Goal: Task Accomplishment & Management: Use online tool/utility

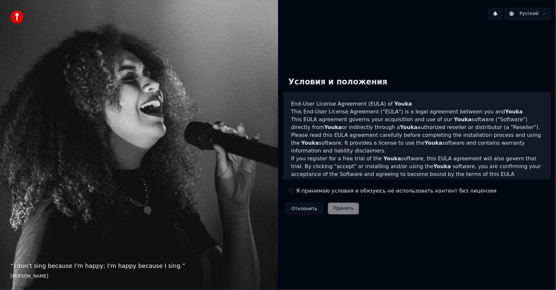
click at [314, 193] on label "Я принимаю условия и обязуюсь не использовать контент без лицензии" at bounding box center [396, 191] width 200 height 8
click at [294, 193] on button "Я принимаю условия и обязуюсь не использовать контент без лицензии" at bounding box center [290, 190] width 5 height 5
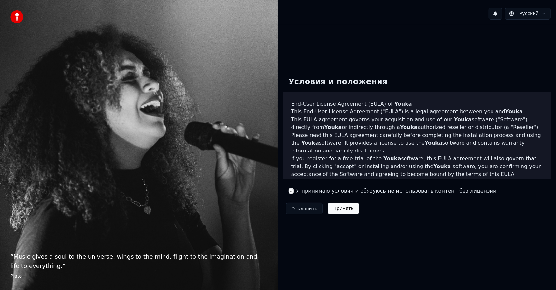
click at [342, 214] on div "Отклонить Принять" at bounding box center [322, 208] width 78 height 17
click at [342, 210] on button "Принять" at bounding box center [343, 208] width 31 height 12
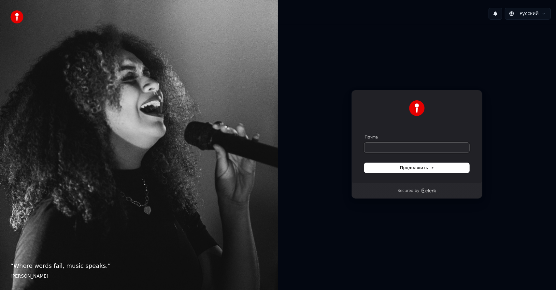
click at [404, 150] on input "Почта" at bounding box center [416, 148] width 105 height 10
click at [421, 171] on button "Продолжить" at bounding box center [416, 168] width 105 height 10
type input "**********"
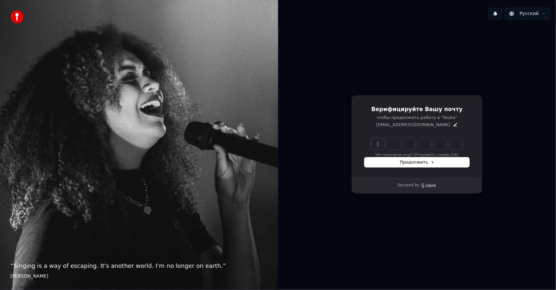
click at [382, 143] on input "Enter verification code" at bounding box center [423, 144] width 104 height 12
paste input "******"
type input "******"
click at [409, 161] on div "Продолжить" at bounding box center [416, 162] width 105 height 10
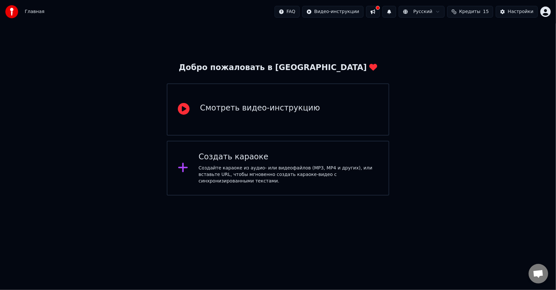
click at [240, 119] on div "Смотреть видео-инструкцию" at bounding box center [278, 109] width 222 height 52
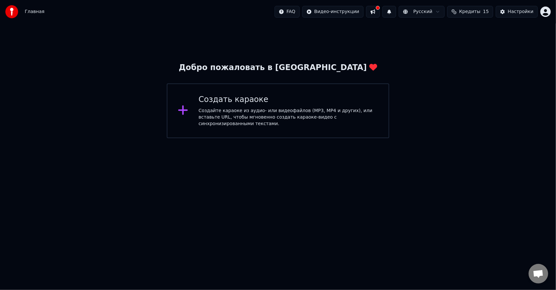
click at [257, 115] on div "Создайте караоке из аудио- или видеофайлов (MP3, MP4 и других), или вставьте UR…" at bounding box center [288, 117] width 179 height 20
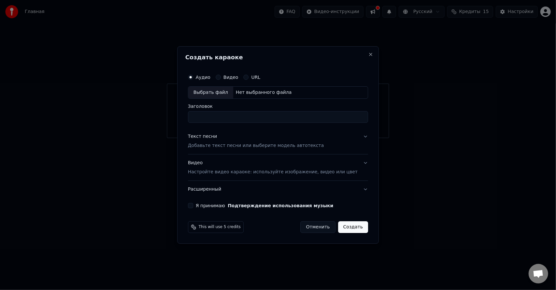
click at [238, 79] on label "Видео" at bounding box center [230, 77] width 15 height 5
click at [221, 79] on button "Видео" at bounding box center [217, 77] width 5 height 5
click at [221, 93] on div "Выбрать файл" at bounding box center [210, 93] width 45 height 12
type input "**********"
click at [356, 135] on button "Текст песни Добавьте текст песни или выберите модель автотекста" at bounding box center [278, 141] width 180 height 26
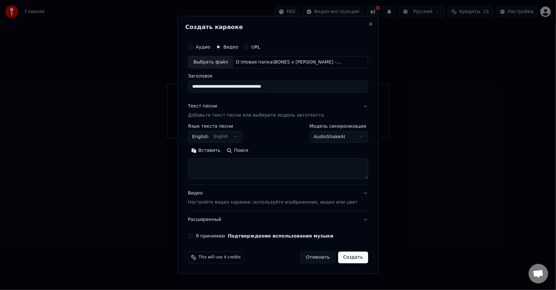
click at [242, 138] on button "English English" at bounding box center [215, 137] width 55 height 12
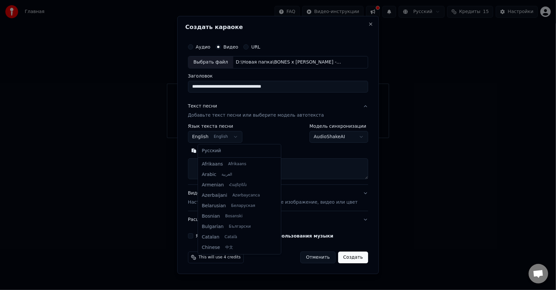
scroll to position [52, 0]
click at [242, 137] on body "**********" at bounding box center [278, 69] width 556 height 138
click at [240, 138] on body "**********" at bounding box center [278, 69] width 556 height 138
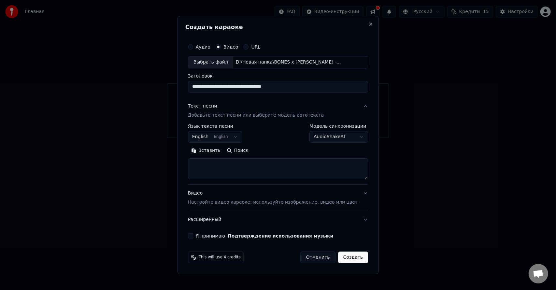
click at [263, 138] on body "**********" at bounding box center [278, 69] width 556 height 138
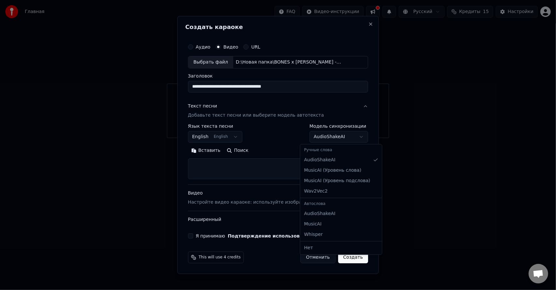
click at [313, 138] on body "**********" at bounding box center [278, 69] width 556 height 138
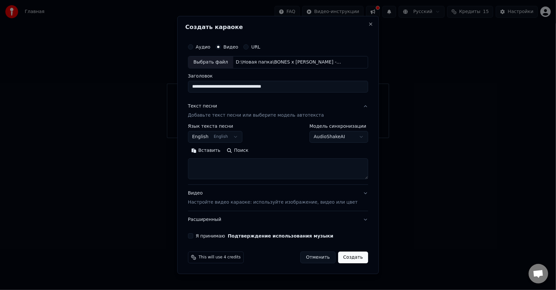
click at [293, 135] on body "**********" at bounding box center [278, 69] width 556 height 138
click at [242, 135] on body "**********" at bounding box center [278, 69] width 556 height 138
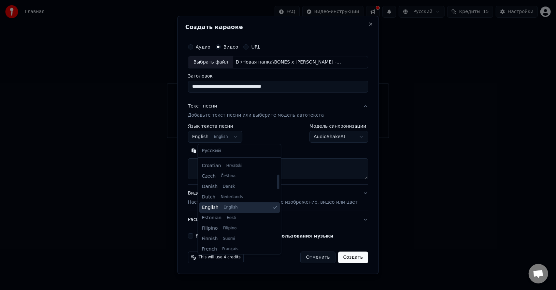
scroll to position [98, 0]
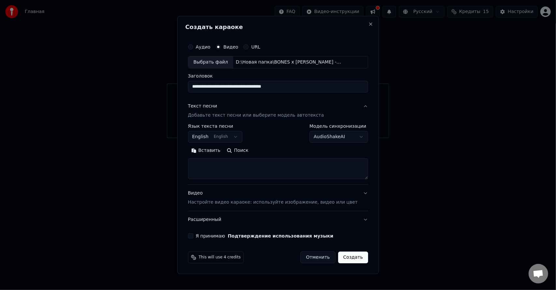
click at [281, 135] on body "**********" at bounding box center [278, 69] width 556 height 138
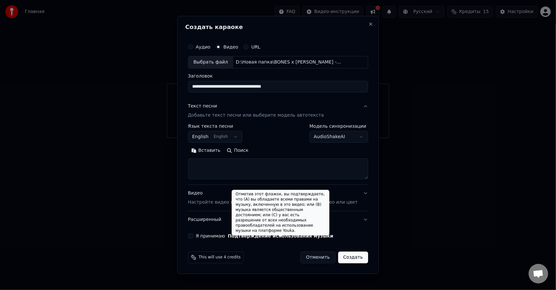
click at [255, 166] on textarea at bounding box center [278, 168] width 180 height 21
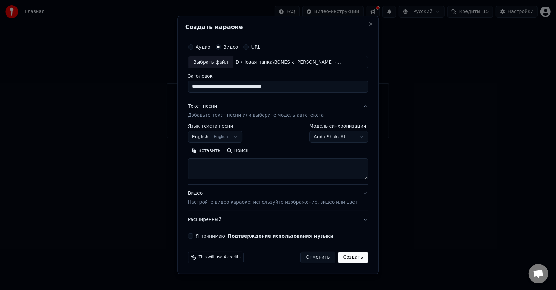
paste textarea "**********"
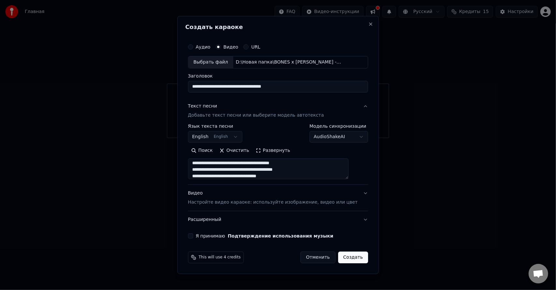
scroll to position [37, 0]
click at [301, 173] on textarea "**********" at bounding box center [268, 168] width 161 height 21
paste textarea "**********"
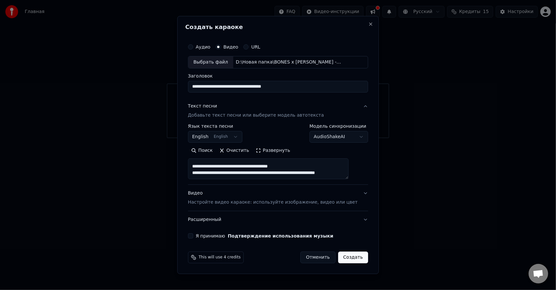
drag, startPoint x: 231, startPoint y: 172, endPoint x: 208, endPoint y: 171, distance: 23.1
click at [208, 171] on textarea "**********" at bounding box center [268, 168] width 161 height 21
click at [211, 173] on textarea "**********" at bounding box center [268, 168] width 161 height 21
drag, startPoint x: 210, startPoint y: 175, endPoint x: 203, endPoint y: 163, distance: 14.2
click at [203, 163] on textarea "**********" at bounding box center [268, 168] width 161 height 21
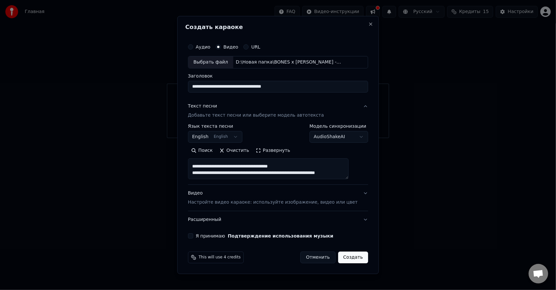
paste textarea "**********"
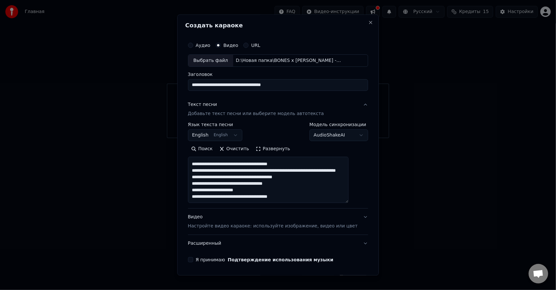
drag, startPoint x: 357, startPoint y: 177, endPoint x: 357, endPoint y: 201, distance: 23.8
click at [357, 201] on div "**********" at bounding box center [277, 150] width 185 height 228
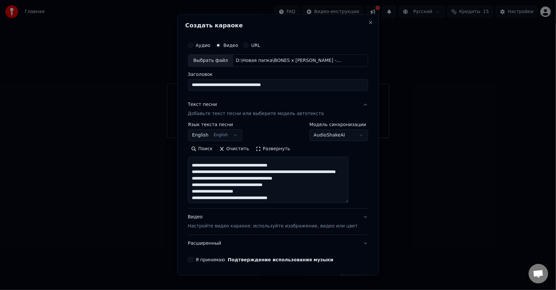
drag, startPoint x: 225, startPoint y: 180, endPoint x: 204, endPoint y: 179, distance: 21.5
click at [204, 179] on textarea at bounding box center [268, 180] width 161 height 46
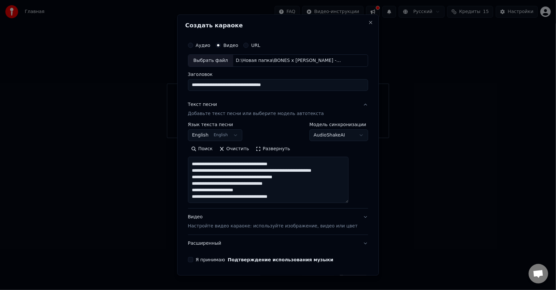
scroll to position [155, 0]
click at [296, 197] on textarea at bounding box center [268, 180] width 161 height 46
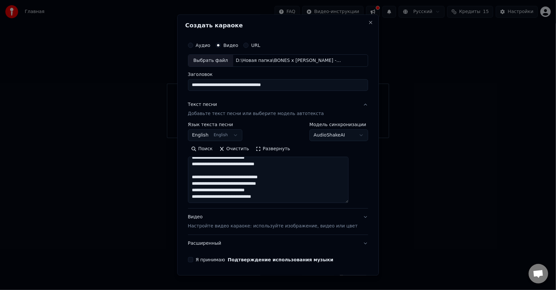
scroll to position [0, 0]
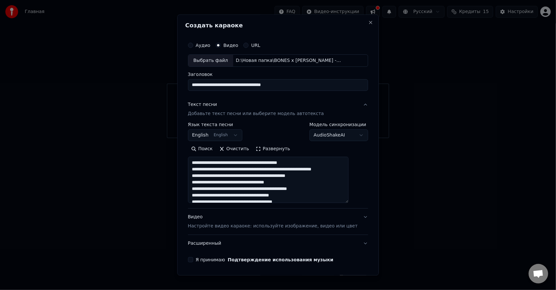
drag, startPoint x: 284, startPoint y: 200, endPoint x: 100, endPoint y: 78, distance: 221.0
click at [100, 78] on body "**********" at bounding box center [278, 69] width 556 height 138
type textarea "**********"
click at [332, 198] on textarea at bounding box center [268, 180] width 161 height 46
click at [348, 138] on body "**********" at bounding box center [278, 69] width 556 height 138
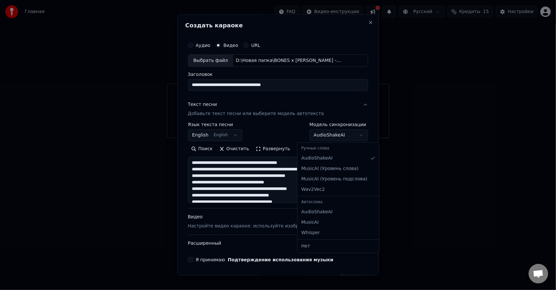
click at [348, 138] on body "**********" at bounding box center [278, 69] width 556 height 138
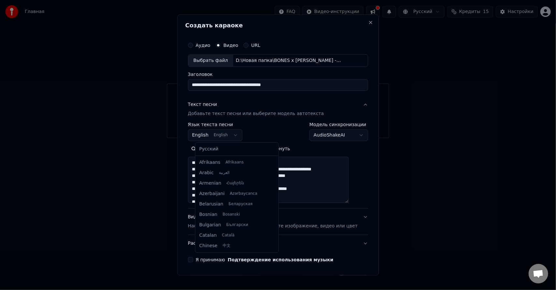
click at [244, 136] on body "**********" at bounding box center [278, 69] width 556 height 138
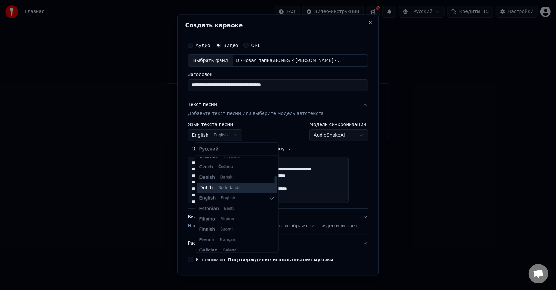
scroll to position [98, 0]
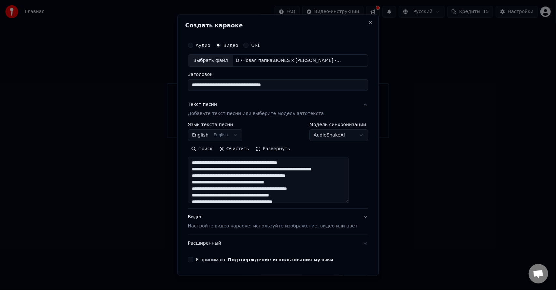
click at [272, 132] on body "**********" at bounding box center [278, 69] width 556 height 138
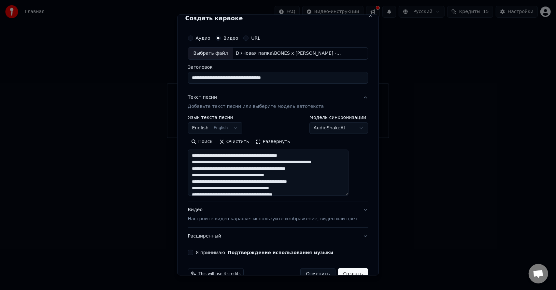
scroll to position [21, 0]
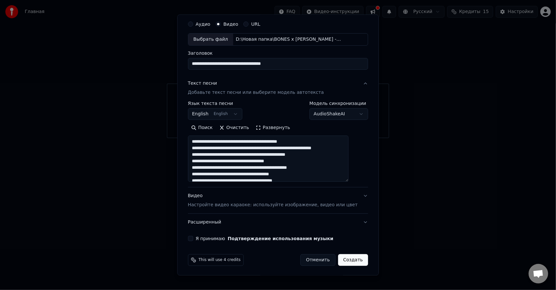
click at [201, 238] on div "Я принимаю Подтверждение использования музыки" at bounding box center [278, 237] width 180 height 5
click at [193, 238] on button "Я принимаю Подтверждение использования музыки" at bounding box center [190, 237] width 5 height 5
click at [339, 258] on button "Создать" at bounding box center [353, 260] width 30 height 12
select select "**"
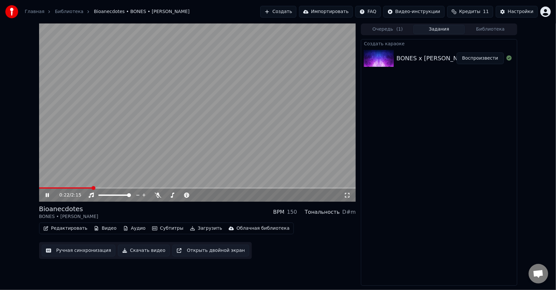
click at [46, 195] on icon at bounding box center [47, 195] width 3 height 4
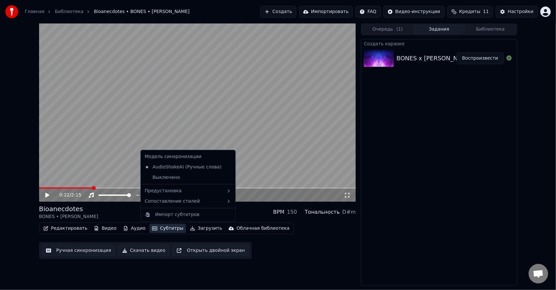
click at [157, 228] on button "Субтитры" at bounding box center [167, 228] width 36 height 9
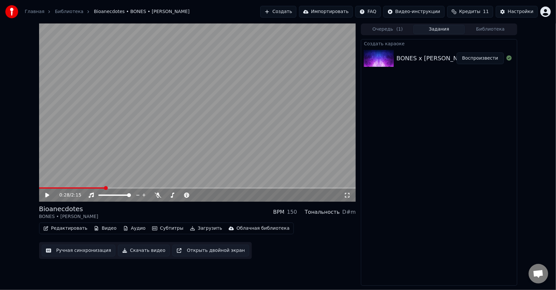
click at [105, 188] on span at bounding box center [197, 187] width 317 height 1
click at [50, 195] on icon at bounding box center [51, 194] width 15 height 5
click at [129, 188] on div "0:31 / 2:15" at bounding box center [197, 194] width 317 height 13
click at [130, 188] on span at bounding box center [197, 187] width 317 height 1
click at [140, 187] on span at bounding box center [197, 187] width 317 height 1
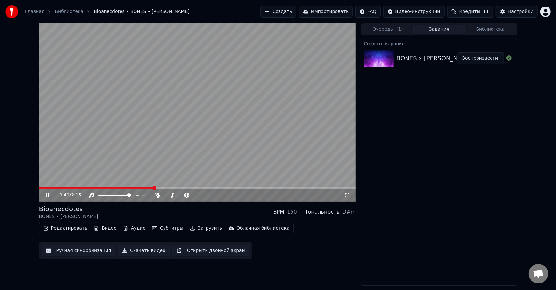
click at [154, 187] on span at bounding box center [197, 187] width 317 height 1
click at [163, 187] on video at bounding box center [197, 112] width 317 height 178
click at [44, 195] on div "0:49 / 2:15" at bounding box center [197, 195] width 311 height 7
click at [46, 194] on icon at bounding box center [47, 195] width 4 height 5
click at [46, 194] on icon at bounding box center [47, 195] width 3 height 4
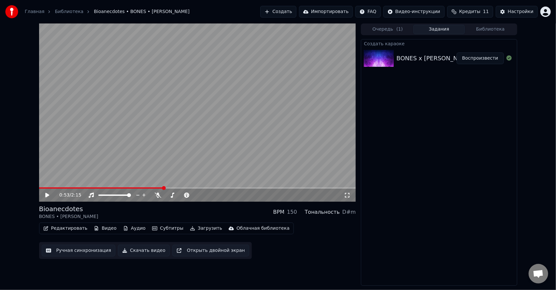
click at [62, 187] on video at bounding box center [197, 112] width 317 height 178
click at [59, 187] on span at bounding box center [101, 187] width 125 height 1
click at [81, 187] on video at bounding box center [197, 112] width 317 height 178
click at [84, 187] on span at bounding box center [197, 187] width 317 height 1
click at [127, 158] on video at bounding box center [197, 112] width 317 height 178
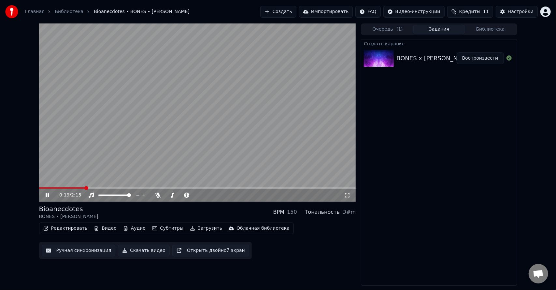
click at [177, 187] on span at bounding box center [197, 187] width 317 height 1
click at [45, 195] on icon at bounding box center [51, 194] width 15 height 5
click at [47, 187] on video at bounding box center [197, 112] width 317 height 178
click at [48, 197] on icon at bounding box center [51, 194] width 15 height 5
click at [78, 250] on button "Ручная синхронизация" at bounding box center [79, 250] width 74 height 12
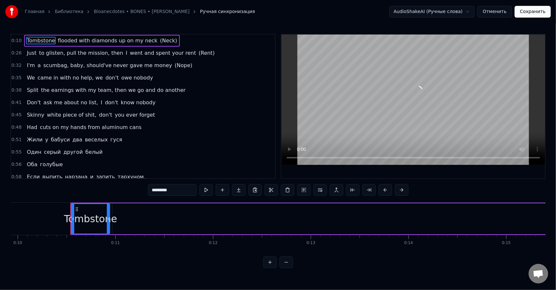
scroll to position [0, 997]
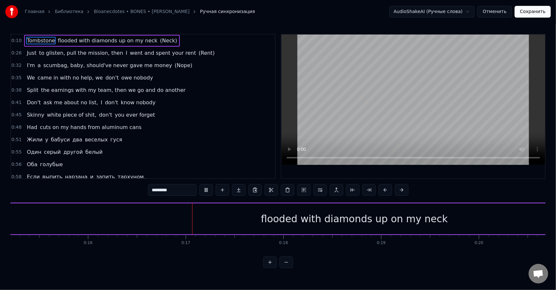
click at [289, 268] on button at bounding box center [286, 262] width 14 height 12
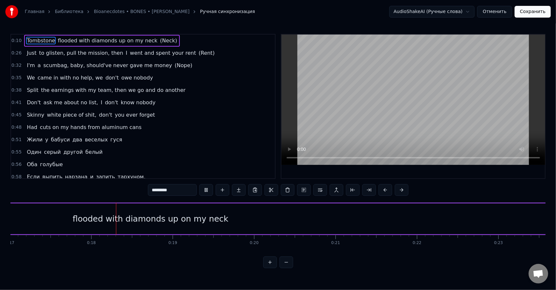
click at [289, 268] on button at bounding box center [286, 262] width 14 height 12
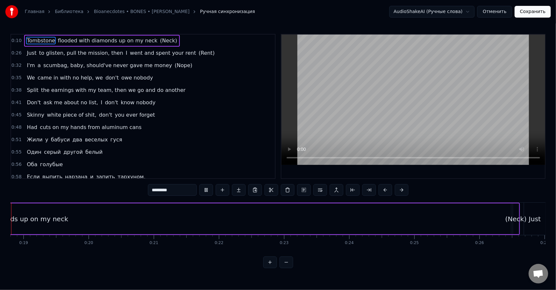
click at [289, 268] on button at bounding box center [286, 262] width 14 height 12
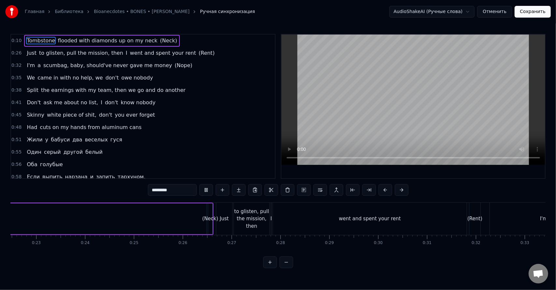
click at [289, 268] on button at bounding box center [286, 262] width 14 height 12
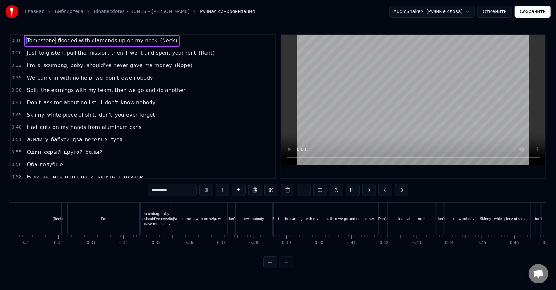
click at [289, 268] on div at bounding box center [278, 262] width 30 height 12
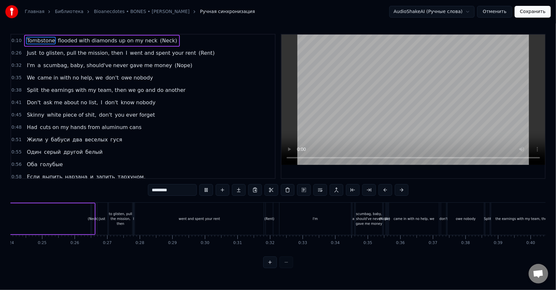
click at [289, 268] on div at bounding box center [278, 262] width 30 height 12
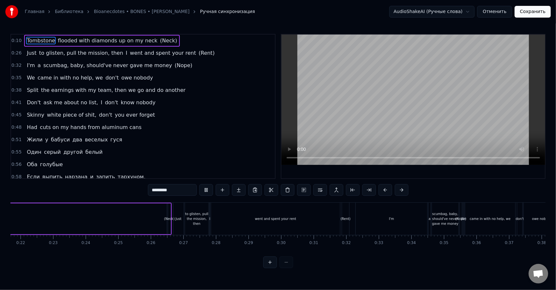
click at [289, 268] on div at bounding box center [278, 262] width 30 height 12
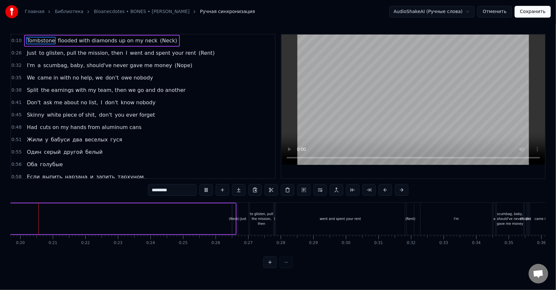
click at [289, 268] on div at bounding box center [278, 262] width 30 height 12
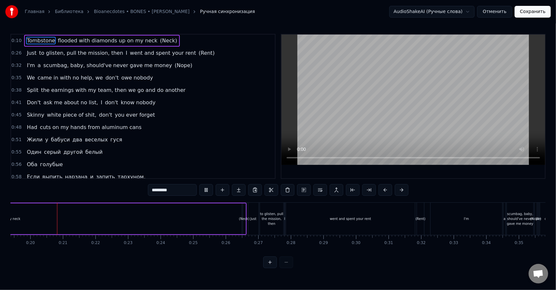
click at [289, 268] on div at bounding box center [278, 262] width 30 height 12
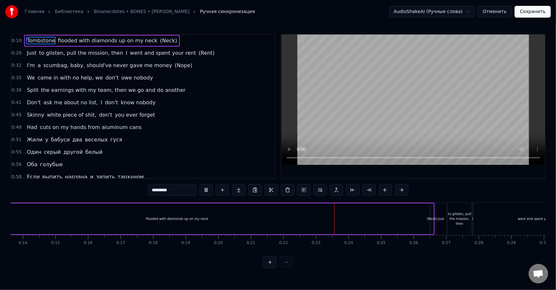
scroll to position [0, 442]
click at [279, 268] on div at bounding box center [278, 262] width 30 height 12
click at [283, 268] on div at bounding box center [278, 262] width 30 height 12
click at [77, 219] on div "flooded with diamonds up on my neck" at bounding box center [178, 218] width 505 height 31
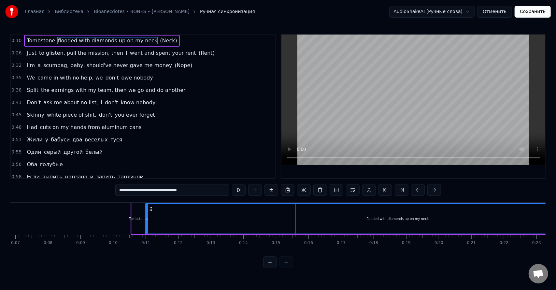
scroll to position [0, 241]
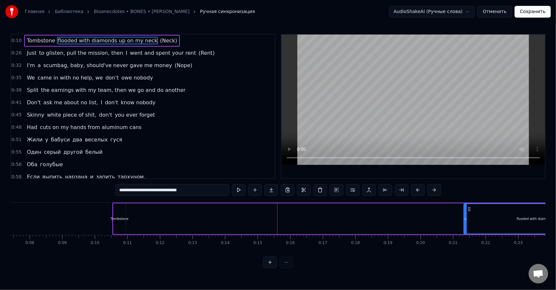
drag, startPoint x: 129, startPoint y: 218, endPoint x: 467, endPoint y: 222, distance: 338.5
click at [466, 222] on div at bounding box center [465, 219] width 3 height 30
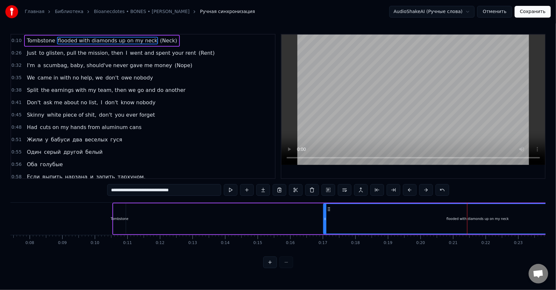
drag, startPoint x: 467, startPoint y: 216, endPoint x: 252, endPoint y: 156, distance: 223.7
click at [324, 222] on div at bounding box center [325, 219] width 3 height 30
click at [159, 40] on span "(Neck)" at bounding box center [168, 40] width 18 height 7
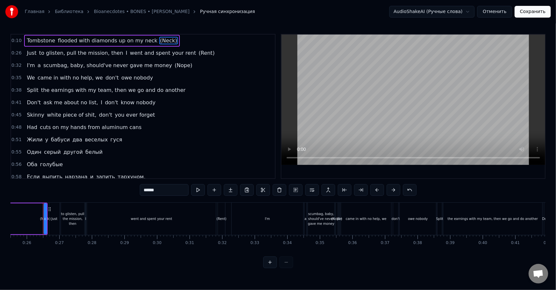
click at [130, 40] on span "flooded with diamonds up on my neck" at bounding box center [107, 40] width 101 height 7
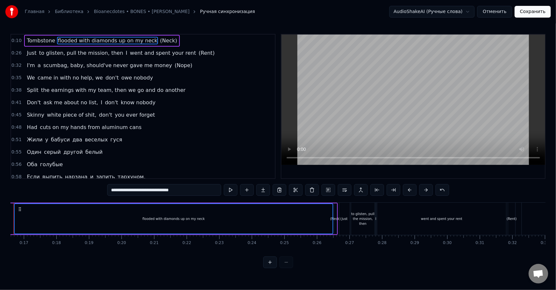
scroll to position [0, 510]
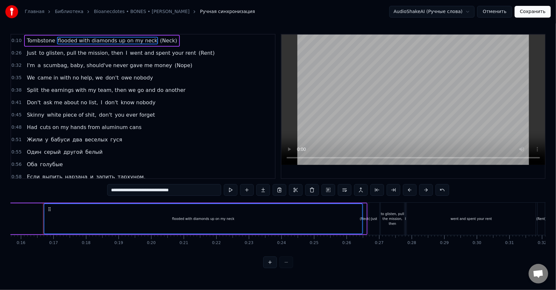
click at [44, 40] on span "Tombstone" at bounding box center [41, 40] width 30 height 7
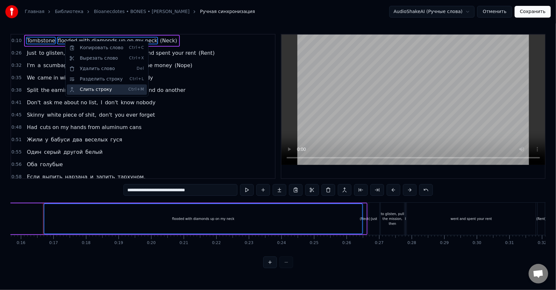
click at [90, 89] on div "Слить строку Ctrl+M" at bounding box center [107, 89] width 80 height 10
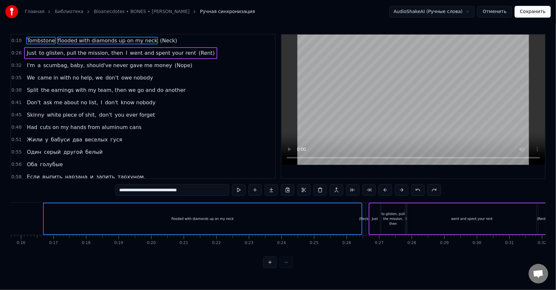
click at [65, 44] on span "flooded with diamonds up on my neck" at bounding box center [107, 40] width 101 height 7
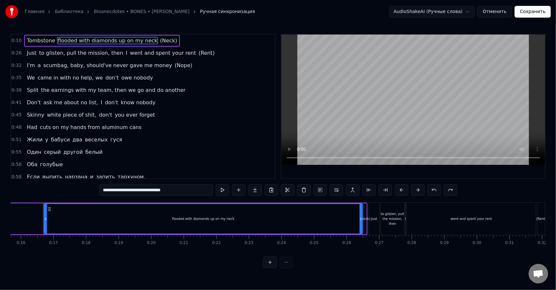
click at [48, 42] on span "Tombstone" at bounding box center [41, 40] width 30 height 7
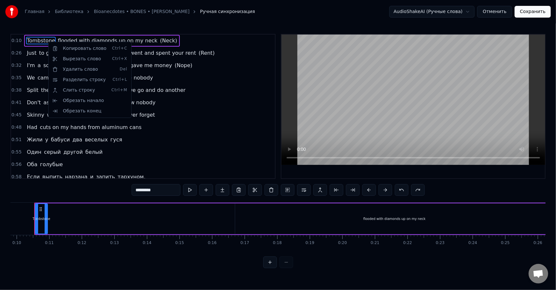
scroll to position [0, 311]
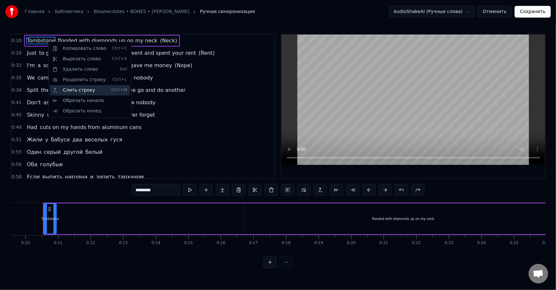
click at [113, 93] on div "Слить строку Ctrl+M" at bounding box center [90, 90] width 80 height 10
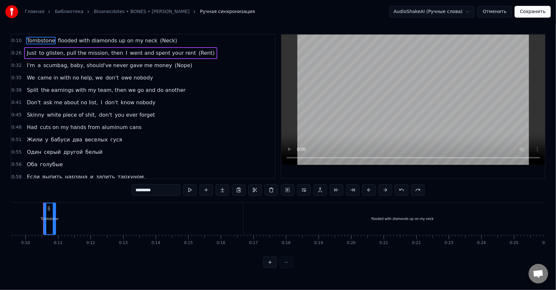
click at [94, 41] on span "flooded with diamonds up on my neck" at bounding box center [107, 40] width 101 height 7
type input "**********"
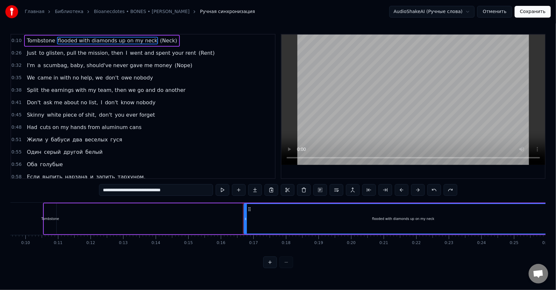
click at [176, 42] on div "0:10 Tombstone flooded with diamonds up on my neck (Neck)" at bounding box center [143, 41] width 264 height 12
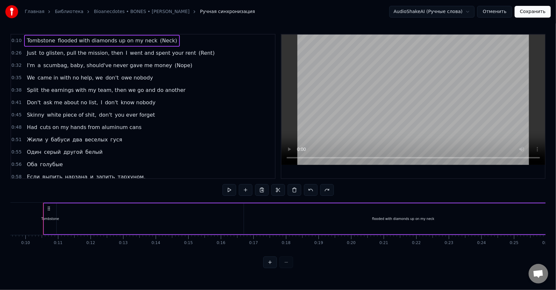
click at [159, 43] on span "(Neck)" at bounding box center [168, 40] width 18 height 7
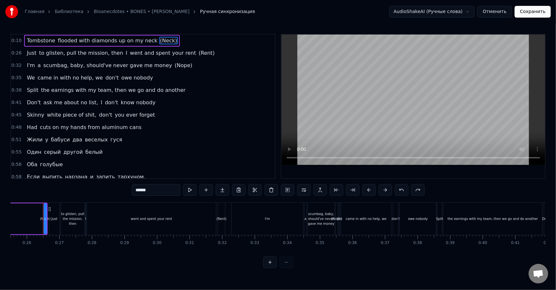
click at [44, 39] on span "Tombstone" at bounding box center [41, 40] width 30 height 7
type input "*********"
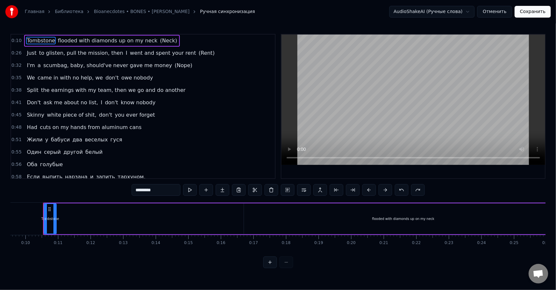
click at [160, 37] on div "Tombstone flooded with diamonds up on my neck (Neck)" at bounding box center [101, 41] width 155 height 12
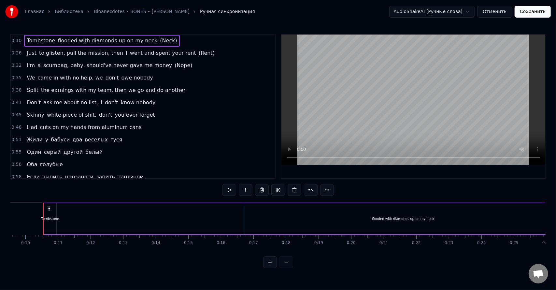
drag, startPoint x: 44, startPoint y: 219, endPoint x: 57, endPoint y: 220, distance: 13.0
click at [57, 220] on div "Tombstone" at bounding box center [50, 218] width 18 height 5
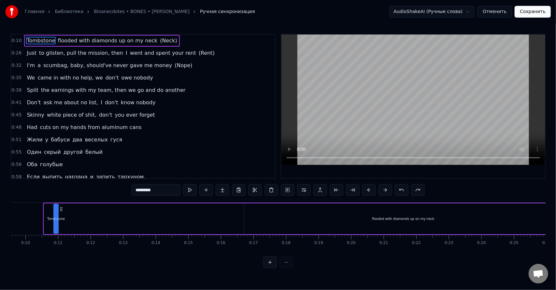
drag, startPoint x: 44, startPoint y: 217, endPoint x: 56, endPoint y: 220, distance: 12.0
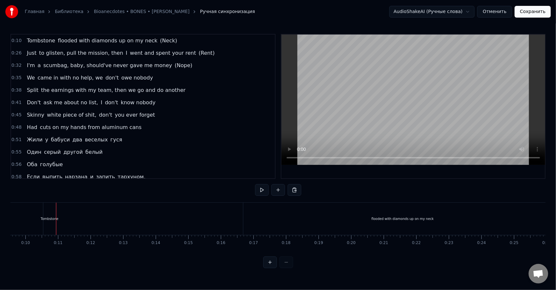
click at [75, 219] on div "Tombstone flooded with diamonds up on my neck (Neck)" at bounding box center [305, 218] width 524 height 32
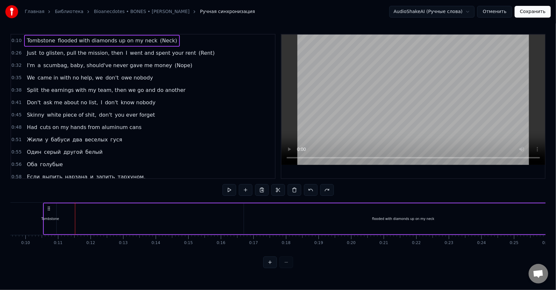
click at [49, 221] on div "Tombstone" at bounding box center [50, 218] width 18 height 5
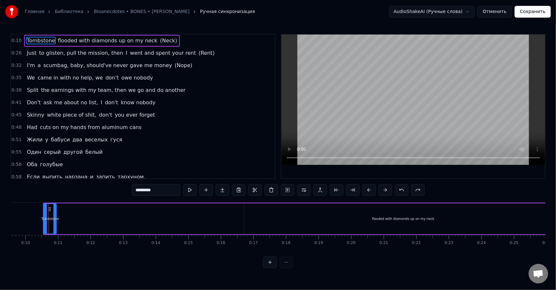
click at [67, 221] on div "Tombstone flooded with diamonds up on my neck (Neck)" at bounding box center [305, 218] width 524 height 32
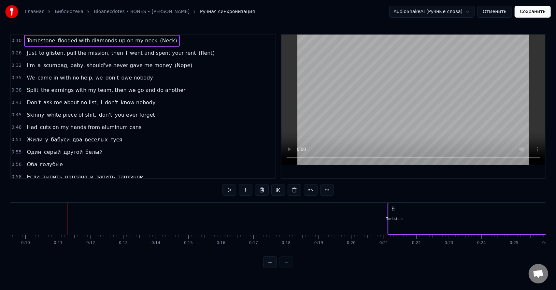
drag, startPoint x: 49, startPoint y: 208, endPoint x: 420, endPoint y: 226, distance: 371.1
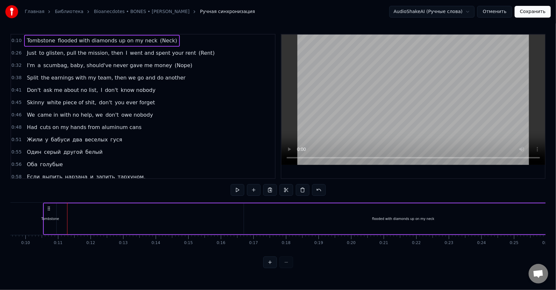
click at [291, 268] on div at bounding box center [278, 262] width 30 height 12
click at [287, 268] on div at bounding box center [278, 262] width 30 height 12
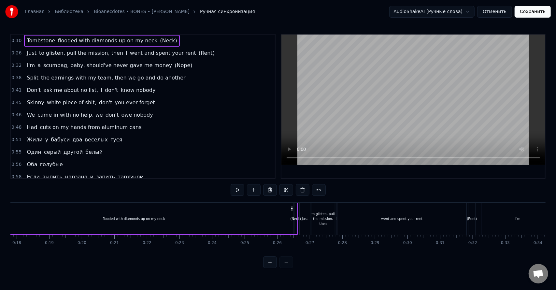
scroll to position [0, 594]
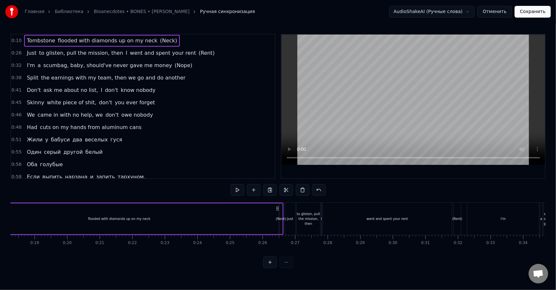
drag, startPoint x: 104, startPoint y: 217, endPoint x: 255, endPoint y: 221, distance: 150.1
click at [249, 222] on div "flooded with diamonds up on my neck" at bounding box center [119, 218] width 318 height 31
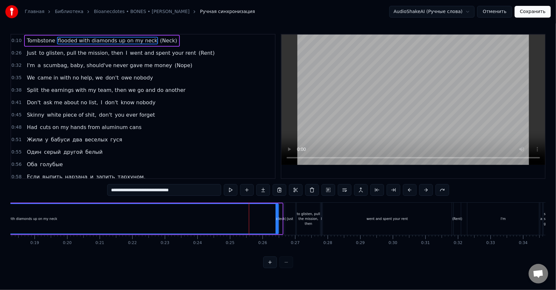
click at [281, 268] on div at bounding box center [278, 262] width 30 height 12
click at [286, 268] on div at bounding box center [278, 262] width 30 height 12
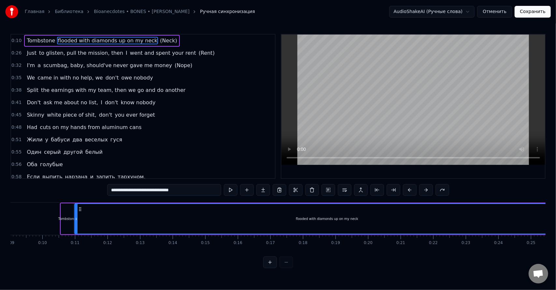
scroll to position [0, 284]
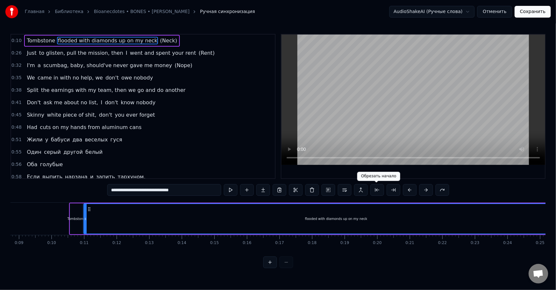
click at [380, 191] on button at bounding box center [377, 190] width 14 height 12
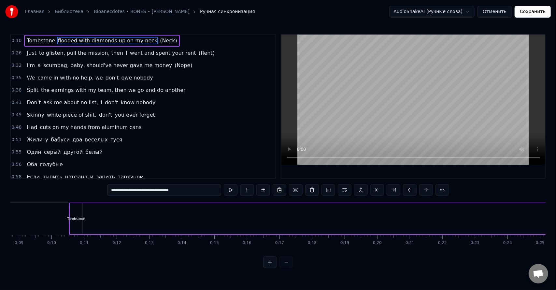
click at [99, 221] on div "Tombstone flooded with diamonds up on my neck (Neck)" at bounding box center [331, 218] width 524 height 32
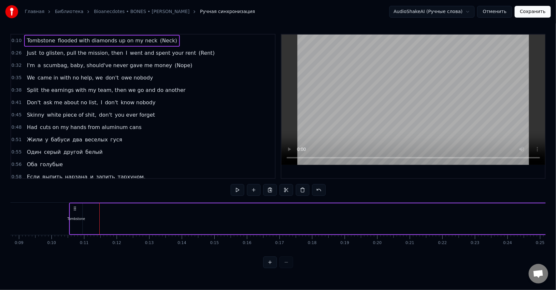
click at [77, 221] on div "Tombstone" at bounding box center [76, 218] width 12 height 31
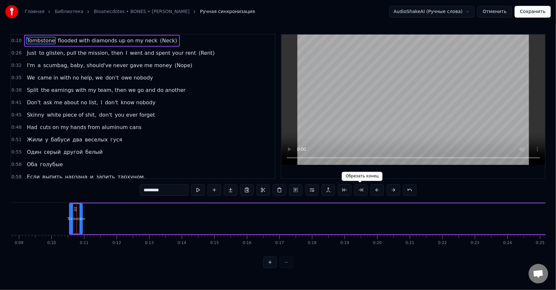
click at [356, 190] on button at bounding box center [361, 190] width 14 height 12
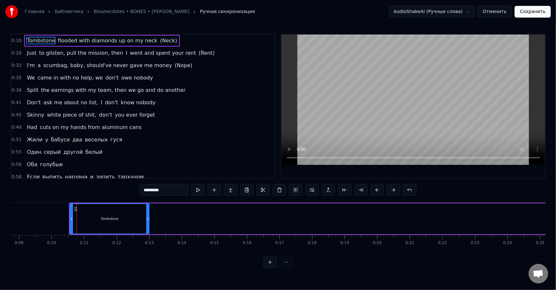
drag, startPoint x: 75, startPoint y: 220, endPoint x: 170, endPoint y: 220, distance: 94.4
click at [149, 220] on icon at bounding box center [147, 218] width 3 height 5
drag, startPoint x: 169, startPoint y: 220, endPoint x: 199, endPoint y: 223, distance: 30.7
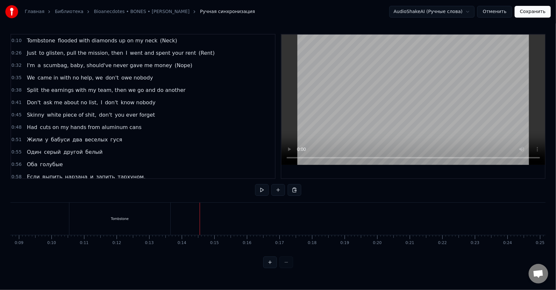
click at [128, 218] on div "Tombstone" at bounding box center [119, 218] width 101 height 32
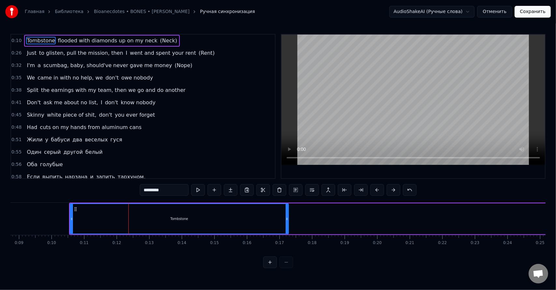
drag, startPoint x: 169, startPoint y: 217, endPoint x: 311, endPoint y: 213, distance: 141.6
click at [288, 213] on div at bounding box center [286, 219] width 3 height 30
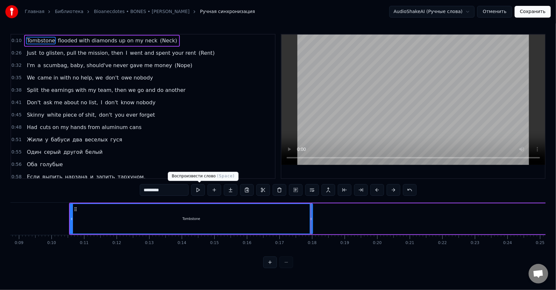
click at [201, 189] on button at bounding box center [198, 190] width 14 height 12
click at [286, 268] on div at bounding box center [278, 262] width 30 height 12
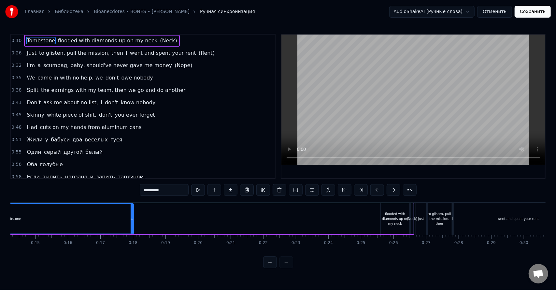
scroll to position [0, 462]
click at [282, 266] on div at bounding box center [278, 262] width 30 height 12
click at [285, 267] on div at bounding box center [278, 262] width 30 height 12
drag, startPoint x: 285, startPoint y: 267, endPoint x: 454, endPoint y: 286, distance: 169.7
click at [286, 267] on div at bounding box center [278, 262] width 30 height 12
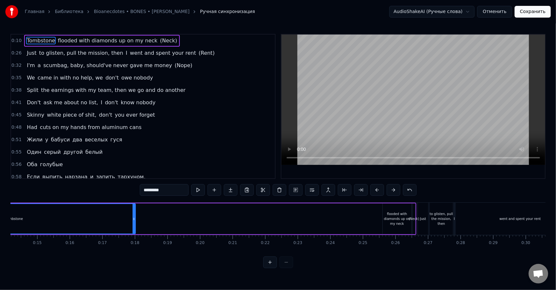
click at [491, 12] on button "Отменить" at bounding box center [494, 12] width 35 height 12
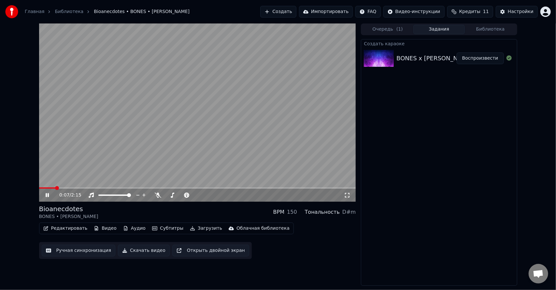
click at [56, 187] on span at bounding box center [197, 187] width 317 height 1
click at [64, 186] on video at bounding box center [197, 112] width 317 height 178
click at [67, 187] on span at bounding box center [197, 187] width 317 height 1
click at [62, 188] on span at bounding box center [50, 187] width 23 height 1
click at [66, 187] on span at bounding box center [64, 188] width 4 height 4
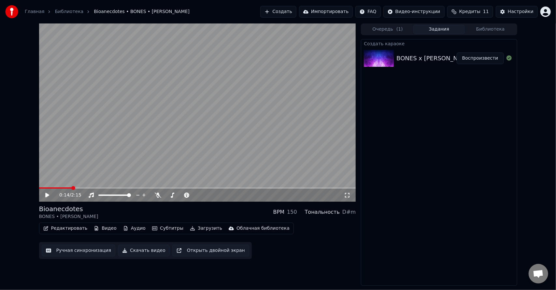
click at [73, 187] on span at bounding box center [197, 187] width 317 height 1
click at [75, 187] on span at bounding box center [73, 188] width 4 height 4
click at [76, 187] on span at bounding box center [76, 188] width 4 height 4
click at [74, 255] on button "Ручная синхронизация" at bounding box center [79, 250] width 74 height 12
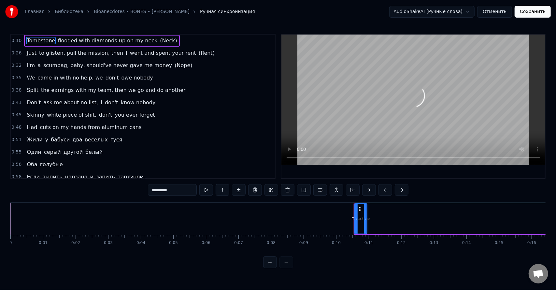
drag, startPoint x: 361, startPoint y: 224, endPoint x: 438, endPoint y: 231, distance: 77.8
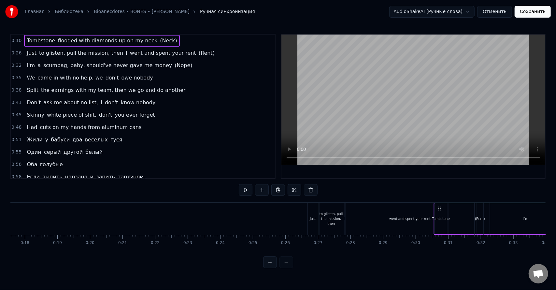
scroll to position [0, 572]
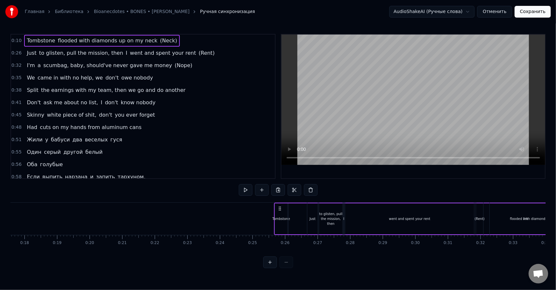
drag, startPoint x: 359, startPoint y: 210, endPoint x: 280, endPoint y: 226, distance: 81.0
click at [280, 226] on div "Tombstone flooded with diamonds up on my neck (Neck)" at bounding box center [536, 218] width 524 height 32
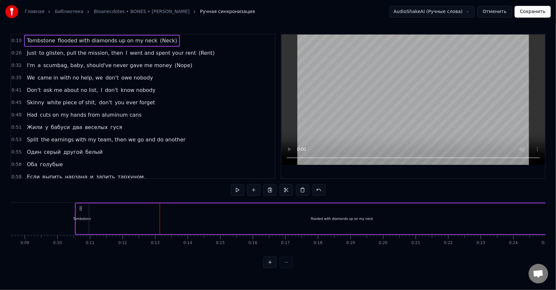
scroll to position [0, 268]
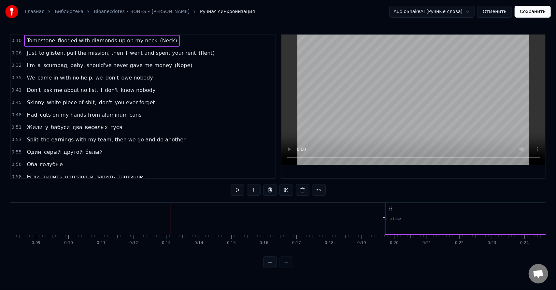
drag, startPoint x: 92, startPoint y: 209, endPoint x: 390, endPoint y: 208, distance: 298.5
click at [390, 208] on icon at bounding box center [390, 208] width 5 height 5
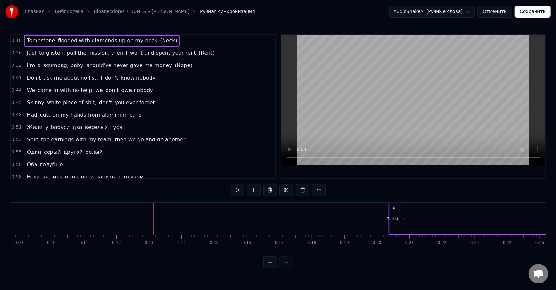
drag, startPoint x: 91, startPoint y: 209, endPoint x: 547, endPoint y: 220, distance: 455.8
click at [547, 220] on div "Главная Библиотека Bioanecdotes • BONES • Alexander Nuzhdin Ручная синхронизаци…" at bounding box center [278, 134] width 556 height 268
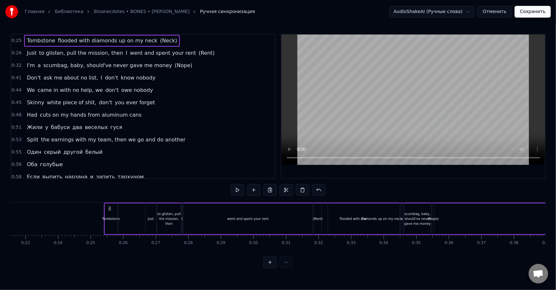
scroll to position [0, 730]
drag, startPoint x: 113, startPoint y: 208, endPoint x: 75, endPoint y: 217, distance: 38.8
click at [106, 216] on div "Tombstone flooded with diamonds up on my neck (Neck)" at bounding box center [368, 218] width 524 height 32
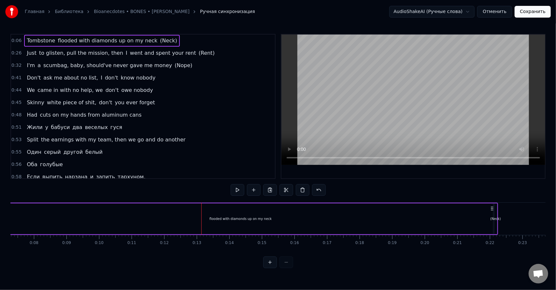
scroll to position [0, 246]
drag, startPoint x: 488, startPoint y: 222, endPoint x: 474, endPoint y: 224, distance: 13.8
click at [474, 224] on div "Tombstone flooded with diamonds up on my neck (Neck)" at bounding box center [227, 218] width 524 height 32
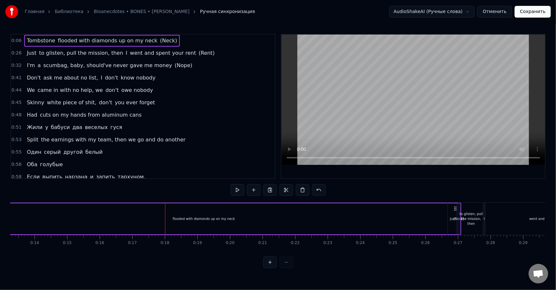
scroll to position [0, 433]
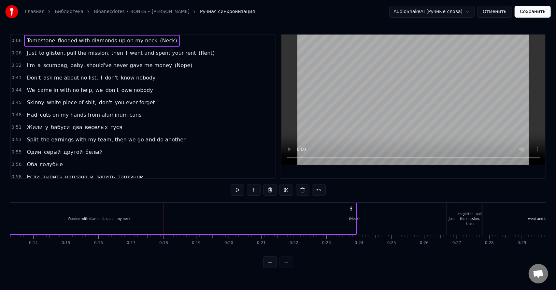
drag, startPoint x: 482, startPoint y: 208, endPoint x: 350, endPoint y: 226, distance: 132.8
click at [350, 226] on div "Tombstone flooded with diamonds up on my neck (Neck)" at bounding box center [94, 218] width 524 height 32
click at [355, 217] on div "(Neck)" at bounding box center [354, 218] width 11 height 5
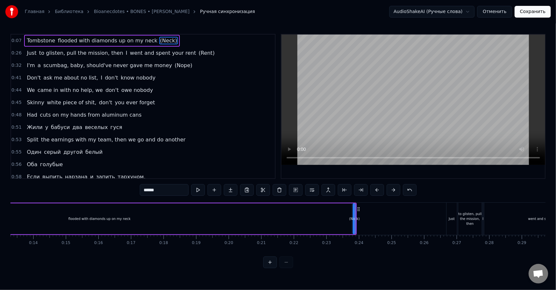
click at [348, 218] on div "flooded with diamonds up on my neck" at bounding box center [99, 218] width 505 height 31
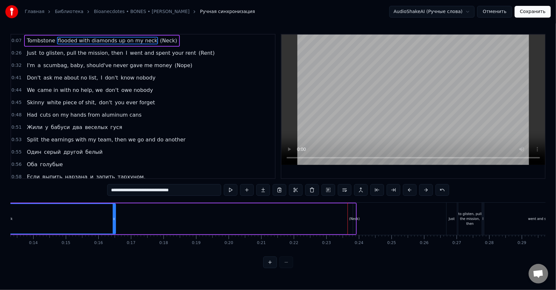
drag, startPoint x: 350, startPoint y: 217, endPoint x: 101, endPoint y: 213, distance: 248.4
click at [113, 212] on div at bounding box center [114, 219] width 3 height 30
drag, startPoint x: 106, startPoint y: 220, endPoint x: 39, endPoint y: 224, distance: 67.5
click at [100, 223] on div at bounding box center [101, 219] width 3 height 30
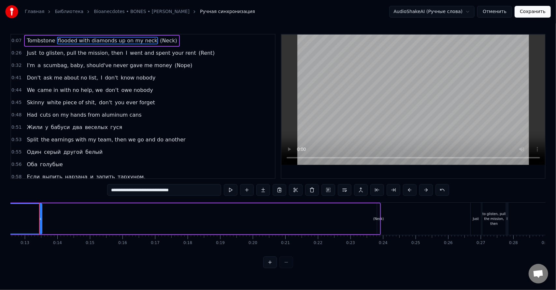
scroll to position [0, 405]
click at [383, 216] on div "(Neck)" at bounding box center [382, 218] width 11 height 5
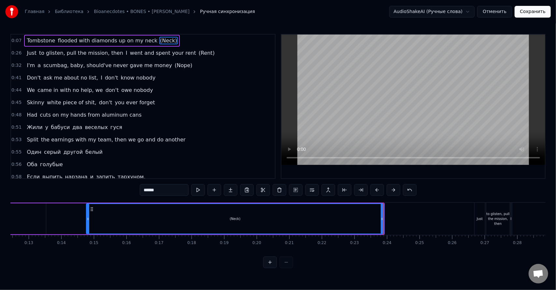
drag, startPoint x: 383, startPoint y: 216, endPoint x: 60, endPoint y: 219, distance: 323.9
click at [87, 218] on icon at bounding box center [88, 218] width 3 height 5
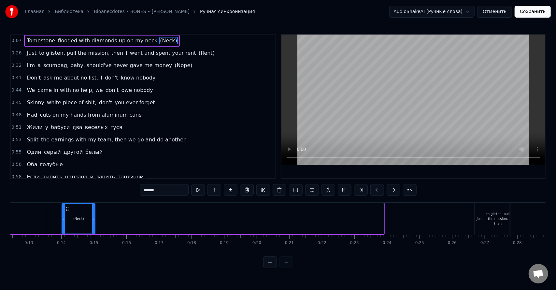
drag, startPoint x: 381, startPoint y: 216, endPoint x: 85, endPoint y: 220, distance: 296.2
click at [92, 220] on icon at bounding box center [93, 218] width 3 height 5
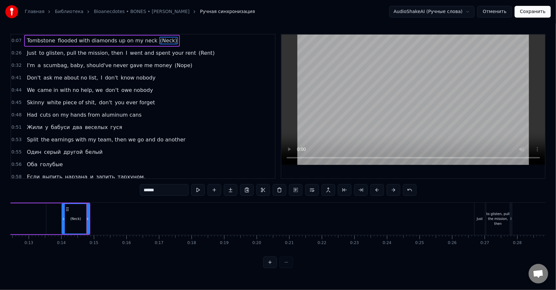
drag, startPoint x: 222, startPoint y: 250, endPoint x: 215, endPoint y: 252, distance: 6.8
click at [221, 251] on div "Tombstone flooded with diamonds up on my neck (Neck) Just to glisten, pull the …" at bounding box center [277, 226] width 535 height 49
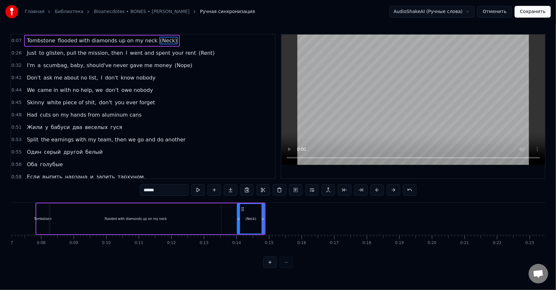
scroll to position [0, 177]
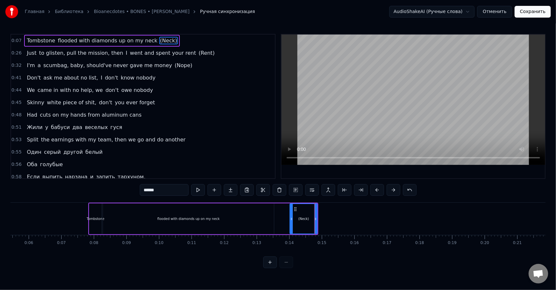
click at [103, 219] on div "flooded with diamonds up on my neck" at bounding box center [189, 218] width 172 height 31
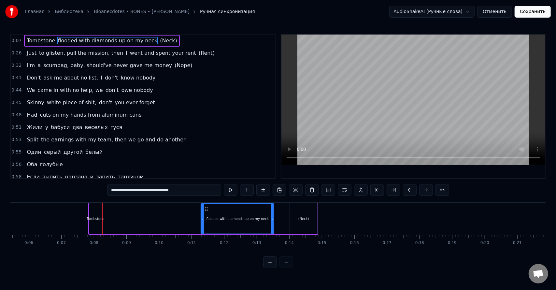
drag, startPoint x: 105, startPoint y: 221, endPoint x: 205, endPoint y: 222, distance: 100.3
click at [204, 222] on div at bounding box center [202, 219] width 3 height 30
click at [88, 217] on div "Tombstone" at bounding box center [96, 218] width 18 height 5
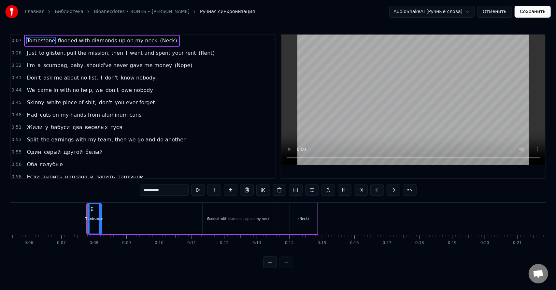
drag, startPoint x: 90, startPoint y: 219, endPoint x: 86, endPoint y: 221, distance: 4.5
click at [87, 221] on div at bounding box center [88, 219] width 3 height 30
drag, startPoint x: 100, startPoint y: 220, endPoint x: 187, endPoint y: 223, distance: 87.3
click at [187, 223] on div at bounding box center [187, 219] width 3 height 30
drag, startPoint x: 86, startPoint y: 219, endPoint x: 165, endPoint y: 217, distance: 79.4
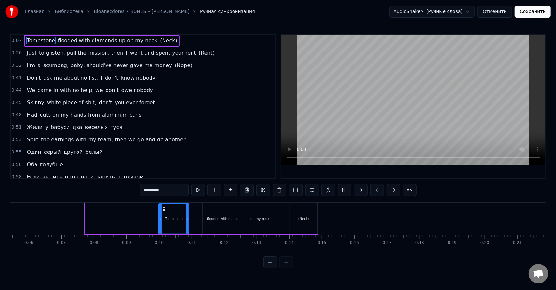
click at [161, 217] on icon at bounding box center [160, 218] width 3 height 5
drag, startPoint x: 221, startPoint y: 219, endPoint x: 247, endPoint y: 221, distance: 26.8
click at [247, 221] on div "flooded with diamonds up on my neck" at bounding box center [238, 218] width 62 height 5
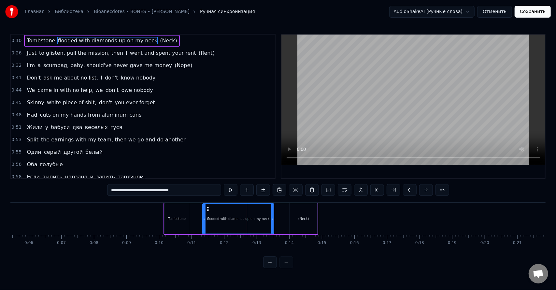
click at [172, 215] on div "Tombstone" at bounding box center [176, 218] width 24 height 31
type input "*********"
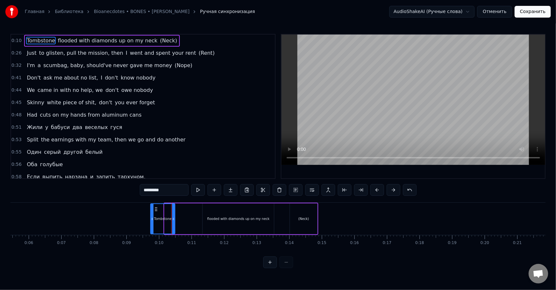
drag, startPoint x: 170, startPoint y: 209, endPoint x: 156, endPoint y: 216, distance: 15.9
click at [156, 216] on div "Tombstone" at bounding box center [163, 219] width 24 height 30
click at [198, 212] on div "Tombstone flooded with diamonds up on my neck (Neck)" at bounding box center [234, 218] width 169 height 32
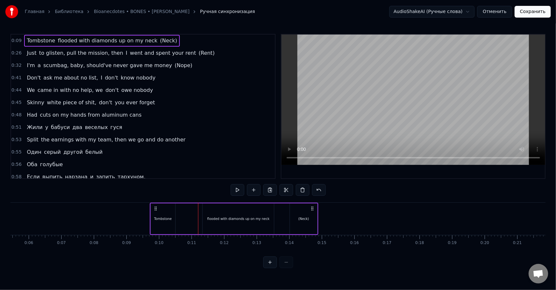
click at [202, 204] on div "Tombstone flooded with diamonds up on my neck (Neck)" at bounding box center [234, 218] width 169 height 32
drag, startPoint x: 179, startPoint y: 204, endPoint x: 189, endPoint y: 205, distance: 10.2
click at [189, 205] on div "Tombstone flooded with diamonds up on my neck (Neck)" at bounding box center [234, 218] width 169 height 32
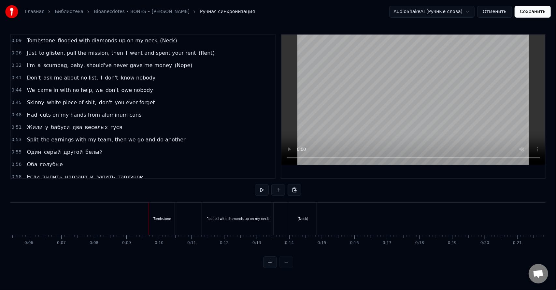
click at [152, 206] on div "Tombstone" at bounding box center [162, 218] width 24 height 32
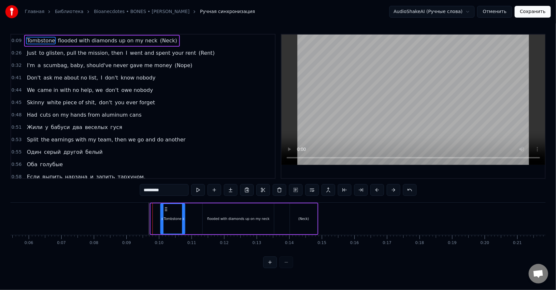
drag, startPoint x: 156, startPoint y: 210, endPoint x: 166, endPoint y: 215, distance: 11.1
click at [166, 215] on div "Tombstone" at bounding box center [173, 219] width 24 height 30
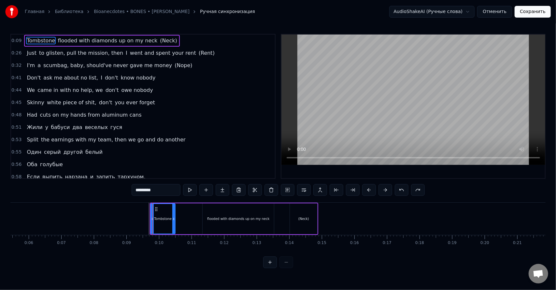
click at [208, 104] on div "0:45 Skinny white piece of shit, don't you ever forget" at bounding box center [143, 102] width 264 height 12
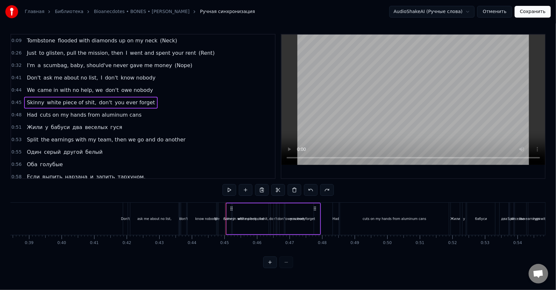
click at [159, 42] on span "(Neck)" at bounding box center [168, 40] width 18 height 7
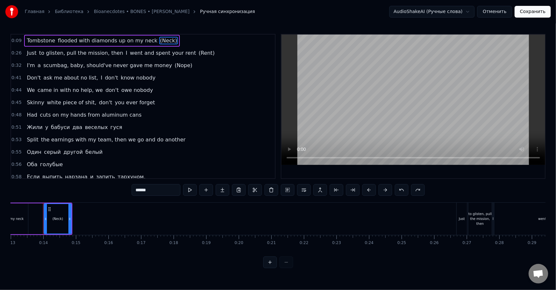
click at [110, 43] on span "flooded with diamonds up on my neck" at bounding box center [107, 40] width 101 height 7
type input "**********"
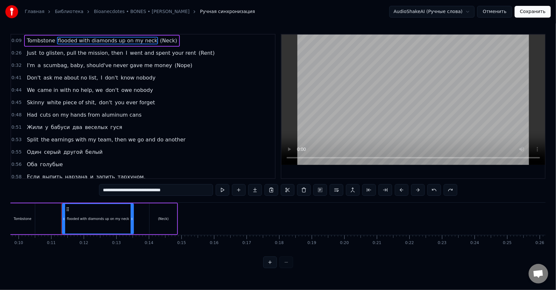
scroll to position [0, 286]
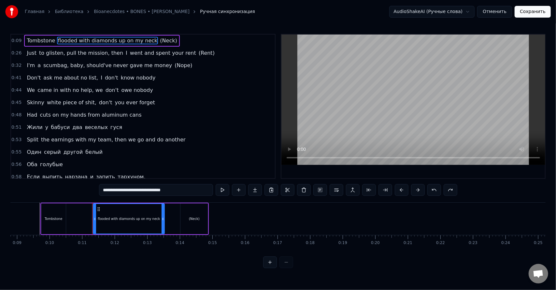
click at [131, 227] on div "flooded with diamonds up on my neck" at bounding box center [128, 219] width 71 height 30
click at [134, 234] on div "flooded with diamonds up on my neck" at bounding box center [129, 218] width 72 height 31
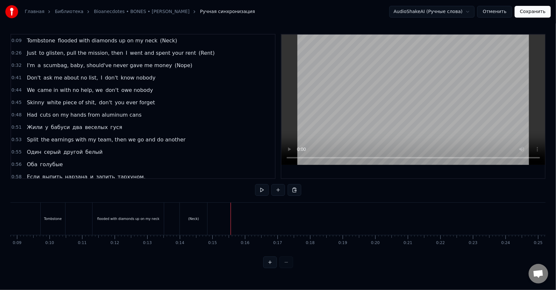
click at [191, 220] on div "(Neck)" at bounding box center [193, 218] width 11 height 5
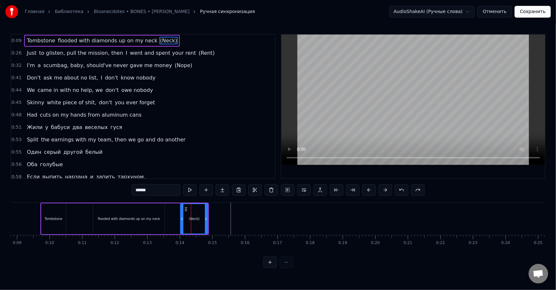
click at [208, 213] on div "Tombstone flooded with diamonds up on my neck (Neck)" at bounding box center [124, 218] width 169 height 32
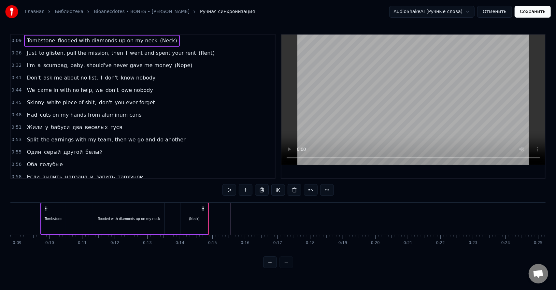
drag, startPoint x: 83, startPoint y: 206, endPoint x: 86, endPoint y: 203, distance: 4.4
click at [86, 203] on div "Tombstone flooded with diamonds up on my neck (Neck)" at bounding box center [124, 218] width 169 height 32
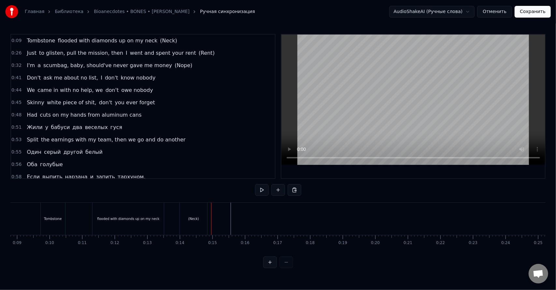
click at [205, 218] on div "(Neck)" at bounding box center [193, 218] width 27 height 32
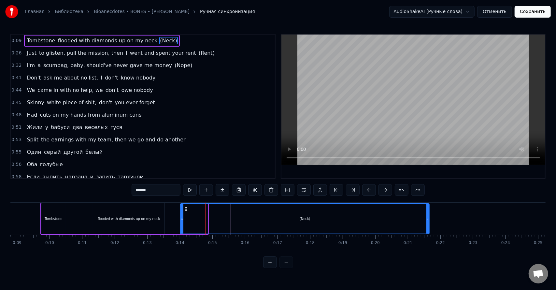
drag, startPoint x: 207, startPoint y: 219, endPoint x: 408, endPoint y: 227, distance: 201.3
click at [426, 228] on div at bounding box center [427, 219] width 3 height 30
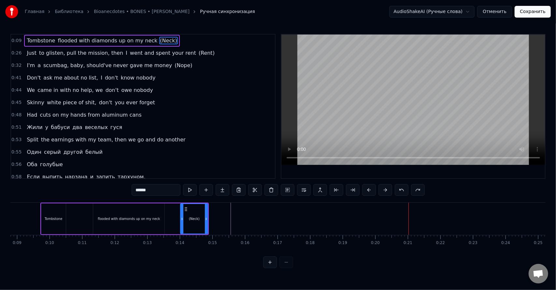
click at [175, 221] on div "Tombstone flooded with diamonds up on my neck (Neck)" at bounding box center [124, 218] width 169 height 32
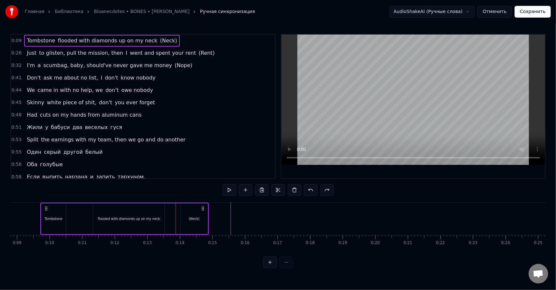
drag, startPoint x: 176, startPoint y: 221, endPoint x: 195, endPoint y: 219, distance: 19.6
click at [195, 219] on div "Tombstone flooded with diamonds up on my neck (Neck)" at bounding box center [124, 218] width 169 height 32
click at [172, 220] on div "Tombstone flooded with diamonds up on my neck (Neck)" at bounding box center [124, 218] width 169 height 32
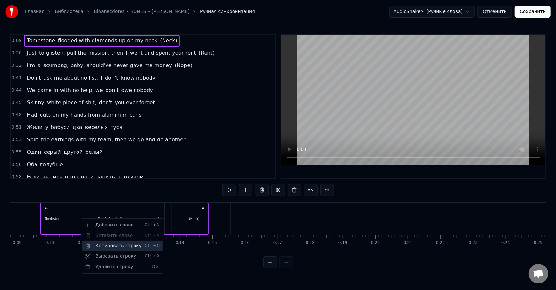
click at [107, 247] on div "Копировать строку Ctrl+C" at bounding box center [122, 246] width 80 height 10
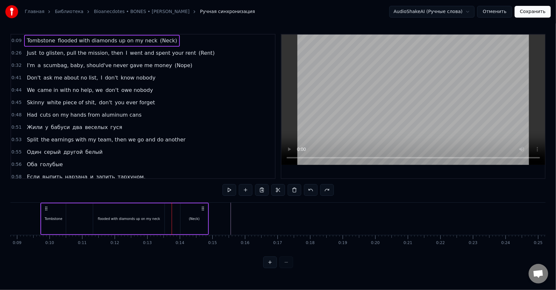
click at [18, 39] on span "0:09" at bounding box center [16, 40] width 10 height 7
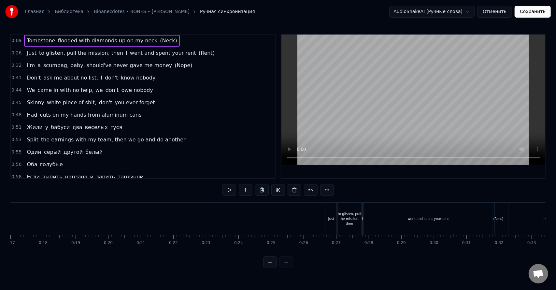
scroll to position [0, 562]
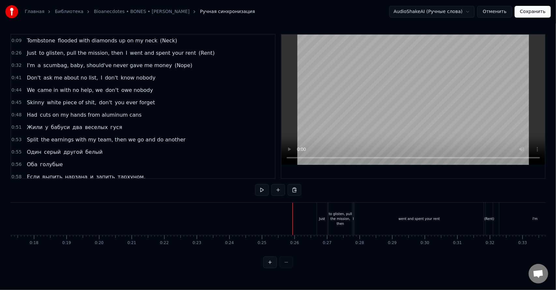
click at [18, 41] on span "0:09" at bounding box center [16, 40] width 10 height 7
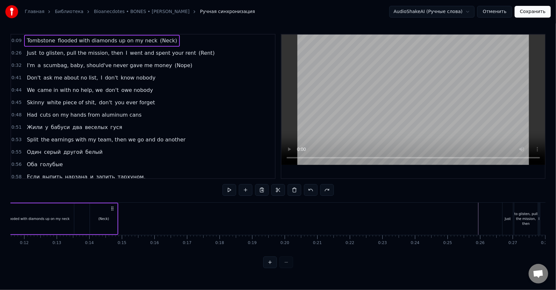
click at [17, 41] on span "0:09" at bounding box center [16, 40] width 10 height 7
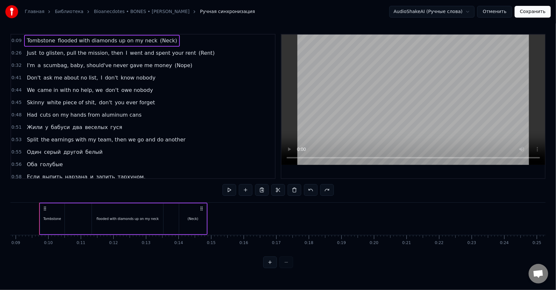
click at [17, 41] on span "0:09" at bounding box center [16, 40] width 10 height 7
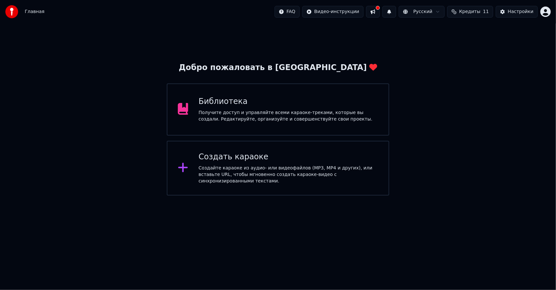
click at [258, 111] on div "Получите доступ и управляйте всеми караоке-треками, которые вы создали. Редакти…" at bounding box center [288, 115] width 179 height 13
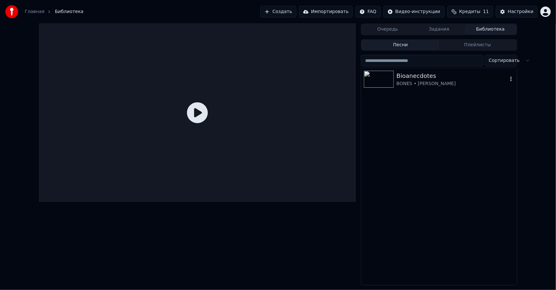
click at [420, 79] on div "Bioanecdotes" at bounding box center [451, 75] width 111 height 9
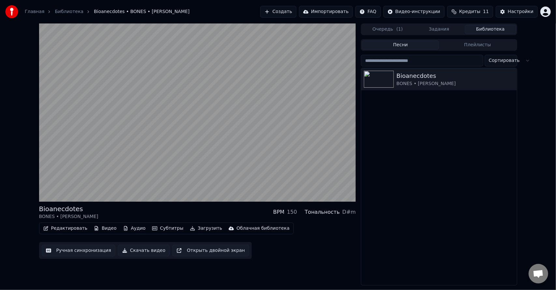
click at [71, 229] on button "Редактировать" at bounding box center [65, 228] width 49 height 9
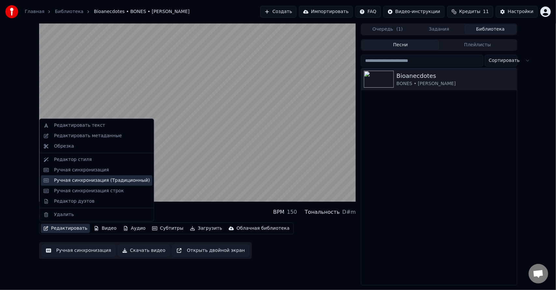
click at [102, 179] on div "Ручная синхронизация (Традиционный)" at bounding box center [102, 180] width 96 height 7
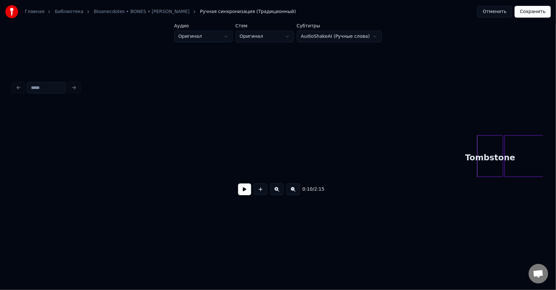
scroll to position [0, 230]
click at [75, 88] on div at bounding box center [277, 87] width 535 height 14
click at [227, 40] on html "Главная Библиотека Bioanecdotes • BONES • [PERSON_NAME] Ручная синхронизация (Т…" at bounding box center [278, 118] width 556 height 237
click at [275, 40] on html "Главная Библиотека Bioanecdotes • BONES • [PERSON_NAME] Ручная синхронизация (Т…" at bounding box center [278, 118] width 556 height 237
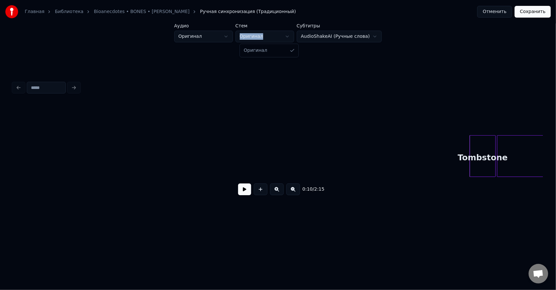
click at [275, 40] on html "Главная Библиотека Bioanecdotes • BONES • [PERSON_NAME] Ручная синхронизация (Т…" at bounding box center [278, 118] width 556 height 237
click at [493, 9] on button "Отменить" at bounding box center [494, 12] width 35 height 12
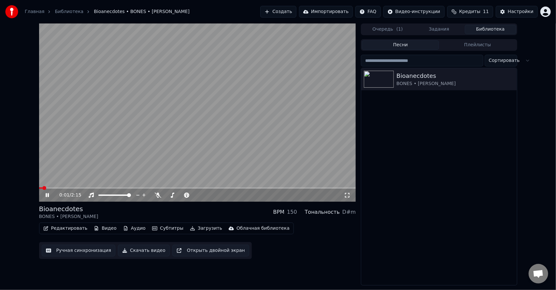
click at [73, 247] on button "Ручная синхронизация" at bounding box center [79, 250] width 74 height 12
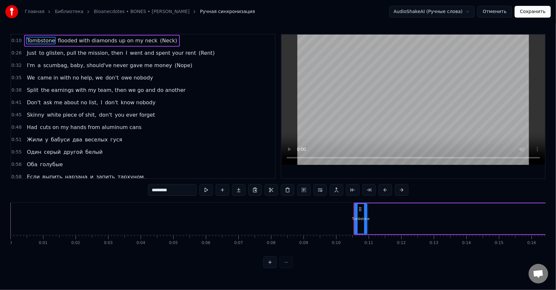
click at [508, 12] on button "Отменить" at bounding box center [494, 12] width 35 height 12
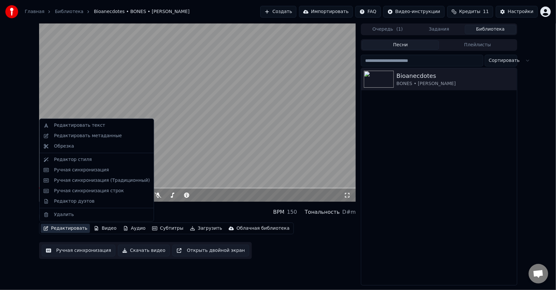
click at [69, 232] on button "Редактировать" at bounding box center [65, 228] width 49 height 9
click at [114, 192] on div "Ручная синхронизация строк" at bounding box center [89, 190] width 70 height 7
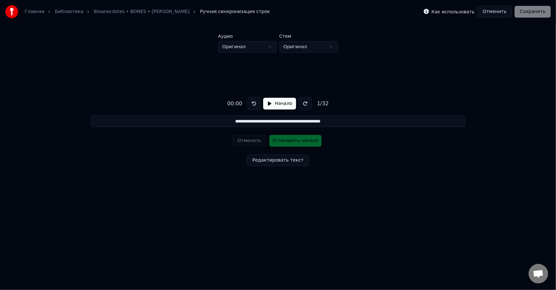
click at [285, 104] on button "Начало" at bounding box center [279, 104] width 33 height 12
click at [284, 104] on button "Пауза" at bounding box center [280, 104] width 30 height 12
click at [300, 102] on button at bounding box center [304, 103] width 13 height 13
click at [284, 102] on button "Начало" at bounding box center [279, 104] width 33 height 12
click at [282, 105] on button "Пауза" at bounding box center [280, 104] width 30 height 12
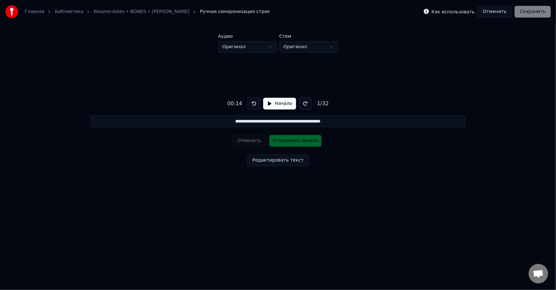
click at [300, 104] on button at bounding box center [304, 103] width 13 height 13
click at [286, 103] on button "Начало" at bounding box center [279, 104] width 33 height 12
click at [280, 105] on button "Пауза" at bounding box center [280, 104] width 30 height 12
click at [287, 143] on div "Отменить Установить начало" at bounding box center [278, 140] width 92 height 17
click at [287, 141] on div "Отменить Установить начало" at bounding box center [278, 140] width 92 height 17
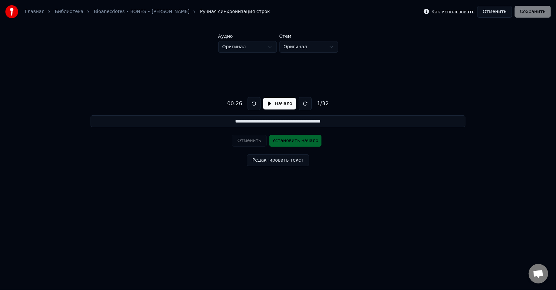
click at [254, 104] on button at bounding box center [253, 103] width 13 height 13
click at [282, 105] on button "Начало" at bounding box center [279, 104] width 33 height 12
click at [297, 141] on button "Установить начало" at bounding box center [295, 141] width 52 height 12
click at [302, 140] on button "Установить конец" at bounding box center [295, 141] width 52 height 12
click at [274, 106] on button "Пауза" at bounding box center [280, 104] width 30 height 12
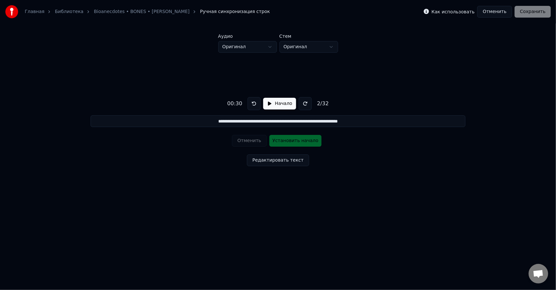
click at [254, 105] on button at bounding box center [253, 103] width 13 height 13
click at [279, 105] on button "Начало" at bounding box center [279, 104] width 33 height 12
click at [292, 142] on button "Установить начало" at bounding box center [295, 141] width 52 height 12
click at [294, 143] on button "Установить конец" at bounding box center [295, 141] width 52 height 12
click at [253, 107] on button at bounding box center [255, 103] width 13 height 13
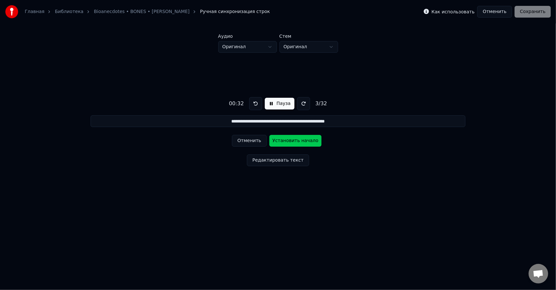
click at [297, 141] on button "Установить начало" at bounding box center [295, 141] width 52 height 12
click at [293, 141] on button "Установить конец" at bounding box center [295, 141] width 52 height 12
click at [258, 106] on button at bounding box center [255, 103] width 13 height 13
click at [256, 103] on button at bounding box center [255, 103] width 13 height 13
click at [296, 142] on button "Установить начало" at bounding box center [295, 141] width 52 height 12
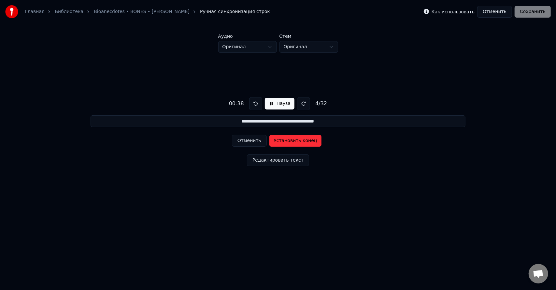
click at [295, 142] on button "Установить конец" at bounding box center [295, 141] width 52 height 12
click at [275, 104] on button "Пауза" at bounding box center [280, 104] width 30 height 12
click at [256, 102] on button at bounding box center [253, 103] width 13 height 13
click at [278, 104] on button "Начало" at bounding box center [279, 104] width 33 height 12
click at [296, 142] on button "Установить начало" at bounding box center [295, 141] width 52 height 12
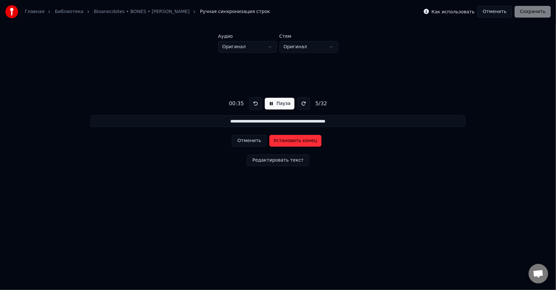
click at [296, 141] on button "Установить конец" at bounding box center [295, 141] width 52 height 12
click at [260, 142] on button "Отменить" at bounding box center [249, 141] width 35 height 12
click at [258, 140] on button "Отменить" at bounding box center [249, 141] width 35 height 12
click at [255, 104] on button at bounding box center [255, 103] width 13 height 13
click at [294, 141] on button "Установить начало" at bounding box center [295, 141] width 52 height 12
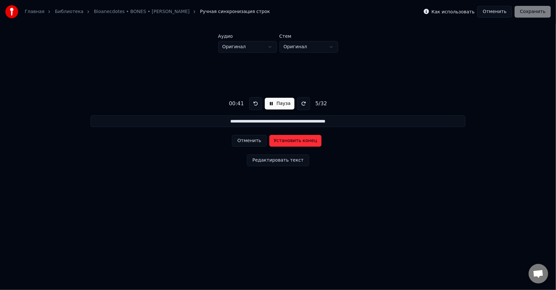
click at [295, 142] on button "Установить конец" at bounding box center [295, 141] width 52 height 12
click at [254, 105] on button at bounding box center [255, 103] width 13 height 13
click at [257, 105] on button at bounding box center [255, 103] width 13 height 13
click at [295, 143] on button "Установить начало" at bounding box center [295, 141] width 52 height 12
click at [295, 143] on button "Установить конец" at bounding box center [295, 141] width 52 height 12
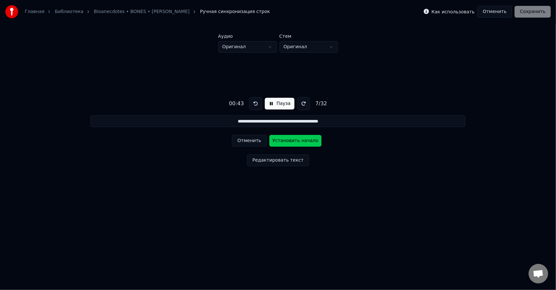
click at [295, 143] on button "Установить начало" at bounding box center [295, 141] width 52 height 12
click at [295, 143] on button "Установить конец" at bounding box center [295, 141] width 52 height 12
click at [257, 138] on button "Отменить" at bounding box center [249, 141] width 35 height 12
click at [257, 139] on button "Отменить" at bounding box center [249, 141] width 35 height 12
click at [258, 141] on button "Отменить" at bounding box center [249, 141] width 35 height 12
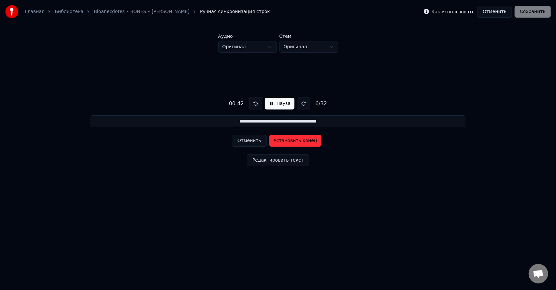
click at [258, 141] on button "Отменить" at bounding box center [249, 141] width 35 height 12
click at [255, 106] on button at bounding box center [255, 103] width 13 height 13
click at [295, 143] on button "Установить начало" at bounding box center [295, 141] width 52 height 12
click at [295, 143] on button "Установить конец" at bounding box center [295, 141] width 52 height 12
click at [295, 143] on button "Установить начало" at bounding box center [295, 141] width 52 height 12
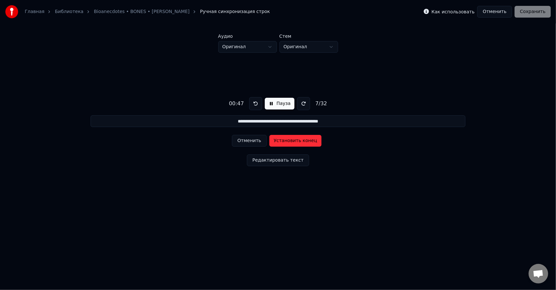
click at [295, 143] on button "Установить конец" at bounding box center [295, 141] width 52 height 12
click at [295, 143] on button "Установить начало" at bounding box center [295, 141] width 52 height 12
click at [295, 143] on button "Установить конец" at bounding box center [295, 141] width 52 height 12
click at [295, 143] on button "Установить начало" at bounding box center [295, 141] width 52 height 12
click at [295, 143] on button "Установить конец" at bounding box center [295, 141] width 52 height 12
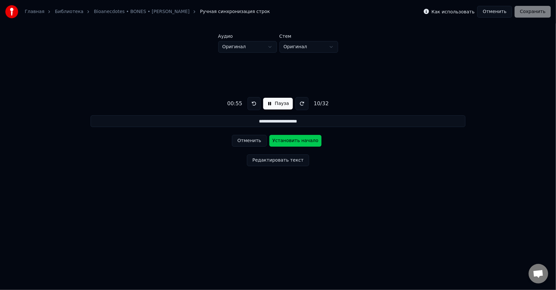
click at [295, 143] on button "Установить начало" at bounding box center [295, 141] width 52 height 12
click at [295, 143] on button "Установить конец" at bounding box center [295, 141] width 52 height 12
click at [295, 143] on button "Установить начало" at bounding box center [295, 141] width 52 height 12
click at [295, 143] on button "Установить конец" at bounding box center [295, 141] width 52 height 12
click at [295, 143] on button "Установить начало" at bounding box center [295, 141] width 52 height 12
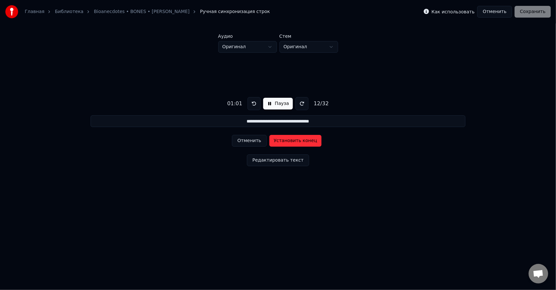
click at [295, 143] on button "Установить конец" at bounding box center [295, 141] width 52 height 12
click at [295, 143] on button "Установить начало" at bounding box center [295, 141] width 52 height 12
click at [295, 143] on button "Установить конец" at bounding box center [295, 141] width 52 height 12
click at [295, 143] on button "Установить начало" at bounding box center [295, 141] width 52 height 12
click at [295, 143] on button "Установить конец" at bounding box center [295, 141] width 52 height 12
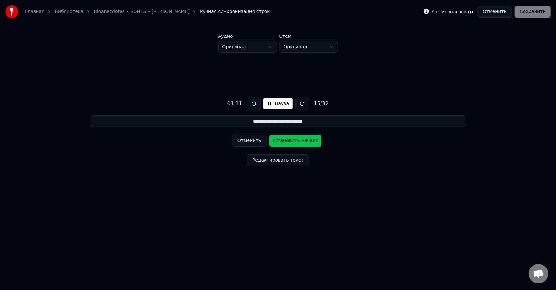
click at [295, 143] on button "Установить начало" at bounding box center [295, 141] width 52 height 12
click at [295, 143] on button "Установить конец" at bounding box center [295, 141] width 52 height 12
click at [295, 143] on button "Установить начало" at bounding box center [295, 141] width 52 height 12
click at [295, 143] on button "Установить конец" at bounding box center [295, 141] width 52 height 12
click at [255, 144] on button "Отменить" at bounding box center [249, 141] width 35 height 12
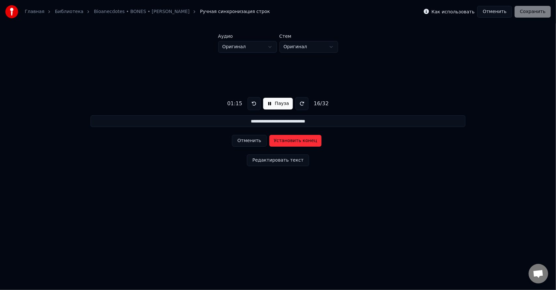
click at [292, 143] on button "Установить конец" at bounding box center [295, 141] width 52 height 12
click at [253, 102] on button at bounding box center [253, 103] width 13 height 13
click at [290, 141] on button "Установить начало" at bounding box center [295, 141] width 52 height 12
click at [290, 141] on button "Установить конец" at bounding box center [295, 141] width 52 height 12
click at [290, 141] on button "Установить начало" at bounding box center [295, 141] width 52 height 12
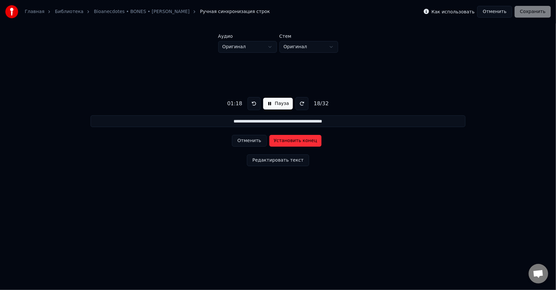
click at [280, 140] on button "Установить конец" at bounding box center [295, 141] width 52 height 12
click at [257, 141] on button "Отменить" at bounding box center [249, 141] width 35 height 12
click at [258, 139] on button "Отменить" at bounding box center [249, 141] width 35 height 12
click at [255, 106] on button at bounding box center [253, 103] width 13 height 13
click at [294, 143] on button "Установить начало" at bounding box center [295, 141] width 52 height 12
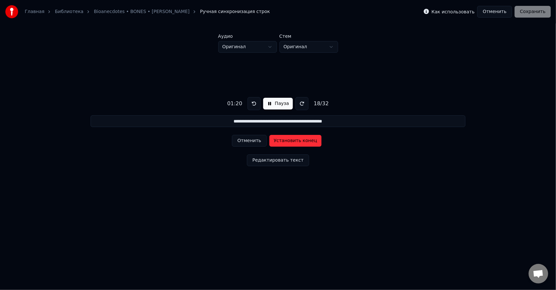
click at [294, 143] on button "Установить конец" at bounding box center [295, 141] width 52 height 12
click at [294, 143] on button "Установить начало" at bounding box center [295, 141] width 52 height 12
click at [294, 143] on button "Установить конец" at bounding box center [295, 141] width 52 height 12
click at [294, 142] on button "Установить начало" at bounding box center [295, 141] width 52 height 12
click at [294, 142] on button "Установить конец" at bounding box center [295, 141] width 52 height 12
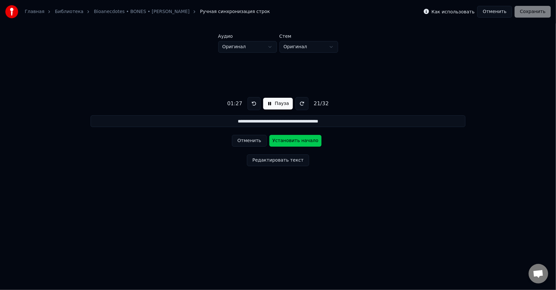
click at [294, 142] on button "Установить начало" at bounding box center [295, 141] width 52 height 12
click at [294, 142] on button "Установить конец" at bounding box center [295, 141] width 52 height 12
click at [294, 142] on button "Установить начало" at bounding box center [295, 141] width 52 height 12
click at [294, 142] on button "Установить конец" at bounding box center [295, 141] width 52 height 12
click at [294, 142] on button "Установить начало" at bounding box center [295, 141] width 52 height 12
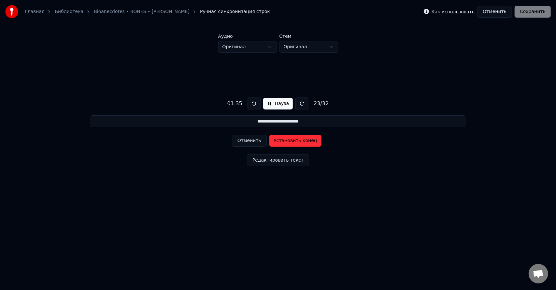
click at [294, 142] on button "Установить конец" at bounding box center [295, 141] width 52 height 12
click at [294, 142] on button "Установить начало" at bounding box center [295, 141] width 52 height 12
click at [294, 142] on button "Установить конец" at bounding box center [295, 141] width 52 height 12
click at [294, 142] on button "Установить начало" at bounding box center [295, 141] width 52 height 12
click at [294, 142] on button "Установить конец" at bounding box center [295, 141] width 52 height 12
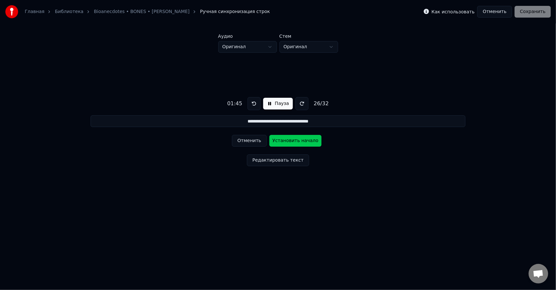
click at [294, 142] on button "Установить начало" at bounding box center [295, 141] width 52 height 12
click at [294, 142] on button "Установить конец" at bounding box center [295, 141] width 52 height 12
click at [294, 142] on button "Установить начало" at bounding box center [295, 141] width 52 height 12
click at [294, 142] on button "Установить конец" at bounding box center [295, 141] width 52 height 12
click at [294, 142] on button "Установить начало" at bounding box center [295, 141] width 52 height 12
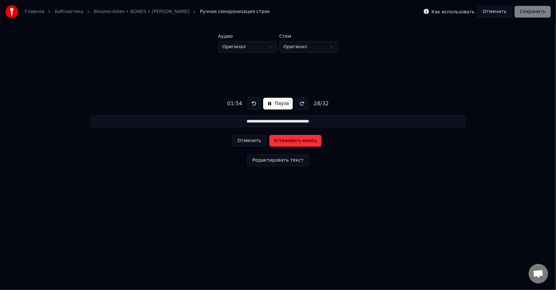
click at [294, 142] on button "Установить конец" at bounding box center [295, 141] width 52 height 12
click at [294, 142] on button "Установить начало" at bounding box center [295, 141] width 52 height 12
click at [294, 142] on button "Установить конец" at bounding box center [295, 141] width 52 height 12
click at [294, 142] on button "Установить начало" at bounding box center [295, 141] width 52 height 12
click at [294, 142] on button "Установить конец" at bounding box center [295, 141] width 52 height 12
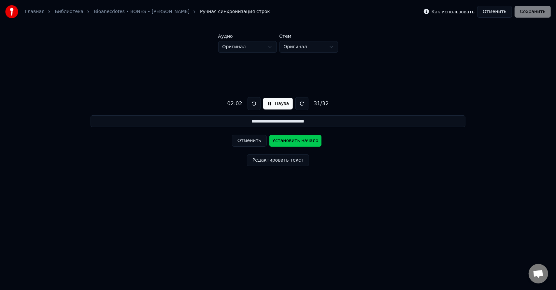
click at [294, 142] on button "Установить начало" at bounding box center [295, 141] width 52 height 12
click at [294, 142] on button "Установить конец" at bounding box center [295, 141] width 52 height 12
type input "**********"
click at [294, 142] on button "Установить начало" at bounding box center [295, 141] width 52 height 12
click at [294, 142] on button "Установить конец" at bounding box center [295, 141] width 52 height 12
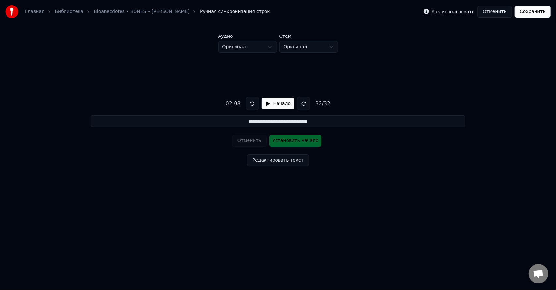
click at [294, 163] on button "Редактировать текст" at bounding box center [278, 160] width 62 height 12
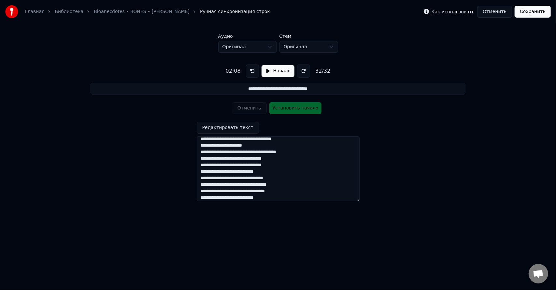
scroll to position [149, 0]
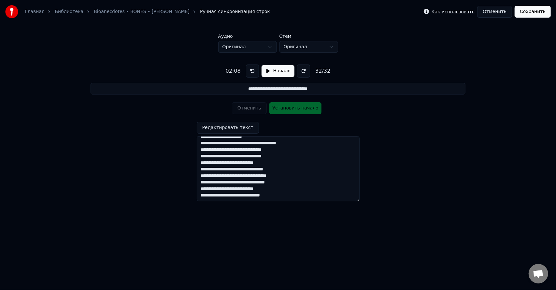
click at [209, 176] on textarea at bounding box center [278, 168] width 163 height 65
click at [269, 177] on textarea at bounding box center [278, 168] width 163 height 65
click at [270, 191] on textarea at bounding box center [278, 168] width 163 height 65
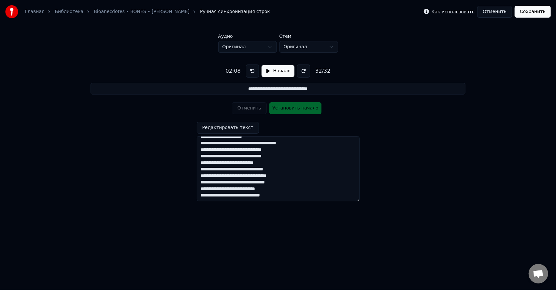
type textarea "**********"
click at [465, 164] on div "**********" at bounding box center [277, 130] width 535 height 155
click at [233, 129] on button "Редактировать текст" at bounding box center [228, 128] width 62 height 12
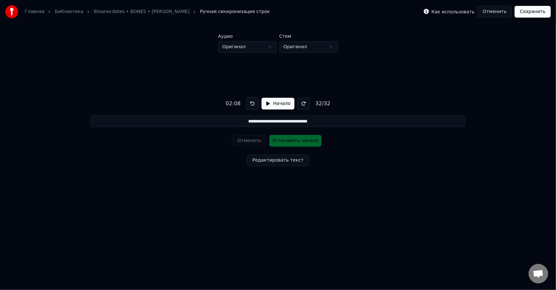
click at [266, 160] on button "Редактировать текст" at bounding box center [278, 160] width 62 height 12
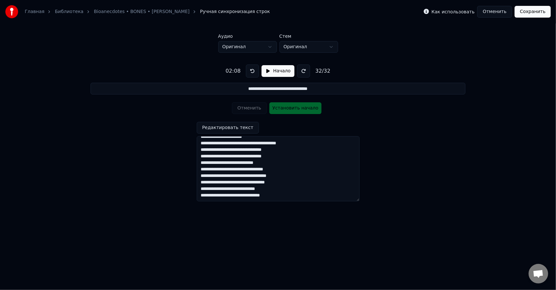
click at [241, 130] on button "Редактировать текст" at bounding box center [228, 128] width 62 height 12
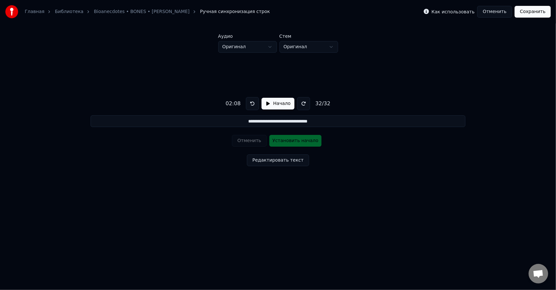
click at [534, 12] on button "Сохранить" at bounding box center [532, 12] width 36 height 12
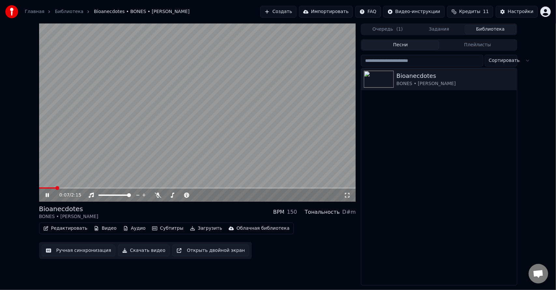
click at [346, 197] on icon at bounding box center [347, 195] width 5 height 5
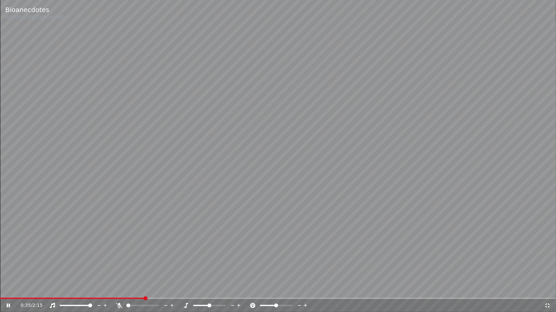
click at [12, 289] on icon at bounding box center [12, 305] width 15 height 5
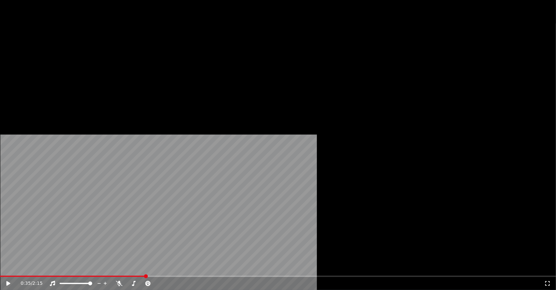
click at [76, 55] on button "Редактировать" at bounding box center [65, 50] width 49 height 9
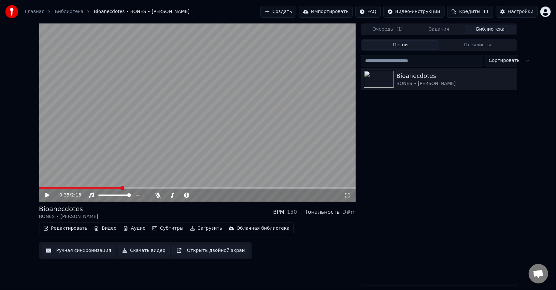
click at [89, 264] on div "0:35 / 2:15 Bioanecdotes BONES • [PERSON_NAME] BPM 150 Тональность D#m Редактир…" at bounding box center [197, 154] width 317 height 262
click at [87, 253] on button "Ручная синхронизация" at bounding box center [79, 250] width 74 height 12
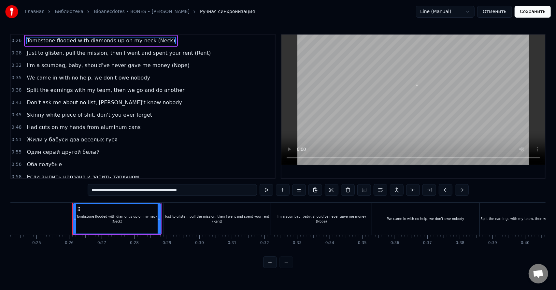
scroll to position [0, 817]
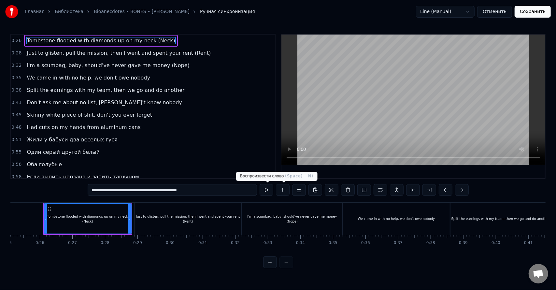
click at [264, 190] on button at bounding box center [266, 190] width 14 height 12
click at [267, 191] on button at bounding box center [266, 190] width 14 height 12
click at [268, 189] on button at bounding box center [266, 190] width 14 height 12
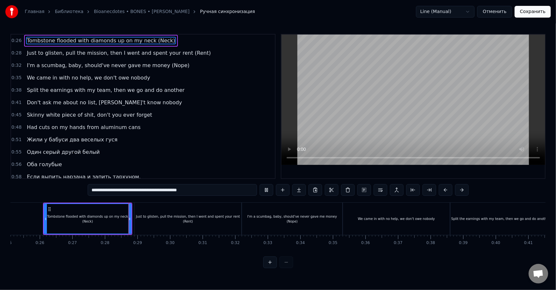
click at [270, 189] on button at bounding box center [266, 190] width 14 height 12
drag, startPoint x: 130, startPoint y: 221, endPoint x: 114, endPoint y: 223, distance: 16.4
click at [114, 223] on div at bounding box center [113, 219] width 3 height 30
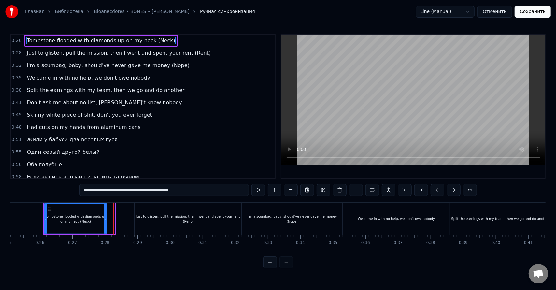
drag, startPoint x: 114, startPoint y: 223, endPoint x: 105, endPoint y: 224, distance: 9.1
click at [105, 224] on div at bounding box center [105, 219] width 3 height 30
click at [260, 189] on button at bounding box center [258, 190] width 14 height 12
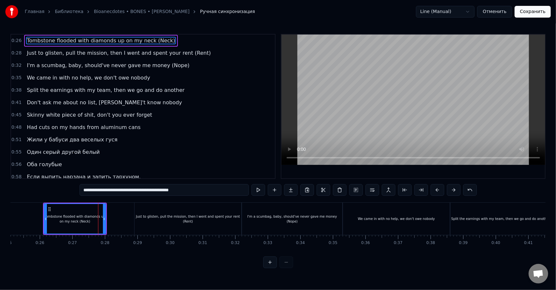
click at [140, 220] on div "Just to glisten, pull the mission, then I went and spent your rent (Rent)" at bounding box center [187, 219] width 107 height 10
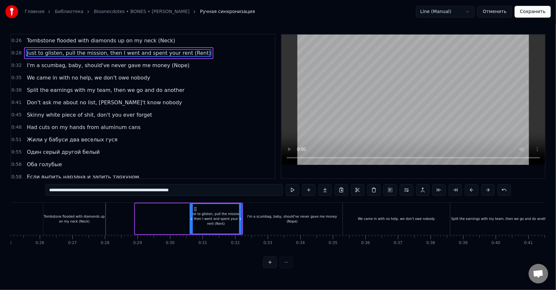
drag, startPoint x: 135, startPoint y: 219, endPoint x: 190, endPoint y: 217, distance: 54.7
click at [190, 217] on icon at bounding box center [191, 218] width 3 height 5
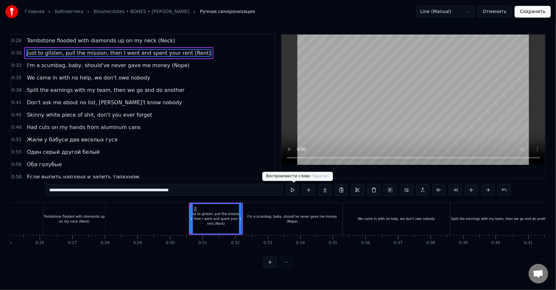
click at [298, 189] on button at bounding box center [292, 190] width 14 height 12
click at [98, 217] on div "Tombstone flooded with diamonds up on my neck (Neck)" at bounding box center [74, 219] width 62 height 10
type input "**********"
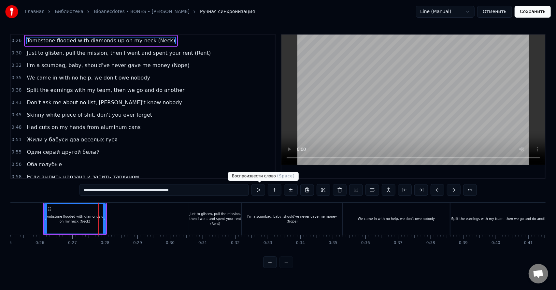
click at [262, 191] on button at bounding box center [258, 190] width 14 height 12
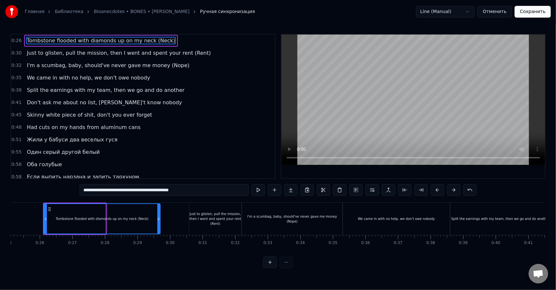
drag, startPoint x: 105, startPoint y: 216, endPoint x: 159, endPoint y: 215, distance: 54.7
click at [159, 215] on div at bounding box center [158, 219] width 3 height 30
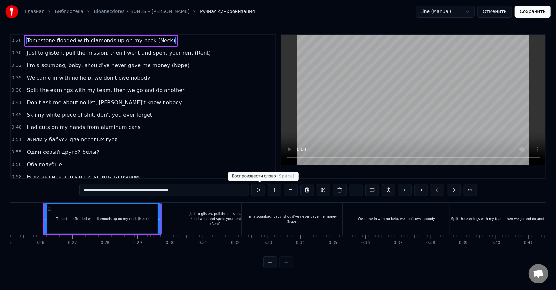
click at [260, 189] on button at bounding box center [258, 190] width 14 height 12
click at [130, 218] on div at bounding box center [130, 218] width 0 height 32
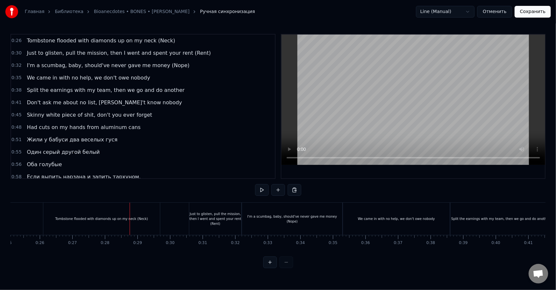
click at [126, 219] on div "Tombstone flooded with diamonds up on my neck (Neck)" at bounding box center [101, 218] width 93 height 5
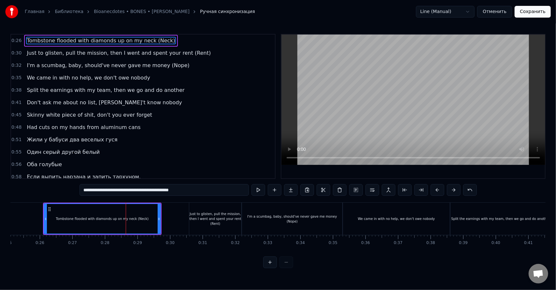
click at [244, 190] on input "**********" at bounding box center [163, 190] width 169 height 12
drag, startPoint x: 203, startPoint y: 192, endPoint x: 187, endPoint y: 190, distance: 16.4
click at [187, 190] on input "**********" at bounding box center [163, 190] width 169 height 12
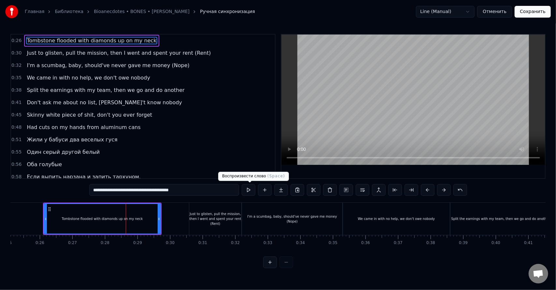
click at [254, 190] on button at bounding box center [249, 190] width 14 height 12
click at [253, 190] on button at bounding box center [249, 190] width 14 height 12
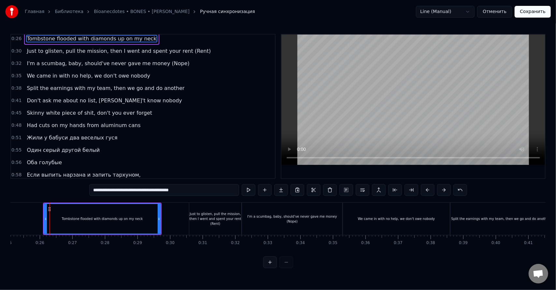
scroll to position [0, 0]
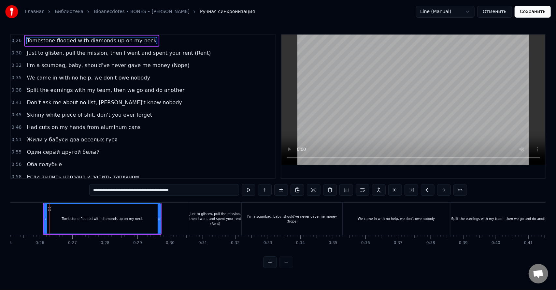
click at [109, 56] on span "Just to glisten, pull the mission, then I went and spent your rent (Rent)" at bounding box center [118, 52] width 185 height 7
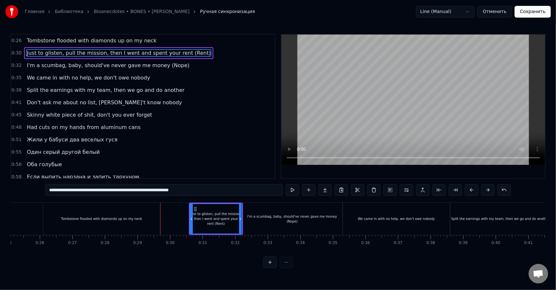
click at [245, 223] on div "I'm a scumbag, baby, should've never gave me money (Nope)" at bounding box center [292, 218] width 100 height 32
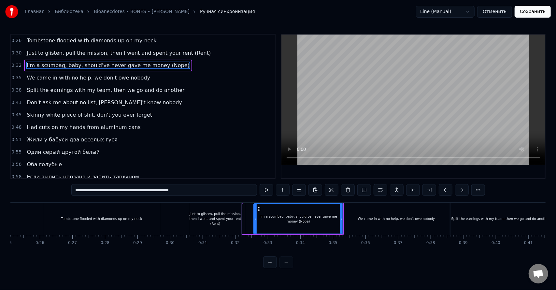
drag, startPoint x: 243, startPoint y: 222, endPoint x: 255, endPoint y: 222, distance: 11.7
click at [254, 222] on div at bounding box center [255, 219] width 3 height 30
click at [237, 219] on div "Just to glisten, pull the mission, then I went and spent your rent (Rent)" at bounding box center [215, 218] width 52 height 15
type input "**********"
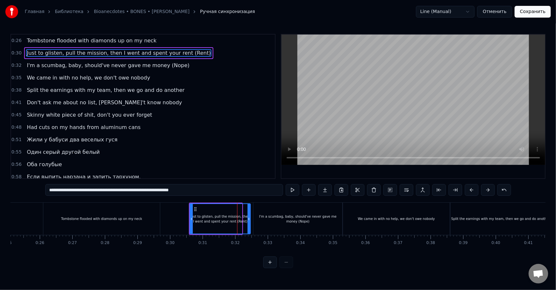
drag, startPoint x: 241, startPoint y: 220, endPoint x: 249, endPoint y: 221, distance: 8.5
click at [249, 221] on icon at bounding box center [248, 218] width 3 height 5
click at [240, 220] on div "Just to glisten, pull the mission, then I went and spent your rent (Rent)" at bounding box center [220, 219] width 60 height 10
click at [182, 51] on span "Just to glisten, pull the mission, then I went and spent your rent (Rent)" at bounding box center [118, 52] width 185 height 7
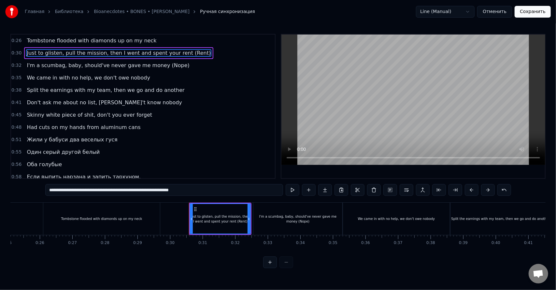
click at [175, 52] on span "Just to glisten, pull the mission, then I went and spent your rent (Rent)" at bounding box center [118, 52] width 185 height 7
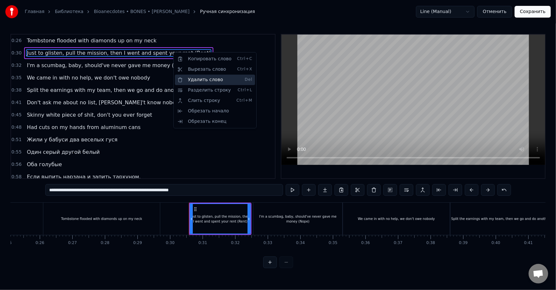
click at [216, 80] on div "Удалить слово Del" at bounding box center [215, 80] width 80 height 10
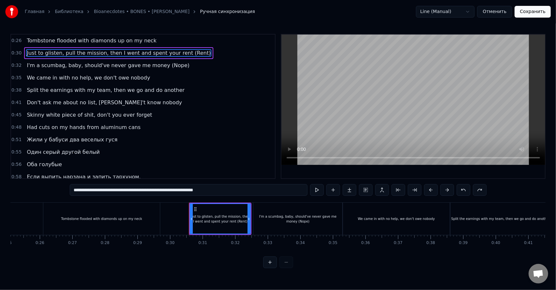
click at [215, 189] on input "**********" at bounding box center [189, 190] width 238 height 12
drag, startPoint x: 218, startPoint y: 191, endPoint x: 203, endPoint y: 191, distance: 14.3
click at [203, 191] on input "**********" at bounding box center [189, 190] width 238 height 12
click at [277, 219] on div "I'm a scumbag, baby, should've never gave me money (Nope)" at bounding box center [297, 219] width 89 height 10
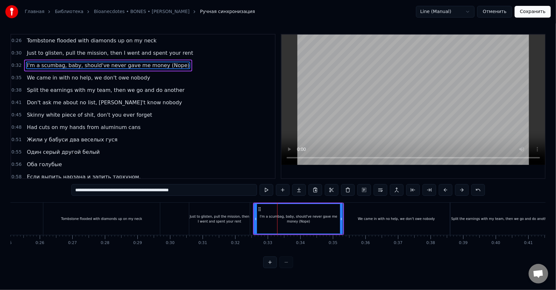
drag, startPoint x: 199, startPoint y: 193, endPoint x: 190, endPoint y: 195, distance: 9.5
click at [186, 195] on input "**********" at bounding box center [164, 190] width 186 height 12
click at [139, 223] on div "Tombstone flooded with diamonds up on my neck" at bounding box center [101, 218] width 117 height 32
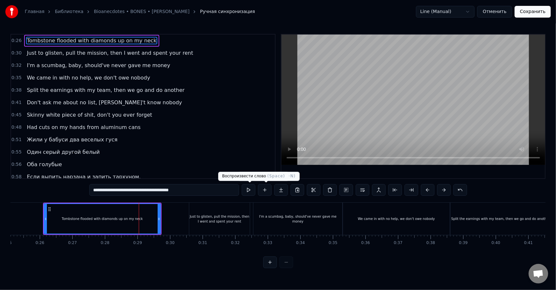
click at [251, 189] on button at bounding box center [249, 190] width 14 height 12
drag, startPoint x: 158, startPoint y: 222, endPoint x: 149, endPoint y: 222, distance: 8.8
click at [149, 222] on div at bounding box center [150, 219] width 3 height 30
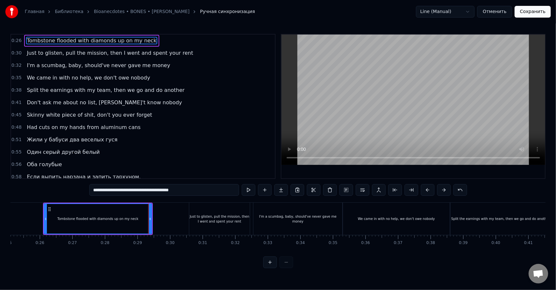
click at [190, 220] on div "Just to glisten, pull the mission, then I went and spent your rent" at bounding box center [219, 219] width 61 height 10
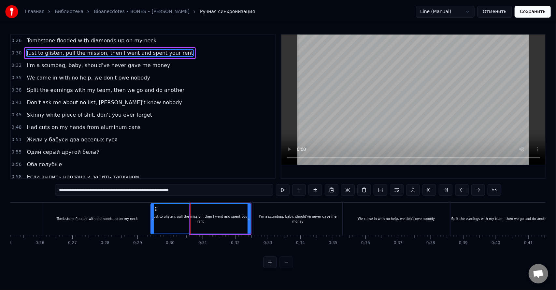
drag, startPoint x: 191, startPoint y: 221, endPoint x: 152, endPoint y: 224, distance: 39.2
click at [152, 224] on div at bounding box center [152, 219] width 3 height 30
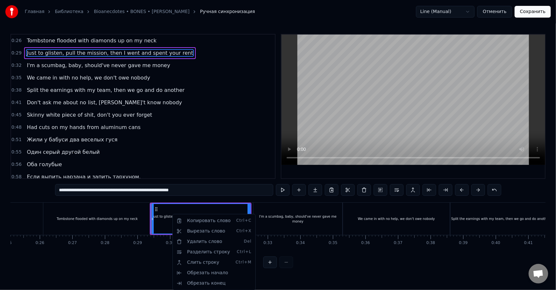
click at [166, 217] on html "Главная Библиотека Bioanecdotes • BONES • [PERSON_NAME] Ручная синхронизация Li…" at bounding box center [278, 139] width 556 height 278
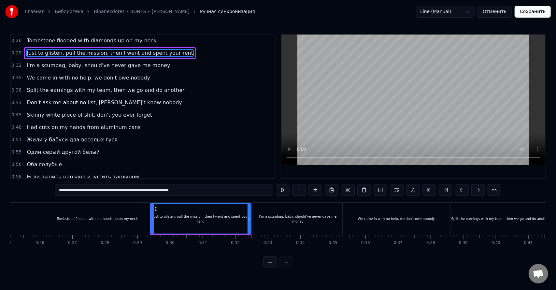
click at [120, 212] on div "Tombstone flooded with diamonds up on my neck" at bounding box center [97, 218] width 108 height 32
type input "**********"
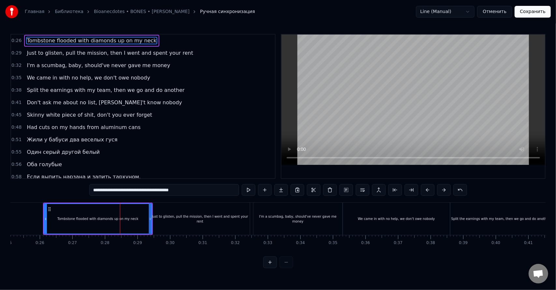
click at [471, 12] on html "Главная Библиотека Bioanecdotes • BONES • [PERSON_NAME] Ручная синхронизация Li…" at bounding box center [278, 139] width 556 height 278
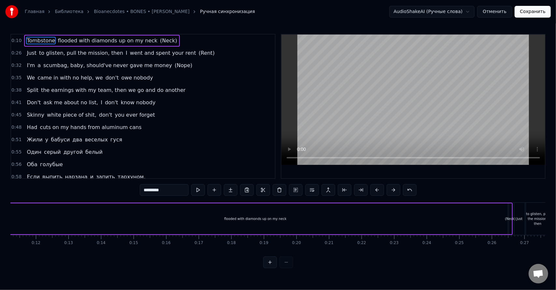
scroll to position [0, 311]
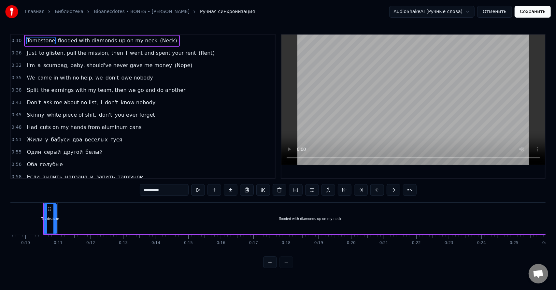
click at [467, 10] on html "Главная Библиотека Bioanecdotes • BONES • [PERSON_NAME] Ручная синхронизация Au…" at bounding box center [278, 139] width 556 height 278
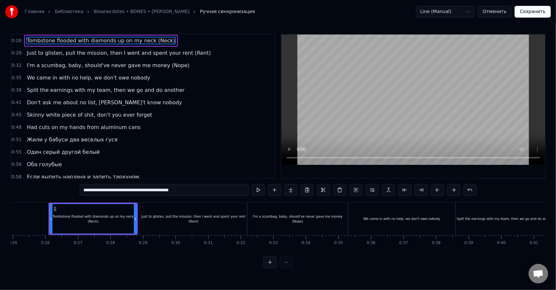
scroll to position [0, 817]
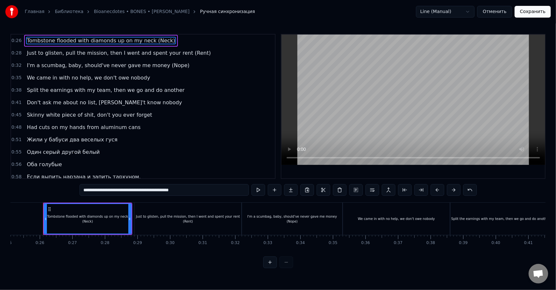
click at [468, 8] on html "Главная Библиотека Bioanecdotes • BONES • [PERSON_NAME] Ручная синхронизация Li…" at bounding box center [278, 139] width 556 height 278
click at [256, 191] on html "Главная Библиотека Bioanecdotes • BONES • [PERSON_NAME] Ручная синхронизация Li…" at bounding box center [278, 139] width 556 height 278
click at [257, 190] on button at bounding box center [258, 190] width 14 height 12
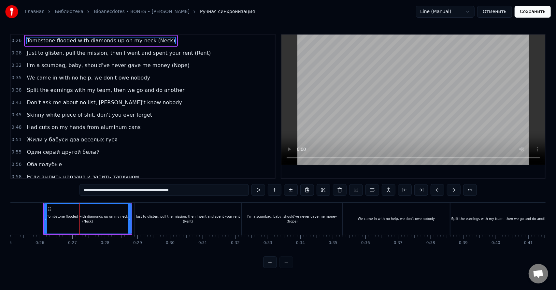
drag, startPoint x: 199, startPoint y: 193, endPoint x: 187, endPoint y: 195, distance: 11.2
click at [187, 195] on input "**********" at bounding box center [163, 190] width 169 height 12
click at [208, 218] on div "Just to glisten, pull the mission, then I went and spent your rent (Rent)" at bounding box center [187, 219] width 107 height 10
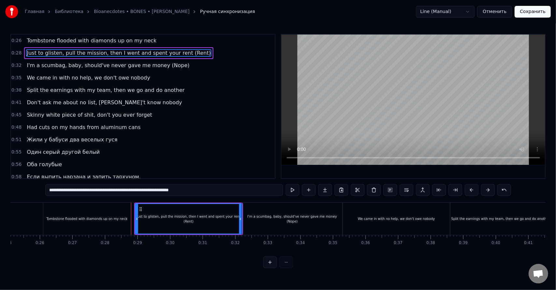
drag, startPoint x: 205, startPoint y: 192, endPoint x: 180, endPoint y: 197, distance: 25.5
click at [180, 197] on div "0:26 Tombstone flooded with diamonds up on my neck 0:28 Just to glisten, pull t…" at bounding box center [277, 151] width 535 height 234
click at [288, 220] on div "I'm a scumbag, baby, should've never gave me money (Nope)" at bounding box center [292, 219] width 100 height 10
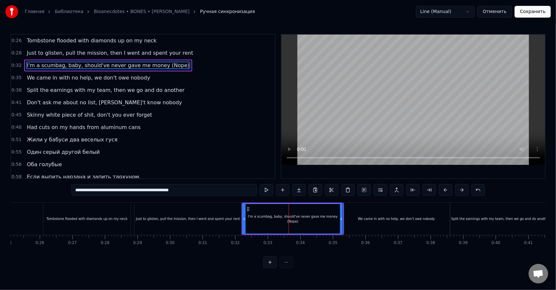
drag, startPoint x: 217, startPoint y: 189, endPoint x: 186, endPoint y: 198, distance: 31.7
click at [186, 198] on div "0:26 Tombstone flooded with diamonds up on my neck 0:28 Just to glisten, pull t…" at bounding box center [277, 151] width 535 height 234
type input "**********"
click at [538, 6] on button "Сохранить" at bounding box center [532, 12] width 36 height 12
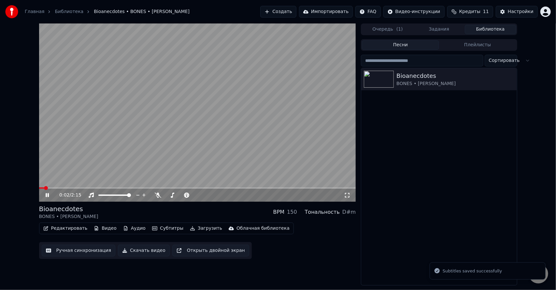
click at [65, 187] on span at bounding box center [197, 187] width 317 height 1
click at [72, 187] on span at bounding box center [197, 187] width 317 height 1
click at [80, 187] on span at bounding box center [197, 187] width 317 height 1
click at [94, 187] on span at bounding box center [197, 187] width 317 height 1
click at [47, 197] on icon at bounding box center [51, 194] width 15 height 5
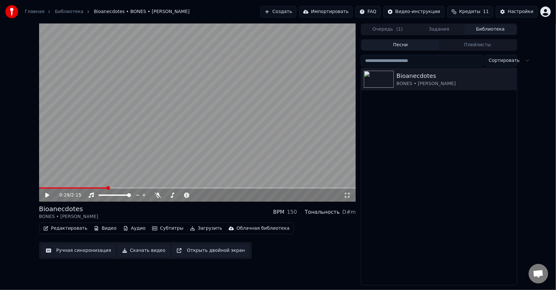
click at [106, 187] on span at bounding box center [73, 187] width 68 height 1
click at [48, 194] on icon at bounding box center [51, 194] width 15 height 5
click at [48, 194] on icon at bounding box center [47, 195] width 3 height 4
click at [48, 194] on icon at bounding box center [51, 194] width 15 height 5
click at [46, 195] on icon at bounding box center [47, 195] width 3 height 4
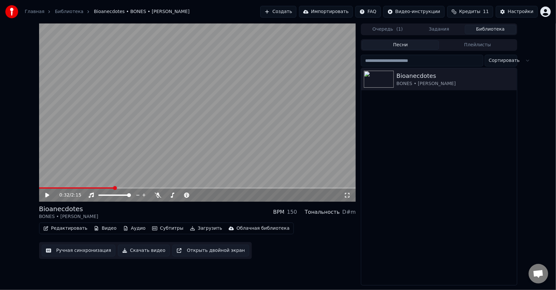
click at [45, 195] on icon at bounding box center [47, 195] width 4 height 5
click at [45, 195] on icon at bounding box center [51, 194] width 15 height 5
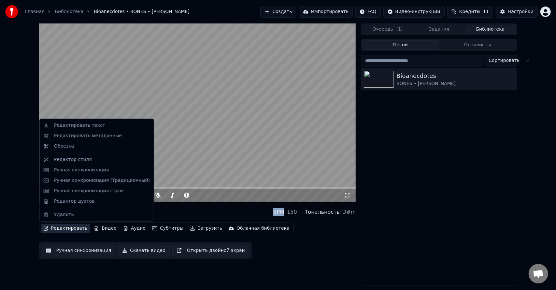
click at [63, 230] on button "Редактировать" at bounding box center [65, 228] width 49 height 9
click at [75, 251] on button "Ручная синхронизация" at bounding box center [79, 250] width 74 height 12
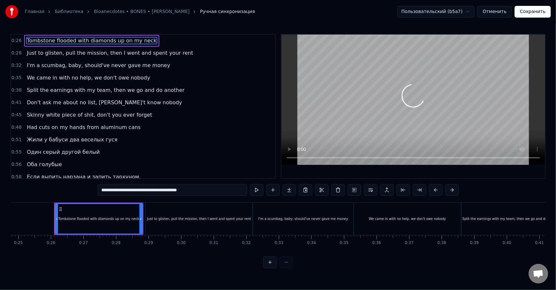
scroll to position [0, 817]
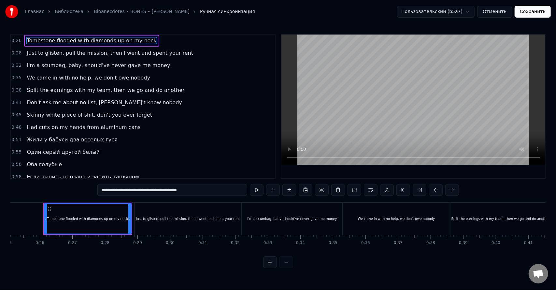
click at [102, 216] on div "Tombstone flooded with diamonds up on my neck" at bounding box center [87, 218] width 81 height 5
click at [374, 190] on button at bounding box center [371, 190] width 14 height 12
click at [94, 40] on span "Tombstone flooded with diamonds up on my neck" at bounding box center [91, 40] width 131 height 7
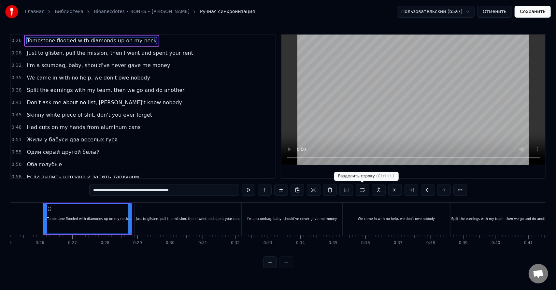
click at [363, 192] on button at bounding box center [362, 190] width 14 height 12
click at [171, 192] on input "**********" at bounding box center [164, 190] width 150 height 12
click at [145, 226] on div "Just to glisten, pull the mission, then I went and spent your rent" at bounding box center [187, 218] width 107 height 32
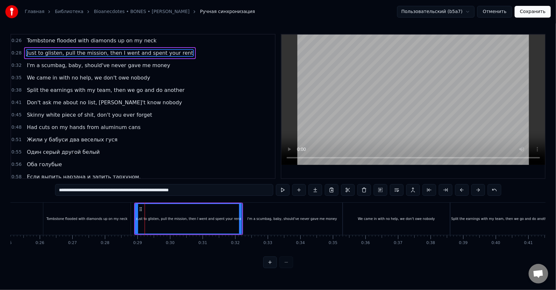
click at [104, 222] on div "Tombstone flooded with diamonds up on my neck" at bounding box center [86, 218] width 87 height 32
type input "**********"
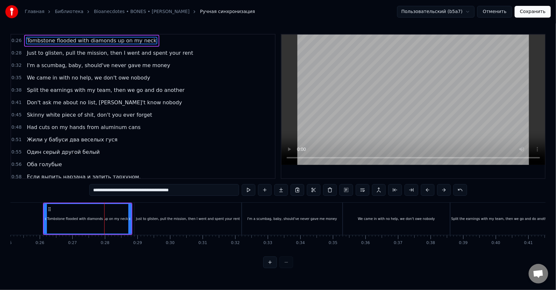
click at [95, 222] on div "Tombstone flooded with diamonds up on my neck" at bounding box center [87, 219] width 87 height 30
drag, startPoint x: 130, startPoint y: 221, endPoint x: 98, endPoint y: 222, distance: 32.3
click at [99, 222] on div at bounding box center [100, 219] width 3 height 30
drag, startPoint x: 99, startPoint y: 222, endPoint x: 133, endPoint y: 225, distance: 34.3
click at [104, 223] on div "Tombstone flooded with diamonds up on my neck" at bounding box center [88, 219] width 89 height 30
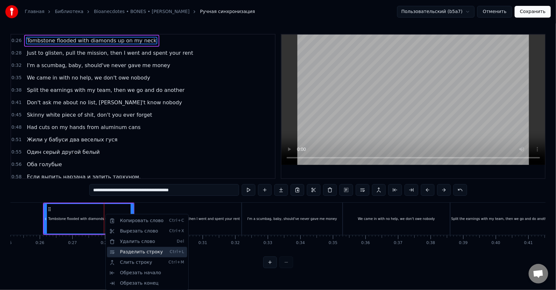
click at [127, 252] on div "Разделить строку Ctrl+L" at bounding box center [147, 252] width 80 height 10
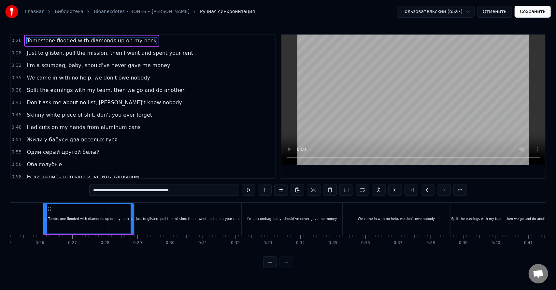
click at [105, 224] on div "Tombstone flooded with diamonds up on my neck" at bounding box center [88, 219] width 89 height 30
click at [175, 103] on div "0:41 Don't ask me about no list, [PERSON_NAME]'t know nobody" at bounding box center [143, 102] width 264 height 12
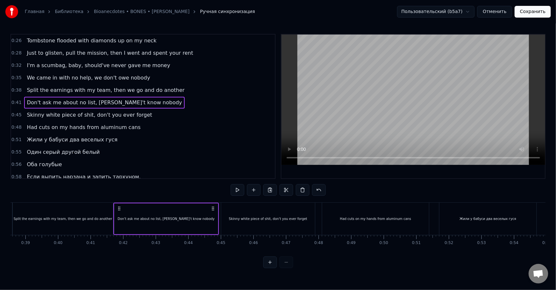
click at [90, 40] on span "Tombstone flooded with diamonds up on my neck" at bounding box center [91, 40] width 131 height 7
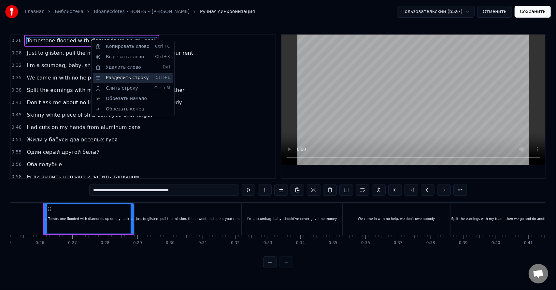
click at [117, 79] on div "Разделить строку Ctrl+L" at bounding box center [133, 78] width 80 height 10
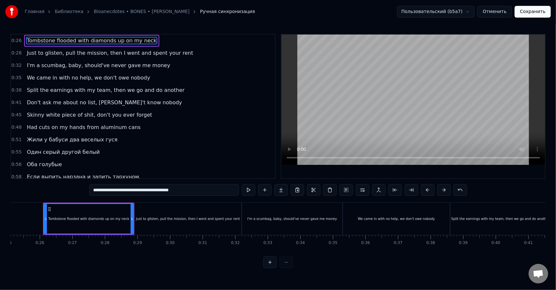
click at [133, 40] on span "Tombstone flooded with diamonds up on my neck" at bounding box center [91, 40] width 131 height 7
click at [119, 41] on span "Tombstone flooded with diamonds up on my neck" at bounding box center [91, 40] width 131 height 7
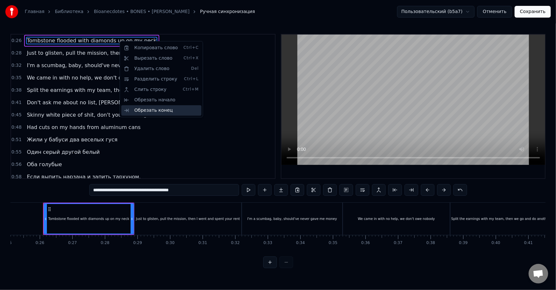
click at [163, 113] on div "Обрезать конец" at bounding box center [161, 110] width 80 height 10
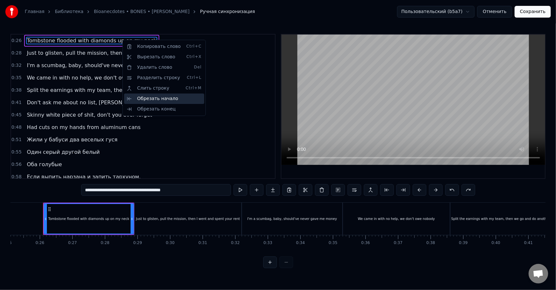
click at [135, 98] on div "Обрезать начало" at bounding box center [164, 98] width 80 height 10
click at [95, 42] on html "Главная Библиотека Bioanecdotes • BONES • [PERSON_NAME] Ручная синхронизация По…" at bounding box center [278, 139] width 556 height 278
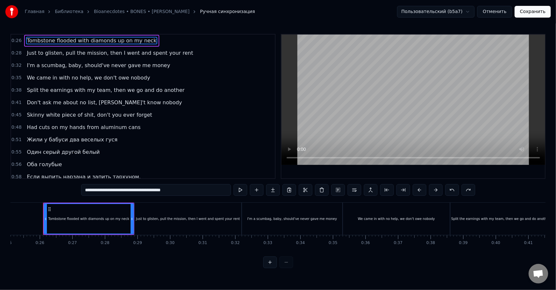
click at [31, 38] on span "Tombstone flooded with diamonds up on my neck" at bounding box center [91, 40] width 131 height 7
click at [62, 41] on span "Tombstone flooded with diamonds up on my neck" at bounding box center [91, 40] width 131 height 7
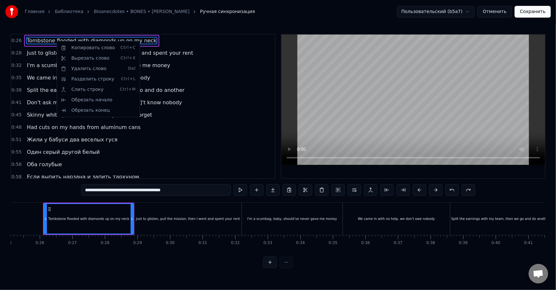
click at [70, 61] on div "Вырезать слово Ctrl+X" at bounding box center [98, 58] width 80 height 10
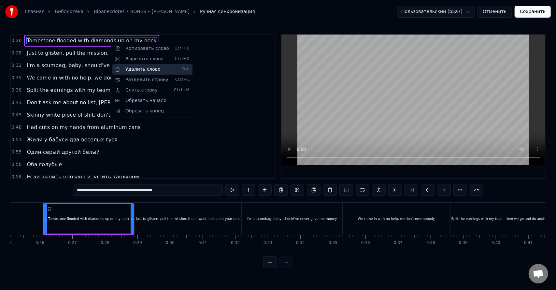
click at [123, 69] on div "Удалить слово Del" at bounding box center [152, 69] width 80 height 10
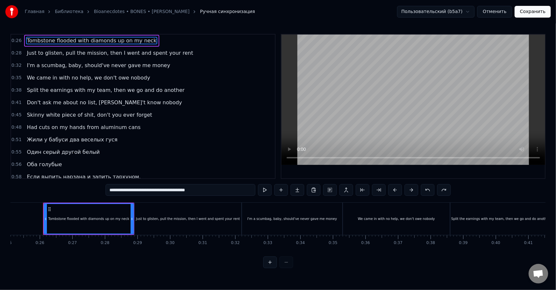
click at [102, 220] on div "Tombstone flooded with diamonds up on my neck" at bounding box center [88, 218] width 81 height 5
click at [91, 224] on div "Tombstone flooded with diamonds up on my neck" at bounding box center [88, 219] width 89 height 30
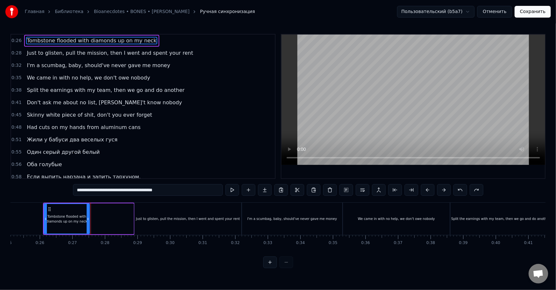
drag, startPoint x: 131, startPoint y: 222, endPoint x: 87, endPoint y: 226, distance: 44.2
click at [87, 226] on div at bounding box center [88, 219] width 3 height 30
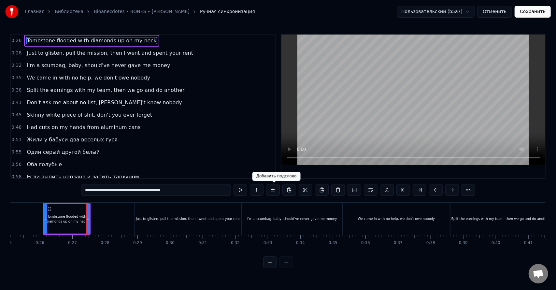
click at [270, 188] on button at bounding box center [273, 190] width 14 height 12
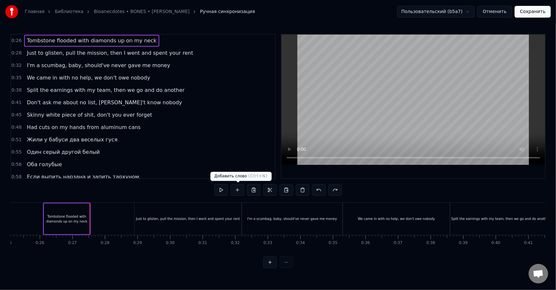
click at [242, 191] on button at bounding box center [237, 190] width 14 height 12
click at [74, 215] on div "Tombstone flooded with diamonds up on my neck" at bounding box center [67, 219] width 46 height 10
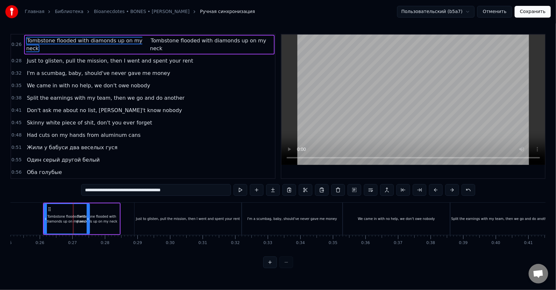
drag, startPoint x: 98, startPoint y: 218, endPoint x: 106, endPoint y: 218, distance: 8.1
click at [106, 218] on div "Tombstone flooded with diamonds up on my neck" at bounding box center [97, 219] width 46 height 10
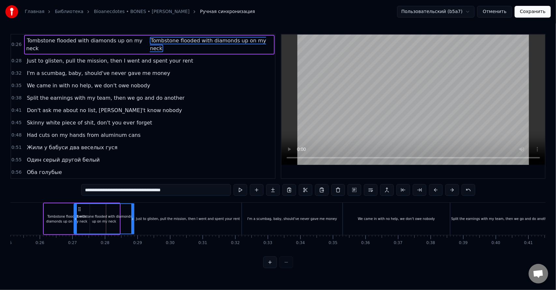
drag, startPoint x: 118, startPoint y: 219, endPoint x: 133, endPoint y: 218, distance: 15.0
click at [133, 218] on icon at bounding box center [132, 218] width 3 height 5
drag, startPoint x: 75, startPoint y: 219, endPoint x: 90, endPoint y: 223, distance: 15.6
click at [90, 223] on div at bounding box center [91, 219] width 3 height 30
click at [139, 41] on span "Tombstone flooded with diamonds up on my neck" at bounding box center [84, 44] width 116 height 15
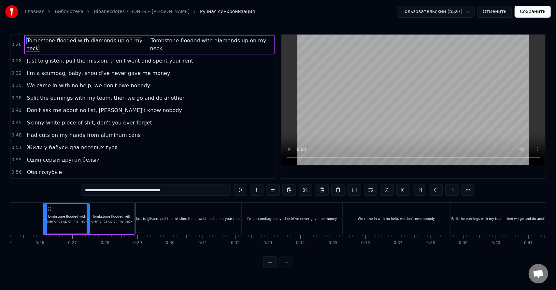
click at [131, 42] on span "Tombstone flooded with diamonds up on my neck" at bounding box center [84, 44] width 116 height 15
click at [131, 41] on span "Tombstone flooded with diamonds up on my neck" at bounding box center [84, 44] width 116 height 15
drag, startPoint x: 200, startPoint y: 193, endPoint x: 127, endPoint y: 195, distance: 72.6
click at [127, 195] on input "**********" at bounding box center [156, 190] width 150 height 12
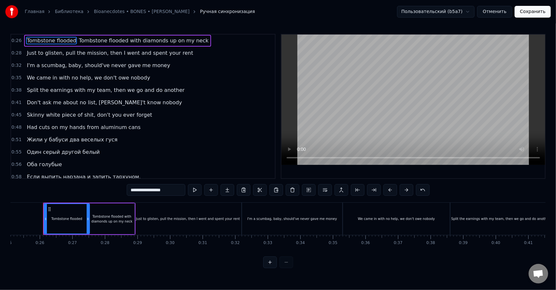
click at [126, 42] on span "Tombstone flooded with diamonds up on my neck" at bounding box center [143, 40] width 131 height 7
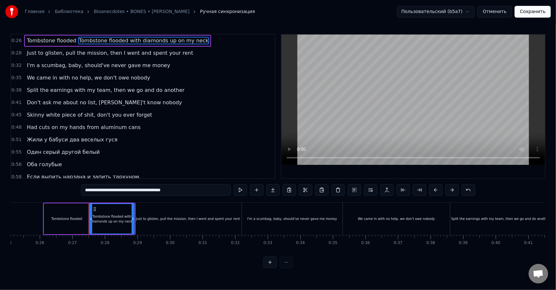
drag, startPoint x: 127, startPoint y: 192, endPoint x: 69, endPoint y: 192, distance: 57.9
click at [72, 192] on div "0:26 Tombstone flooded Tombstone flooded with diamonds up on my neck 0:28 Just …" at bounding box center [277, 151] width 535 height 234
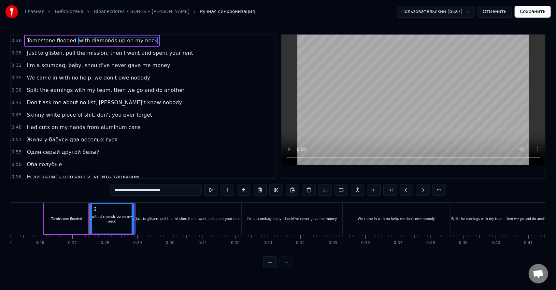
click at [211, 189] on button at bounding box center [211, 190] width 14 height 12
click at [139, 219] on div "Just to glisten, pull the mission, then I went and spent your rent" at bounding box center [187, 218] width 107 height 32
type input "**********"
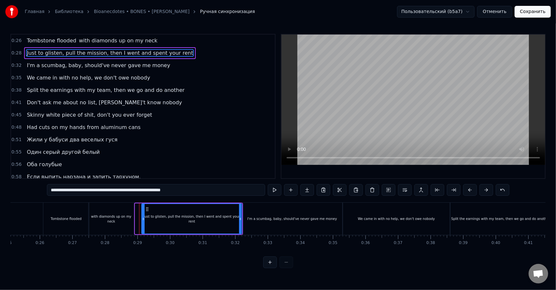
drag, startPoint x: 137, startPoint y: 221, endPoint x: 145, endPoint y: 221, distance: 7.2
click at [145, 221] on div at bounding box center [143, 219] width 3 height 30
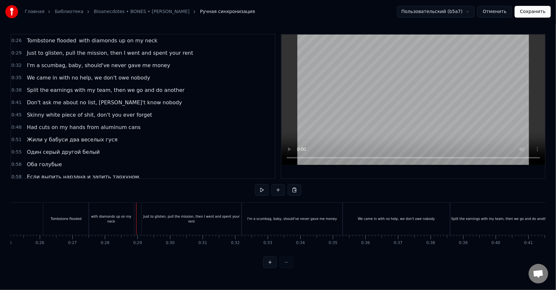
click at [143, 221] on div "Just to glisten, pull the mission, then I went and spent your rent" at bounding box center [192, 218] width 100 height 32
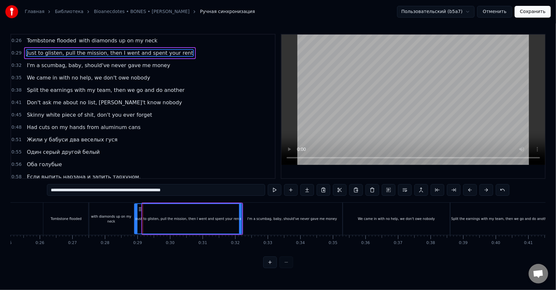
drag, startPoint x: 143, startPoint y: 223, endPoint x: 135, endPoint y: 223, distance: 7.8
click at [135, 223] on div at bounding box center [136, 219] width 3 height 30
click at [208, 222] on div "Just to glisten, pull the mission, then I went and spent your rent" at bounding box center [188, 219] width 107 height 30
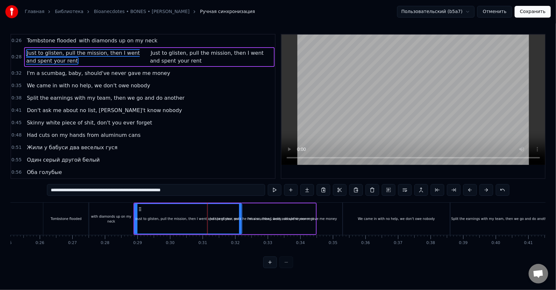
click at [216, 221] on div "Just to glisten, pull the mission, then I went and spent your rent" at bounding box center [188, 219] width 107 height 30
click at [222, 224] on div "Just to glisten, pull the mission, then I went and spent your rent" at bounding box center [188, 219] width 107 height 30
click at [316, 218] on div "I'm a scumbag, baby, should've never gave me money" at bounding box center [292, 218] width 90 height 5
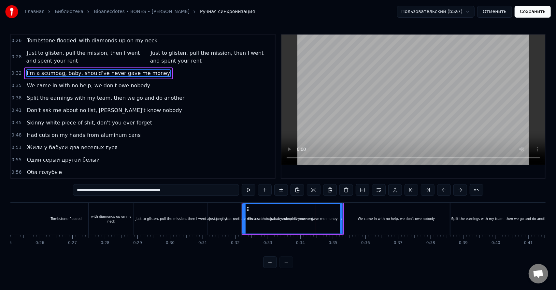
click at [166, 55] on span "Just to glisten, pull the mission, then I went and spent your rent" at bounding box center [207, 56] width 114 height 15
type input "**********"
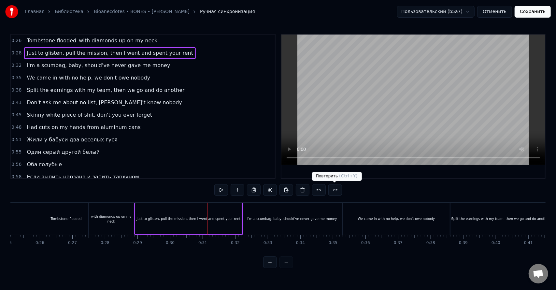
click at [335, 188] on button at bounding box center [335, 190] width 14 height 12
click at [191, 218] on div "Just to glisten, pull the mission, then I went and spent your rent" at bounding box center [188, 218] width 104 height 5
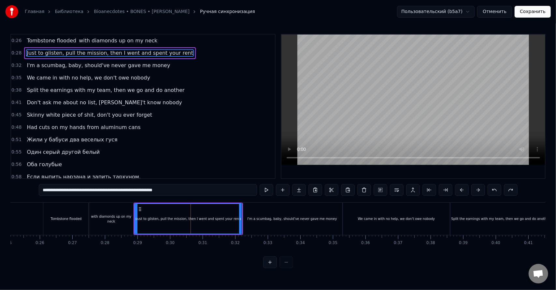
click at [186, 223] on div "Just to glisten, pull the mission, then I went and spent your rent" at bounding box center [188, 219] width 107 height 30
click at [399, 192] on button at bounding box center [397, 190] width 14 height 12
drag, startPoint x: 116, startPoint y: 191, endPoint x: 223, endPoint y: 191, distance: 107.4
click at [223, 191] on input "**********" at bounding box center [156, 190] width 218 height 12
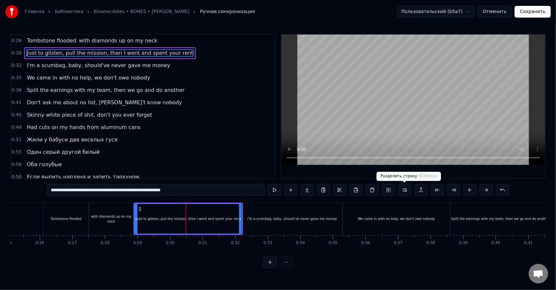
click at [407, 194] on button at bounding box center [405, 190] width 14 height 12
click at [337, 190] on button at bounding box center [340, 190] width 14 height 12
click at [197, 190] on input "**********" at bounding box center [156, 190] width 218 height 12
drag, startPoint x: 214, startPoint y: 190, endPoint x: 116, endPoint y: 192, distance: 97.7
click at [116, 192] on input "**********" at bounding box center [156, 190] width 218 height 12
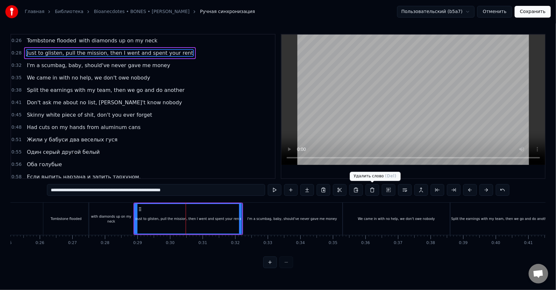
click at [376, 191] on button at bounding box center [372, 190] width 14 height 12
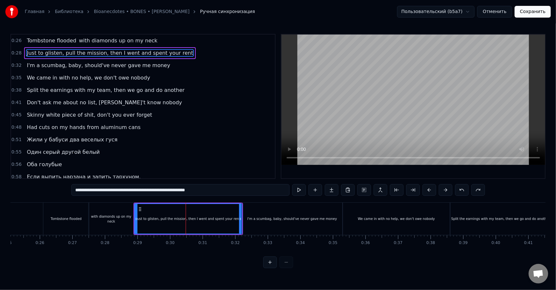
click at [88, 53] on span "Just to glisten, pull the mission, then I went and spent your rent" at bounding box center [110, 52] width 168 height 7
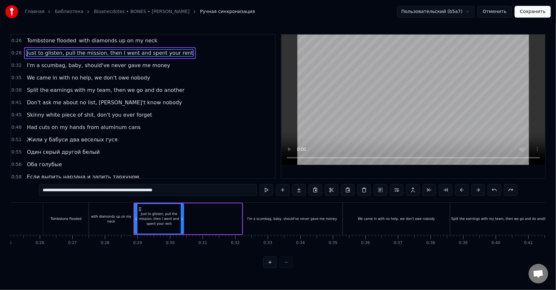
drag, startPoint x: 240, startPoint y: 221, endPoint x: 181, endPoint y: 227, distance: 58.9
click at [181, 227] on div at bounding box center [182, 219] width 3 height 30
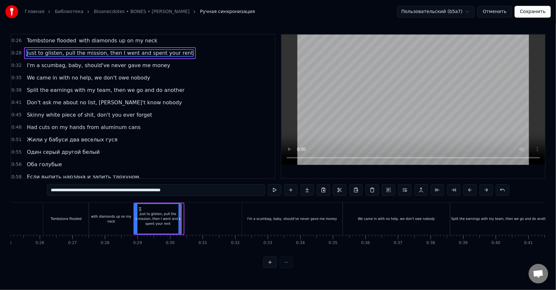
click at [179, 228] on div at bounding box center [179, 219] width 3 height 30
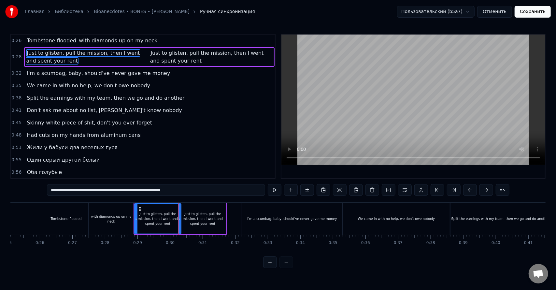
click at [45, 61] on span "Just to glisten, pull the mission, then I went and spent your rent" at bounding box center [83, 56] width 114 height 15
click at [79, 53] on span "Just to glisten, pull the mission, then I went and spent your rent" at bounding box center [83, 56] width 114 height 15
drag, startPoint x: 192, startPoint y: 193, endPoint x: 114, endPoint y: 196, distance: 78.8
click at [114, 196] on div "**********" at bounding box center [278, 190] width 462 height 13
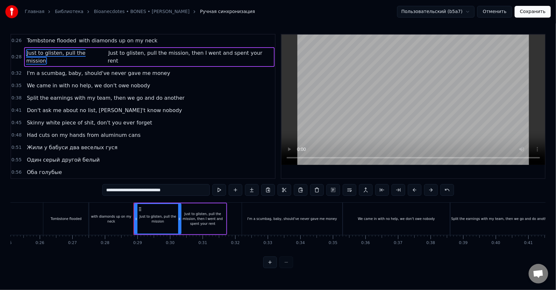
click at [148, 51] on span "Just to glisten, pull the mission, then I went and spent your rent" at bounding box center [184, 56] width 155 height 15
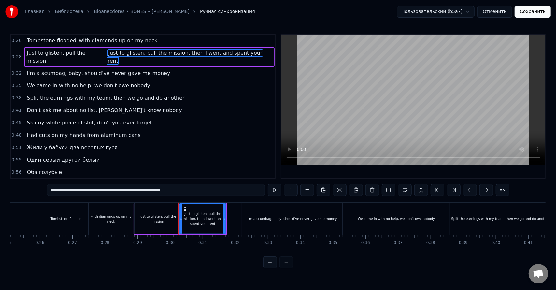
drag, startPoint x: 116, startPoint y: 192, endPoint x: 28, endPoint y: 192, distance: 87.2
click at [29, 192] on div "0:26 Tombstone flooded with diamonds up on my neck 0:28 Just to glisten, pull t…" at bounding box center [277, 151] width 535 height 234
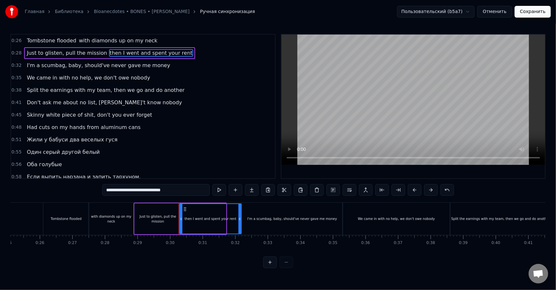
drag, startPoint x: 225, startPoint y: 224, endPoint x: 241, endPoint y: 223, distance: 15.6
click at [241, 223] on div at bounding box center [239, 219] width 3 height 30
type input "**********"
click at [220, 190] on button at bounding box center [219, 190] width 14 height 12
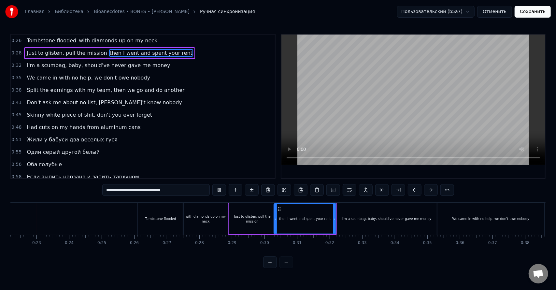
scroll to position [0, 716]
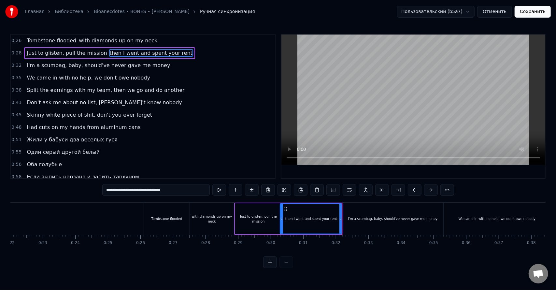
click at [295, 218] on div "then I went and spent your rent" at bounding box center [311, 218] width 52 height 5
click at [283, 219] on icon at bounding box center [284, 218] width 3 height 5
click at [189, 88] on div "0:38 Split the earnings with my team, then we go and do another" at bounding box center [143, 90] width 264 height 12
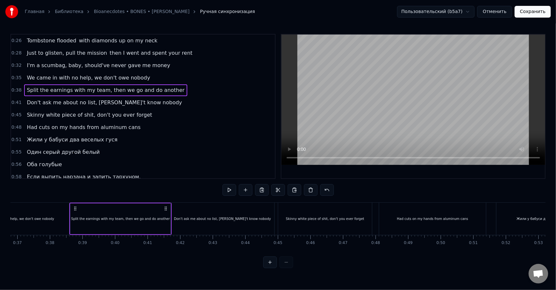
click at [137, 52] on span "then I went and spent your rent" at bounding box center [151, 52] width 84 height 7
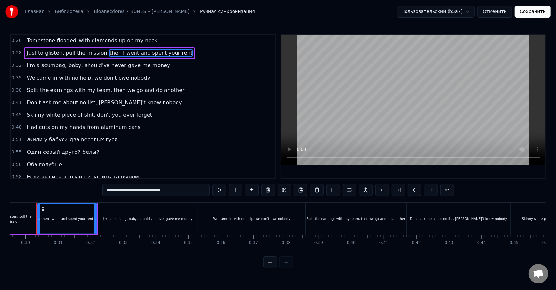
scroll to position [0, 955]
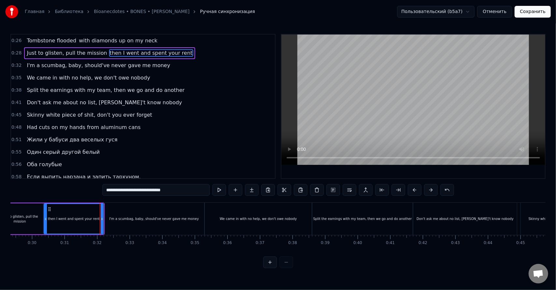
click at [118, 221] on div "I'm a scumbag, baby, should've never gave me money" at bounding box center [154, 218] width 100 height 32
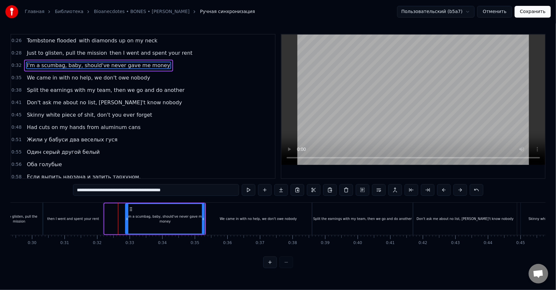
drag, startPoint x: 105, startPoint y: 221, endPoint x: 140, endPoint y: 220, distance: 35.2
click at [128, 220] on div at bounding box center [127, 219] width 3 height 30
click at [86, 219] on div "then I went and spent your rent" at bounding box center [73, 218] width 52 height 5
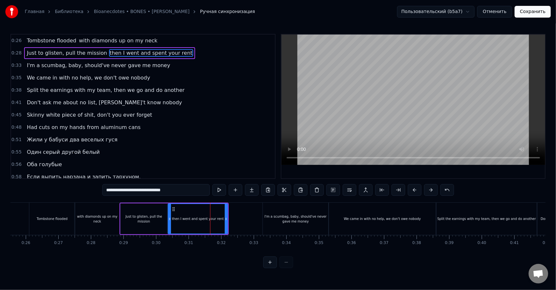
scroll to position [0, 813]
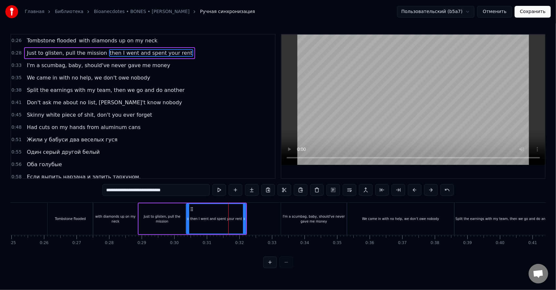
click at [140, 213] on div "Just to glisten, pull the mission" at bounding box center [162, 218] width 47 height 31
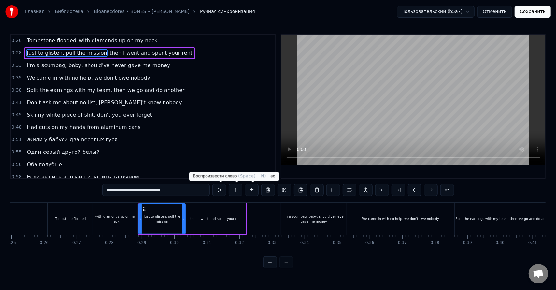
click at [221, 191] on button at bounding box center [219, 190] width 14 height 12
click at [213, 217] on div "then I went and spent your rent" at bounding box center [216, 218] width 52 height 5
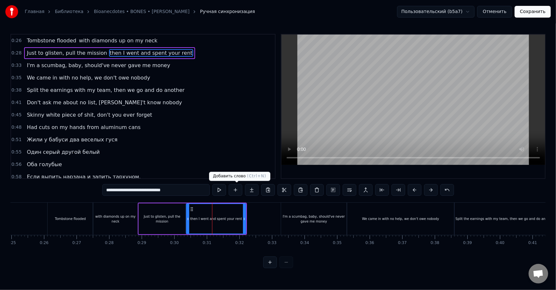
click at [221, 191] on button at bounding box center [219, 190] width 14 height 12
click at [293, 220] on div "I'm a scumbag, baby, should've never gave me money" at bounding box center [313, 219] width 65 height 10
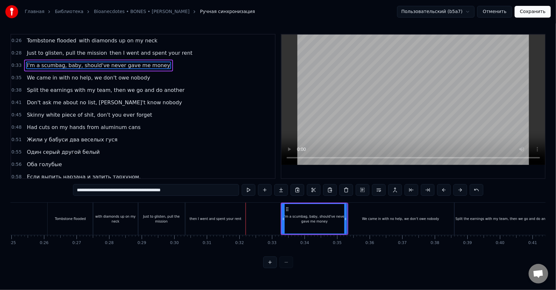
click at [299, 219] on div "I'm a scumbag, baby, should've never gave me money" at bounding box center [314, 219] width 65 height 10
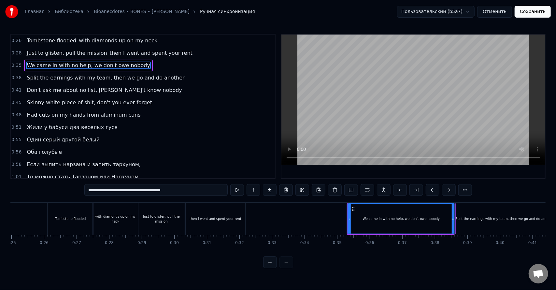
click at [159, 212] on div "Just to glisten, pull the mission" at bounding box center [161, 218] width 47 height 32
type input "**********"
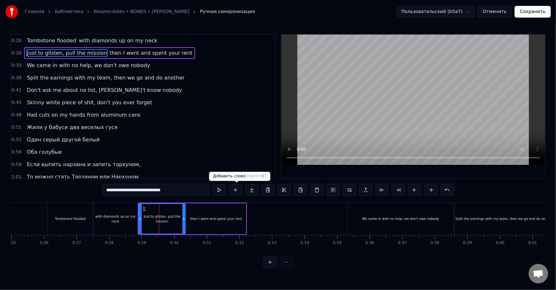
click at [220, 191] on button at bounding box center [219, 190] width 14 height 12
click at [212, 184] on button at bounding box center [219, 190] width 14 height 12
click at [122, 221] on div "with diamonds up on my neck" at bounding box center [115, 218] width 45 height 32
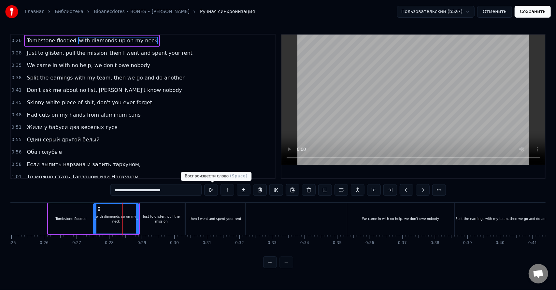
click at [214, 193] on button at bounding box center [211, 190] width 14 height 12
click at [177, 212] on div "Just to glisten, pull the mission" at bounding box center [161, 218] width 47 height 32
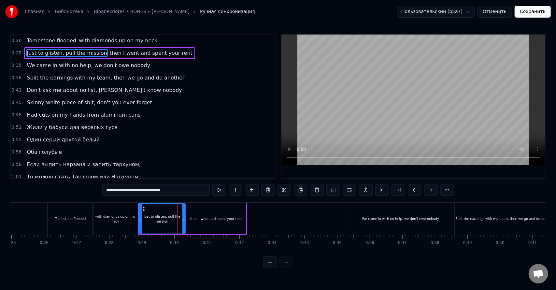
click at [77, 221] on div "Tombstone flooded" at bounding box center [71, 218] width 46 height 32
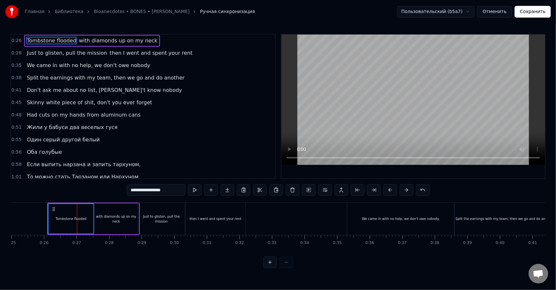
click at [119, 219] on div "with diamonds up on my neck" at bounding box center [115, 219] width 45 height 10
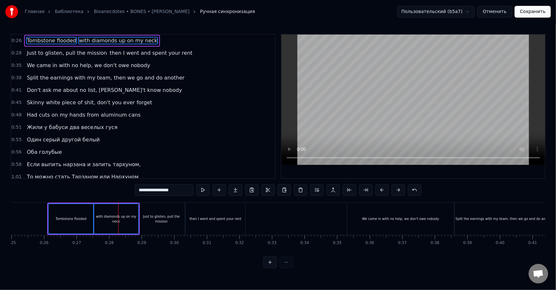
click at [187, 222] on div "then I went and spent your rent" at bounding box center [216, 218] width 60 height 32
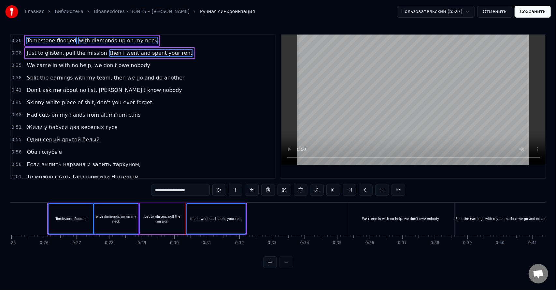
click at [167, 221] on div "Just to glisten, pull the mission" at bounding box center [162, 218] width 47 height 31
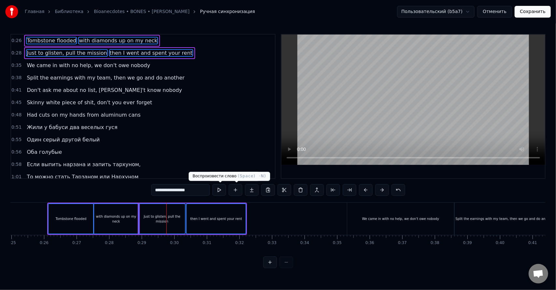
click at [220, 189] on button at bounding box center [219, 190] width 14 height 12
click at [128, 215] on div "with diamonds up on my neck" at bounding box center [116, 219] width 45 height 30
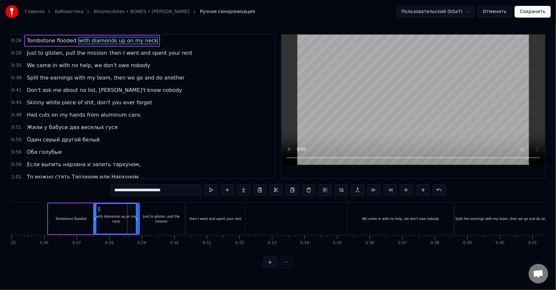
click at [204, 216] on div "then I went and spent your rent" at bounding box center [215, 218] width 52 height 5
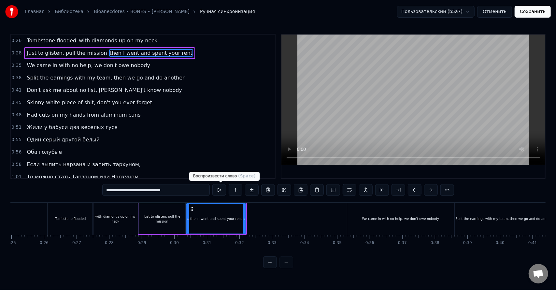
click at [223, 192] on button at bounding box center [219, 190] width 14 height 12
click at [218, 191] on button at bounding box center [219, 190] width 14 height 12
drag, startPoint x: 187, startPoint y: 220, endPoint x: 191, endPoint y: 220, distance: 4.9
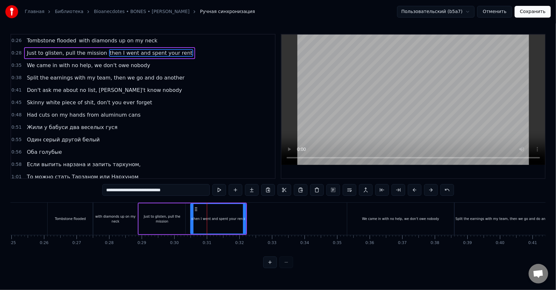
click at [191, 220] on icon at bounding box center [192, 218] width 3 height 5
click at [184, 219] on div "Just to glisten, pull the mission" at bounding box center [162, 219] width 47 height 10
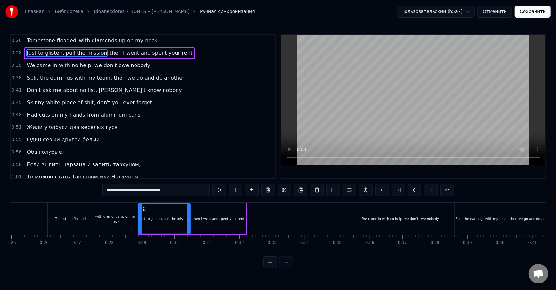
drag, startPoint x: 184, startPoint y: 220, endPoint x: 189, endPoint y: 220, distance: 5.2
click at [189, 220] on icon at bounding box center [188, 218] width 3 height 5
click at [222, 191] on button at bounding box center [219, 190] width 14 height 12
click at [209, 208] on div "then I went and spent your rent" at bounding box center [218, 218] width 55 height 31
type input "**********"
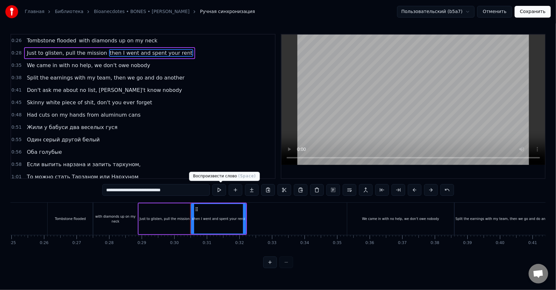
click at [223, 191] on button at bounding box center [219, 190] width 14 height 12
click at [540, 15] on button "Сохранить" at bounding box center [532, 12] width 36 height 12
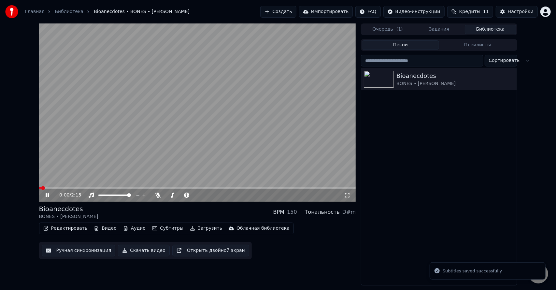
click at [78, 188] on span at bounding box center [197, 187] width 317 height 1
click at [89, 187] on span at bounding box center [197, 187] width 317 height 1
click at [94, 187] on span at bounding box center [197, 187] width 317 height 1
click at [101, 187] on span at bounding box center [197, 187] width 317 height 1
click at [107, 187] on span at bounding box center [197, 187] width 317 height 1
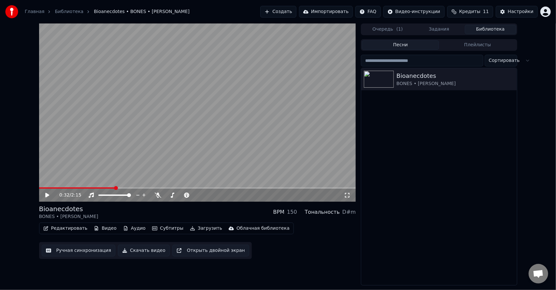
click at [85, 250] on button "Ручная синхронизация" at bounding box center [79, 250] width 74 height 12
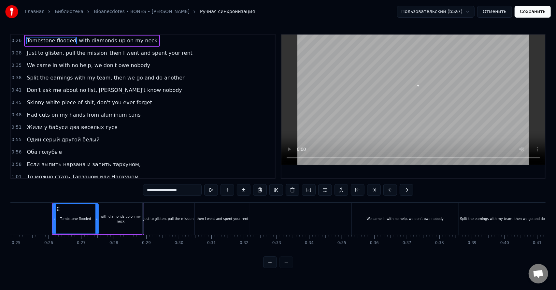
scroll to position [0, 817]
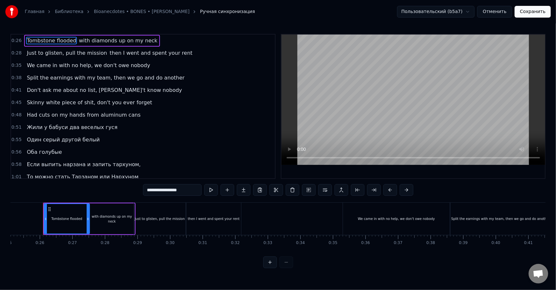
click at [216, 215] on div "then I went and spent your rent" at bounding box center [213, 218] width 55 height 32
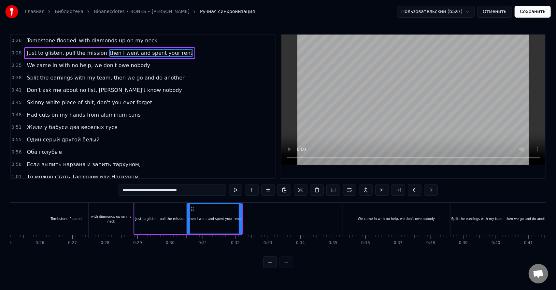
click at [145, 52] on span "then I went and spent your rent" at bounding box center [151, 52] width 84 height 7
click at [175, 192] on input "**********" at bounding box center [171, 190] width 107 height 12
click at [127, 192] on input "**********" at bounding box center [171, 190] width 107 height 12
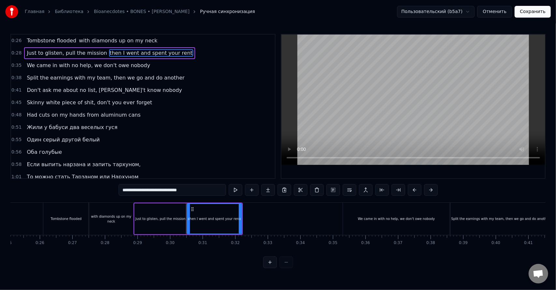
drag, startPoint x: 127, startPoint y: 192, endPoint x: 120, endPoint y: 192, distance: 7.2
click at [120, 192] on input "**********" at bounding box center [171, 190] width 107 height 12
type input "**********"
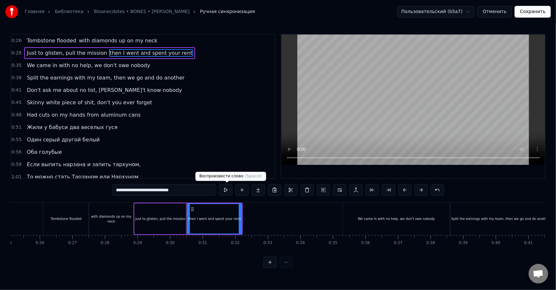
click at [225, 192] on button at bounding box center [226, 190] width 14 height 12
type input "**********"
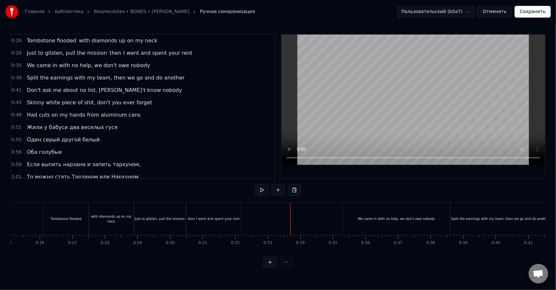
drag, startPoint x: 266, startPoint y: 221, endPoint x: 262, endPoint y: 221, distance: 4.0
click at [277, 192] on button at bounding box center [278, 190] width 14 height 12
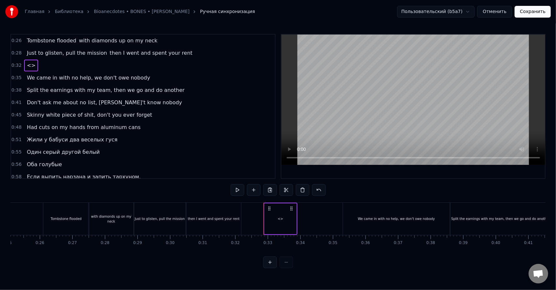
click at [281, 223] on div "<>" at bounding box center [280, 218] width 32 height 31
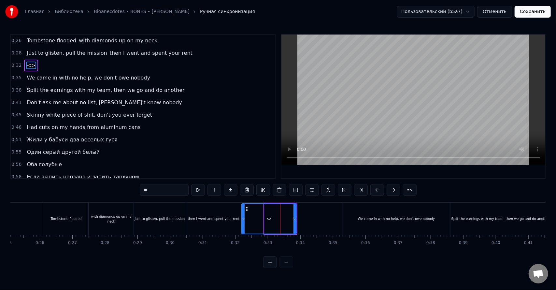
drag, startPoint x: 265, startPoint y: 219, endPoint x: 242, endPoint y: 221, distance: 22.9
click at [242, 221] on icon at bounding box center [243, 218] width 3 height 5
drag, startPoint x: 296, startPoint y: 222, endPoint x: 283, endPoint y: 218, distance: 12.6
click at [293, 223] on div at bounding box center [292, 219] width 3 height 30
click at [163, 186] on input "**" at bounding box center [164, 190] width 49 height 12
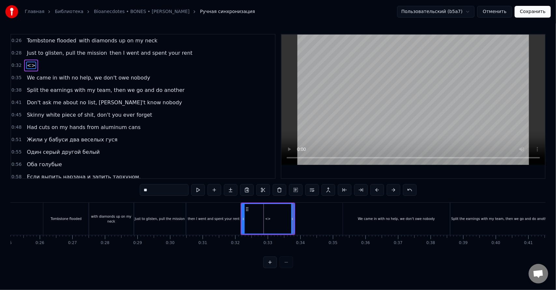
click at [163, 186] on input "**" at bounding box center [164, 190] width 49 height 12
drag, startPoint x: 162, startPoint y: 186, endPoint x: 125, endPoint y: 190, distance: 37.3
click at [125, 190] on div "0:26 Tombstone flooded with diamonds up on my neck 0:28 Just to glisten, pull t…" at bounding box center [277, 151] width 535 height 234
drag, startPoint x: 180, startPoint y: 190, endPoint x: 112, endPoint y: 192, distance: 68.4
click at [107, 192] on div "0:26 Tombstone flooded with diamonds up on my neck 0:28 Just to glisten, pull t…" at bounding box center [277, 151] width 535 height 234
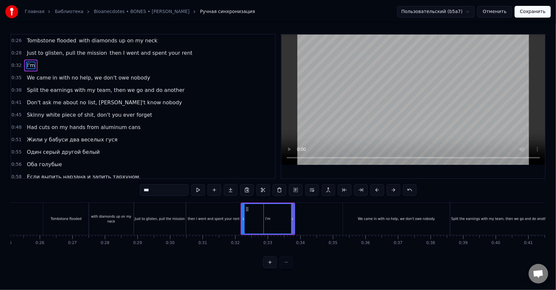
paste input "**********"
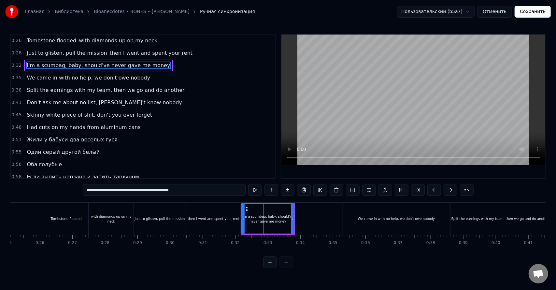
type input "**********"
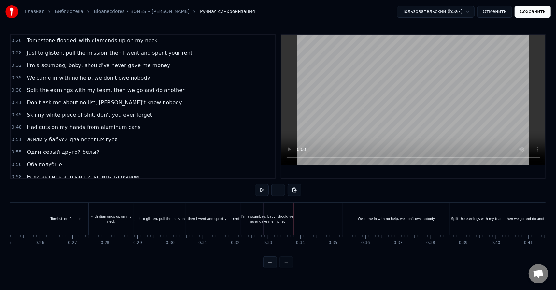
click at [275, 219] on div "I'm a scumbag, baby, should've never gave me money" at bounding box center [267, 219] width 52 height 10
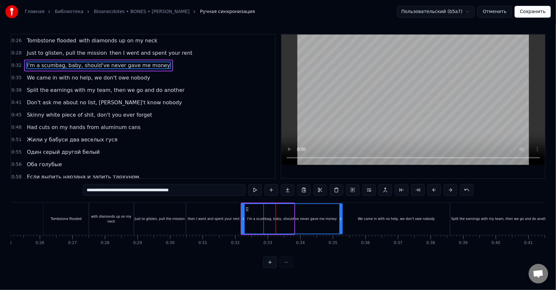
drag, startPoint x: 293, startPoint y: 219, endPoint x: 341, endPoint y: 219, distance: 48.2
click at [341, 219] on icon at bounding box center [340, 218] width 3 height 5
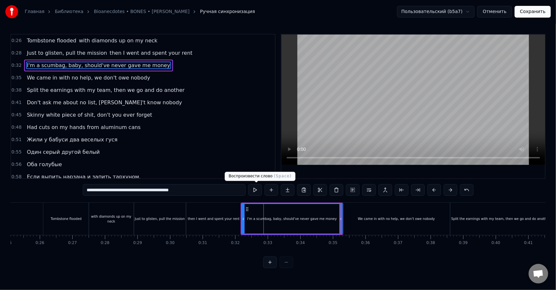
click at [255, 205] on div "I'm a scumbag, baby, should've never gave me money" at bounding box center [292, 219] width 100 height 30
click at [262, 188] on button at bounding box center [255, 190] width 14 height 12
click at [248, 184] on button at bounding box center [255, 190] width 14 height 12
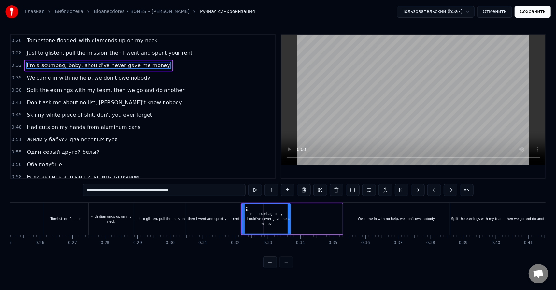
drag, startPoint x: 340, startPoint y: 221, endPoint x: 288, endPoint y: 227, distance: 52.1
click at [288, 227] on div at bounding box center [288, 219] width 3 height 30
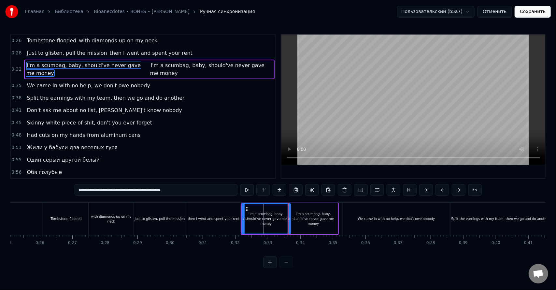
click at [30, 72] on span "I'm a scumbag, baby, should've never gave me money" at bounding box center [83, 69] width 115 height 15
click at [33, 73] on span "I'm a scumbag, baby, should've never gave me money" at bounding box center [83, 69] width 115 height 15
drag, startPoint x: 195, startPoint y: 189, endPoint x: 122, endPoint y: 197, distance: 73.3
click at [122, 197] on div "0:26 Tombstone flooded with diamonds up on my neck 0:28 Just to glisten, pull t…" at bounding box center [277, 151] width 535 height 234
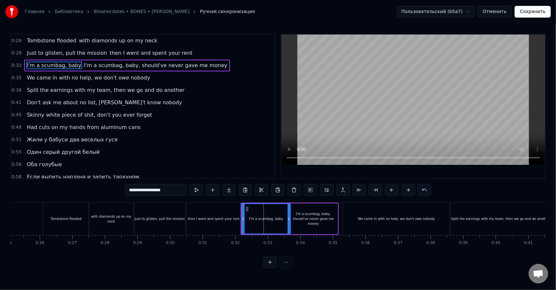
click at [309, 221] on div "I'm a scumbag, baby, should've never gave me money" at bounding box center [313, 218] width 49 height 15
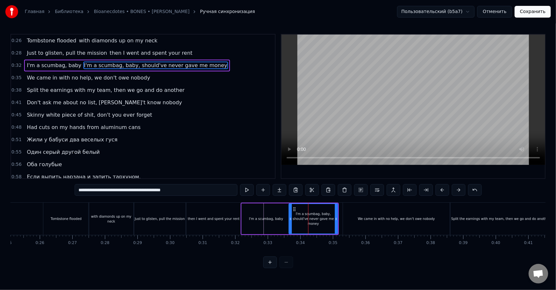
click at [106, 65] on span "I'm a scumbag, baby, should've never gave me money" at bounding box center [155, 65] width 145 height 7
drag, startPoint x: 162, startPoint y: 192, endPoint x: -36, endPoint y: 200, distance: 198.7
click at [0, 200] on html "Главная Библиотека Bioanecdotes • BONES • [PERSON_NAME] Ручная синхронизация По…" at bounding box center [278, 139] width 556 height 278
paste input "text"
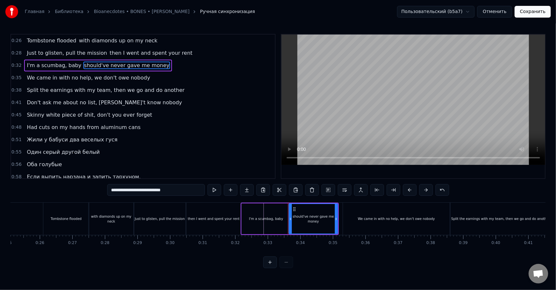
drag, startPoint x: 116, startPoint y: 193, endPoint x: 91, endPoint y: 194, distance: 24.1
click at [91, 194] on div "0:26 Tombstone flooded with diamonds up on my neck 0:28 Just to glisten, pull t…" at bounding box center [277, 151] width 535 height 234
click at [270, 216] on div "I'm a scumbag, baby" at bounding box center [266, 218] width 34 height 5
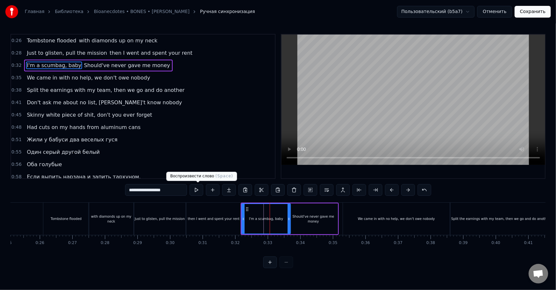
click at [196, 189] on button at bounding box center [196, 190] width 14 height 12
click at [197, 190] on button at bounding box center [196, 190] width 14 height 12
click at [331, 218] on div "Should've never gave me money" at bounding box center [313, 219] width 49 height 10
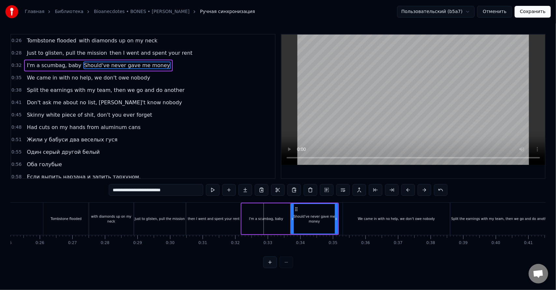
click at [292, 221] on div at bounding box center [292, 219] width 3 height 30
click at [214, 190] on button at bounding box center [213, 190] width 14 height 12
drag, startPoint x: 336, startPoint y: 220, endPoint x: 342, endPoint y: 220, distance: 5.5
click at [342, 220] on icon at bounding box center [341, 218] width 3 height 5
click at [219, 192] on button at bounding box center [213, 190] width 14 height 12
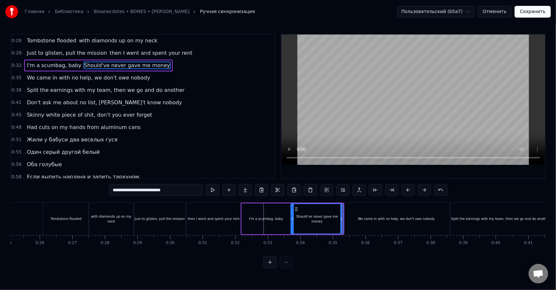
click at [359, 226] on div "We came in with no help, we don't owe nobody" at bounding box center [396, 218] width 107 height 32
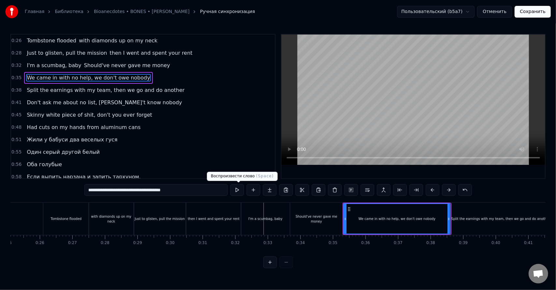
click at [242, 186] on button at bounding box center [237, 190] width 14 height 12
click at [464, 224] on div "Split the earnings with my team, then we go and do another" at bounding box center [500, 218] width 100 height 32
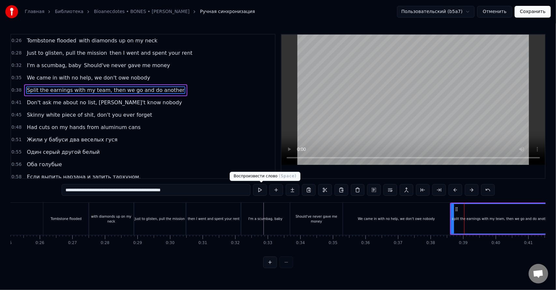
click at [261, 189] on button at bounding box center [260, 190] width 14 height 12
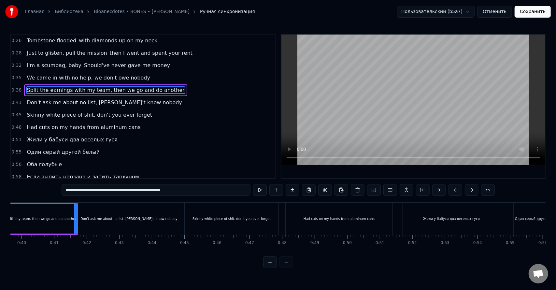
click at [262, 190] on button at bounding box center [260, 190] width 14 height 12
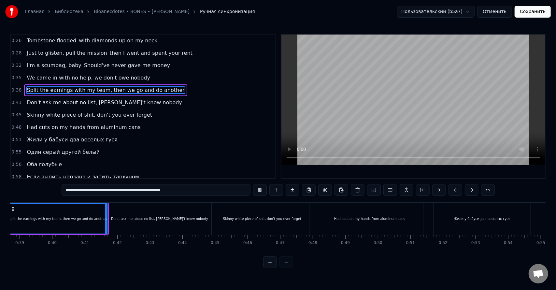
scroll to position [0, 1224]
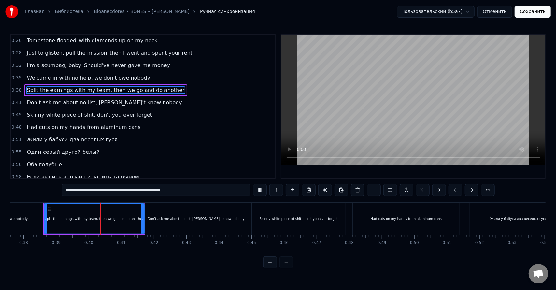
click at [262, 190] on button at bounding box center [260, 190] width 14 height 12
drag, startPoint x: 142, startPoint y: 223, endPoint x: 89, endPoint y: 227, distance: 52.9
click at [89, 227] on div at bounding box center [90, 219] width 3 height 30
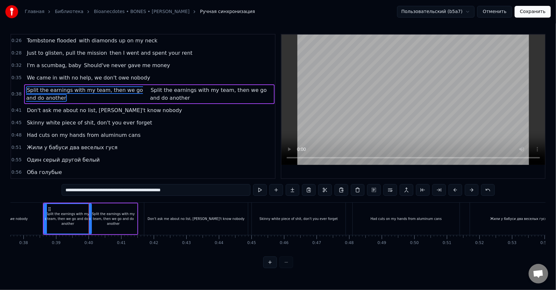
drag, startPoint x: 200, startPoint y: 191, endPoint x: 131, endPoint y: 194, distance: 69.4
click at [131, 194] on input "**********" at bounding box center [156, 190] width 189 height 12
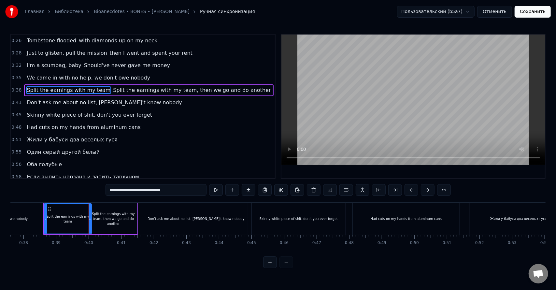
click at [115, 222] on div "Split the earnings with my team, then we go and do another" at bounding box center [114, 218] width 48 height 15
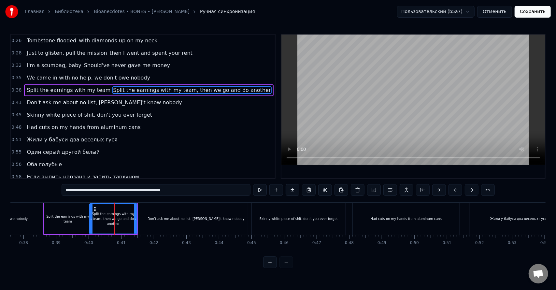
drag, startPoint x: 196, startPoint y: 192, endPoint x: 46, endPoint y: 197, distance: 149.8
click at [46, 197] on div "0:26 Tombstone flooded with diamonds up on my neck 0:28 Just to glisten, pull t…" at bounding box center [277, 151] width 535 height 234
paste input "text"
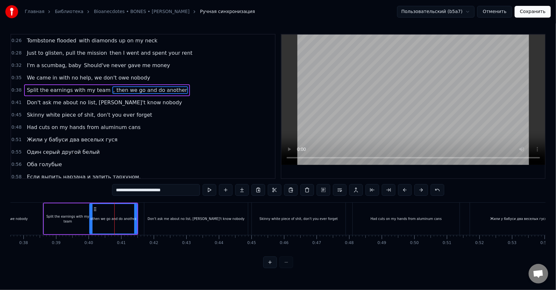
drag, startPoint x: 121, startPoint y: 192, endPoint x: 96, endPoint y: 195, distance: 25.3
click at [96, 195] on div "0:26 Tombstone flooded with diamonds up on my neck 0:28 Just to glisten, pull t…" at bounding box center [277, 151] width 535 height 234
click at [70, 215] on div "Split the earnings with my team" at bounding box center [68, 218] width 48 height 31
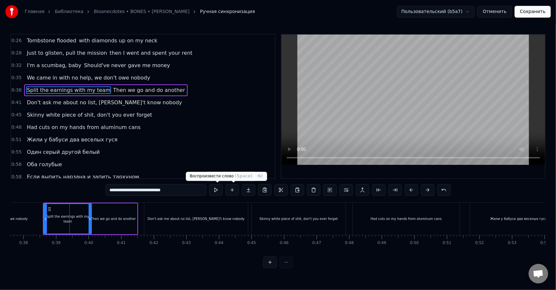
click at [220, 191] on button at bounding box center [216, 190] width 14 height 12
click at [113, 214] on div "Then we go and do another" at bounding box center [114, 218] width 48 height 31
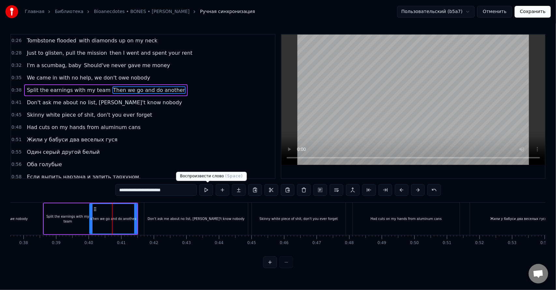
click at [209, 193] on button at bounding box center [206, 190] width 14 height 12
drag, startPoint x: 135, startPoint y: 221, endPoint x: 143, endPoint y: 222, distance: 7.5
click at [142, 222] on div at bounding box center [142, 219] width 3 height 30
click at [209, 191] on button at bounding box center [206, 190] width 14 height 12
click at [203, 215] on div "Don't ask me about no list, [PERSON_NAME]'t know nobody" at bounding box center [196, 218] width 104 height 32
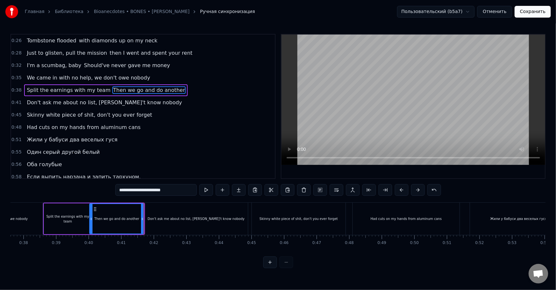
type input "**********"
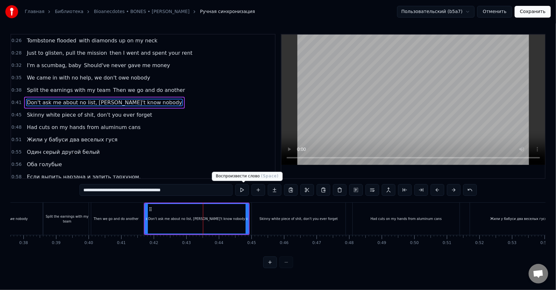
click at [241, 193] on button at bounding box center [242, 190] width 14 height 12
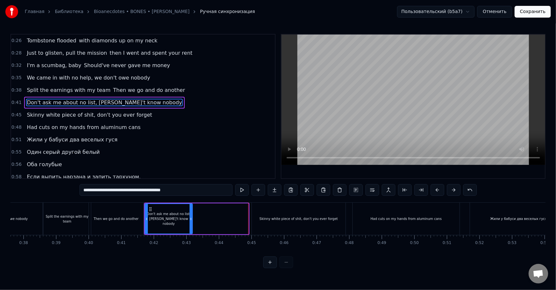
drag, startPoint x: 246, startPoint y: 227, endPoint x: 190, endPoint y: 230, distance: 56.1
click at [190, 230] on div at bounding box center [190, 219] width 3 height 30
click at [182, 223] on div "Don't ask me about no list, [PERSON_NAME]'t know nobody" at bounding box center [168, 218] width 47 height 15
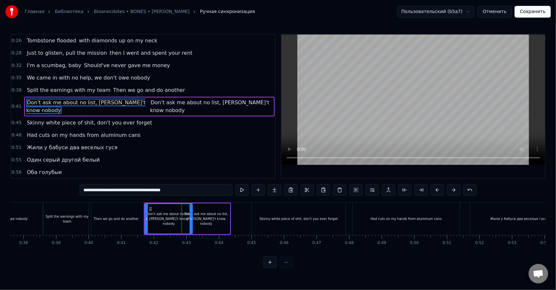
click at [230, 221] on div "Don't ask me about no list, [PERSON_NAME]'t know nobody Don't ask me about no l…" at bounding box center [187, 218] width 87 height 32
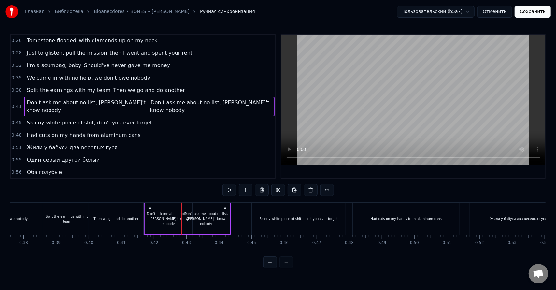
click at [225, 218] on div "Don't ask me about no list, [PERSON_NAME]'t know nobody" at bounding box center [206, 218] width 48 height 15
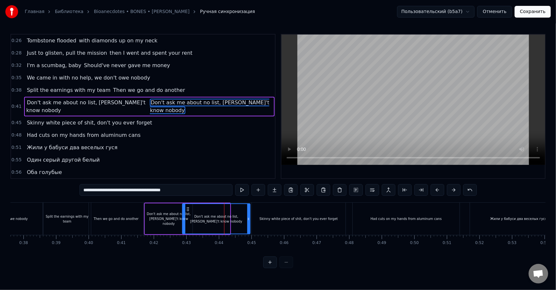
drag, startPoint x: 228, startPoint y: 220, endPoint x: 249, endPoint y: 221, distance: 20.9
click at [250, 221] on icon at bounding box center [248, 218] width 3 height 5
drag, startPoint x: 184, startPoint y: 221, endPoint x: 197, endPoint y: 221, distance: 13.7
click at [197, 221] on div at bounding box center [197, 219] width 3 height 30
click at [189, 220] on div "Don't ask me about no list, [PERSON_NAME]'t know nobody" at bounding box center [169, 218] width 48 height 15
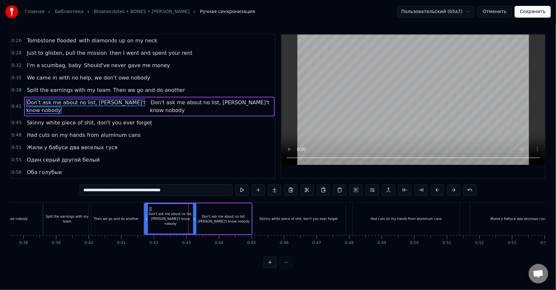
drag, startPoint x: 191, startPoint y: 220, endPoint x: 195, endPoint y: 220, distance: 3.6
click at [195, 220] on icon at bounding box center [194, 218] width 3 height 5
click at [176, 219] on div "Don't ask me about no list, [PERSON_NAME]'t know nobody" at bounding box center [170, 218] width 50 height 15
click at [150, 104] on span "Don't ask me about no list, [PERSON_NAME]'t know nobody" at bounding box center [209, 106] width 119 height 15
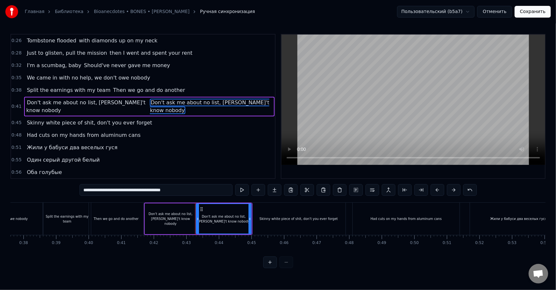
click at [128, 103] on span "Don't ask me about no list, [PERSON_NAME]'t know nobody" at bounding box center [85, 106] width 119 height 15
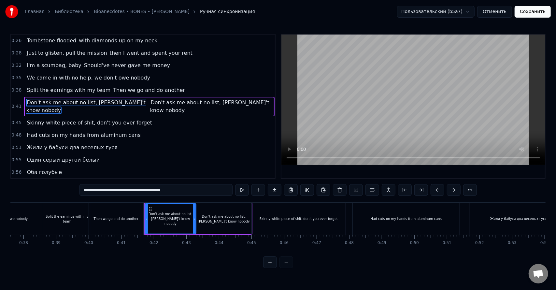
drag, startPoint x: 179, startPoint y: 192, endPoint x: 139, endPoint y: 195, distance: 40.1
click at [139, 195] on input "**********" at bounding box center [155, 190] width 153 height 12
drag, startPoint x: 188, startPoint y: 192, endPoint x: 145, endPoint y: 193, distance: 43.3
click at [138, 195] on input "**********" at bounding box center [155, 190] width 153 height 12
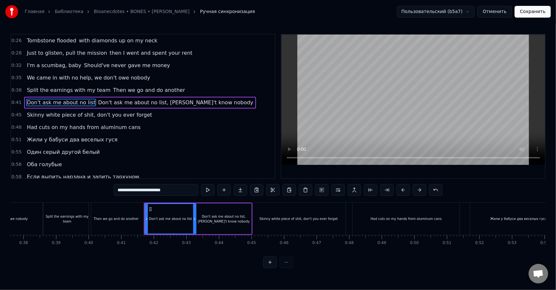
click at [161, 103] on span "Don't ask me about no list, [PERSON_NAME]'t know nobody" at bounding box center [175, 102] width 156 height 7
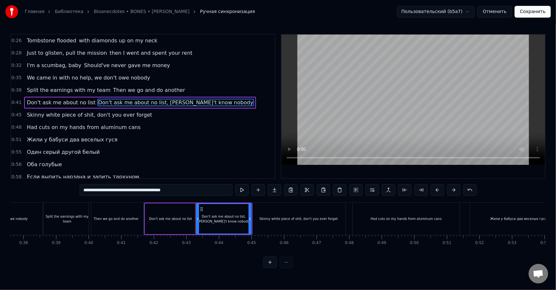
drag, startPoint x: 193, startPoint y: 190, endPoint x: 72, endPoint y: 198, distance: 121.0
click at [67, 200] on div "0:26 Tombstone flooded with diamonds up on my neck 0:28 Just to glisten, pull t…" at bounding box center [277, 151] width 535 height 234
paste input "text"
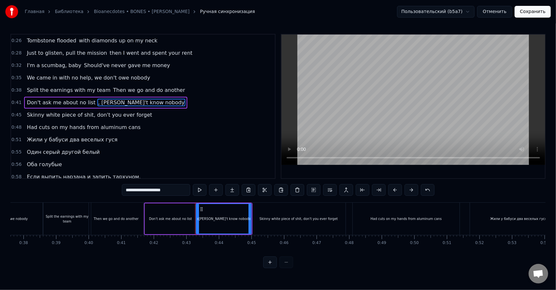
drag, startPoint x: 130, startPoint y: 192, endPoint x: 103, endPoint y: 194, distance: 27.1
click at [113, 193] on div "0:26 Tombstone flooded with diamonds up on my neck 0:28 Just to glisten, pull t…" at bounding box center [277, 151] width 535 height 234
click at [167, 229] on div "Don't ask me about no list" at bounding box center [170, 218] width 51 height 31
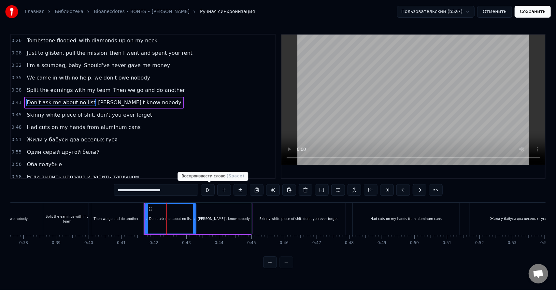
click at [212, 189] on button at bounding box center [208, 190] width 14 height 12
click at [220, 215] on div "[PERSON_NAME]'t know nobody" at bounding box center [223, 218] width 55 height 31
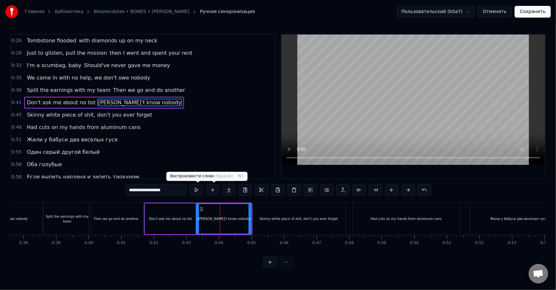
click at [201, 189] on button at bounding box center [196, 190] width 14 height 12
click at [274, 223] on div "Skinny white piece of shit, don't you ever forget" at bounding box center [299, 218] width 94 height 32
type input "**********"
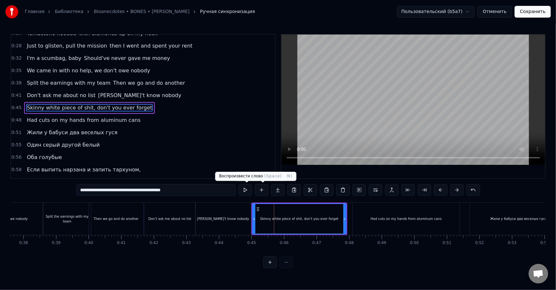
click at [249, 192] on button at bounding box center [245, 190] width 14 height 12
click at [238, 184] on button at bounding box center [245, 190] width 14 height 12
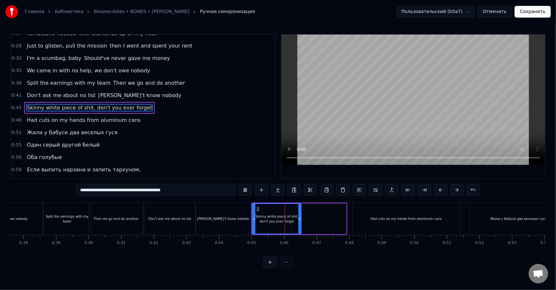
drag, startPoint x: 345, startPoint y: 221, endPoint x: 300, endPoint y: 227, distance: 45.2
click at [300, 227] on div at bounding box center [299, 219] width 3 height 30
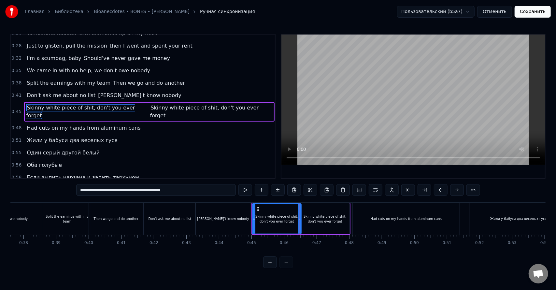
drag, startPoint x: 188, startPoint y: 188, endPoint x: 132, endPoint y: 195, distance: 56.8
click at [132, 195] on input "**********" at bounding box center [155, 190] width 159 height 12
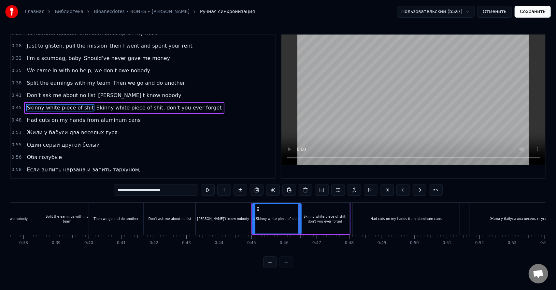
click at [324, 226] on div "Skinny white piece of shit, don't you ever forget" at bounding box center [324, 218] width 49 height 31
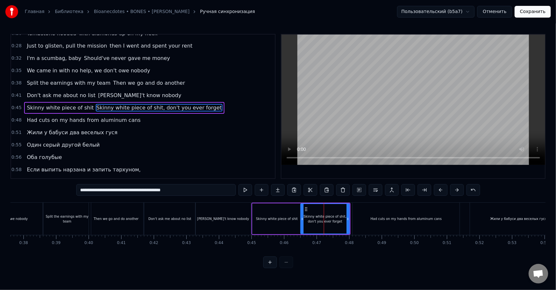
drag, startPoint x: 188, startPoint y: 190, endPoint x: -12, endPoint y: 193, distance: 199.9
click at [0, 193] on html "Главная Библиотека Bioanecdotes • BONES • [PERSON_NAME] Ручная синхронизация По…" at bounding box center [278, 139] width 556 height 278
paste input "text"
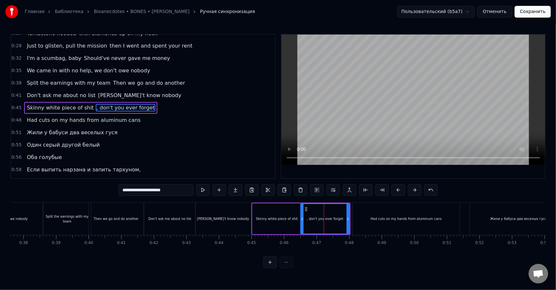
drag, startPoint x: 126, startPoint y: 193, endPoint x: 113, endPoint y: 195, distance: 13.8
click at [116, 195] on div "0:26 Tombstone flooded with diamonds up on my neck 0:28 Just to glisten, pull t…" at bounding box center [277, 151] width 535 height 234
drag, startPoint x: 128, startPoint y: 191, endPoint x: 113, endPoint y: 192, distance: 14.7
click at [118, 192] on div "0:26 Tombstone flooded with diamonds up on my neck 0:28 Just to glisten, pull t…" at bounding box center [277, 151] width 535 height 234
click at [259, 222] on div "Skinny white piece of shit" at bounding box center [276, 218] width 49 height 31
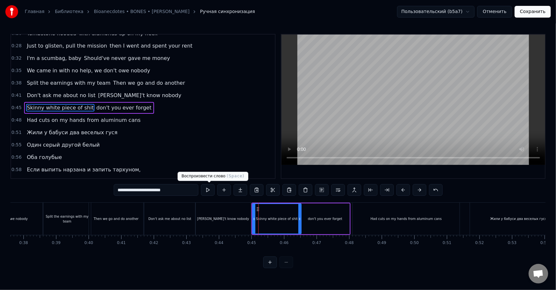
click at [212, 191] on button at bounding box center [208, 190] width 14 height 12
click at [210, 189] on button at bounding box center [208, 190] width 14 height 12
click at [312, 219] on div "don't you ever forget" at bounding box center [325, 218] width 35 height 5
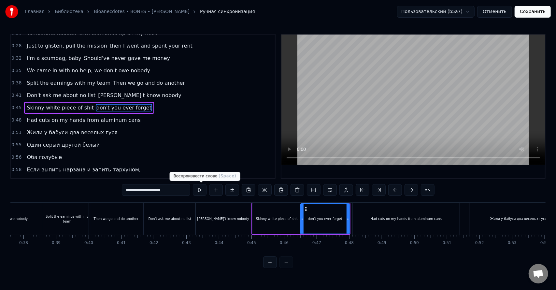
click at [203, 192] on button at bounding box center [200, 190] width 14 height 12
click at [350, 220] on icon at bounding box center [350, 218] width 3 height 5
click at [203, 190] on button at bounding box center [200, 190] width 14 height 12
click at [372, 218] on div "Had cuts on my hands from aluminum cans" at bounding box center [406, 218] width 107 height 32
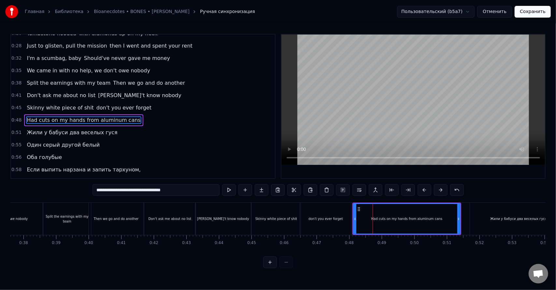
scroll to position [19, 0]
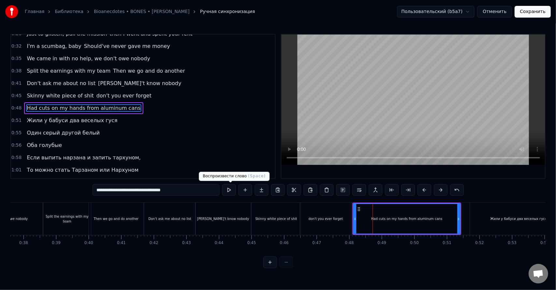
click at [233, 190] on button at bounding box center [229, 190] width 14 height 12
click at [456, 218] on icon at bounding box center [455, 218] width 3 height 5
click at [231, 191] on button at bounding box center [229, 190] width 14 height 12
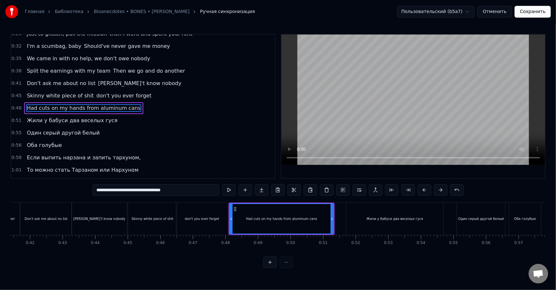
scroll to position [0, 1353]
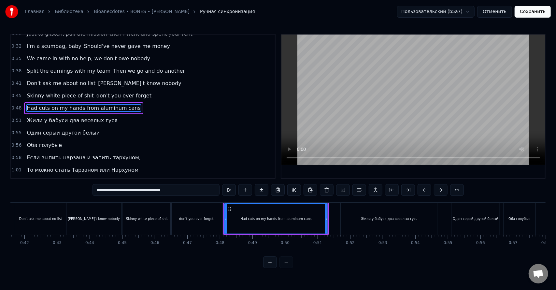
click at [352, 209] on div "Жили у бабуси два веселых гуся" at bounding box center [388, 218] width 97 height 32
type input "**********"
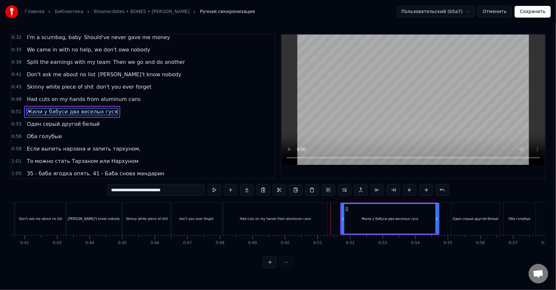
scroll to position [31, 0]
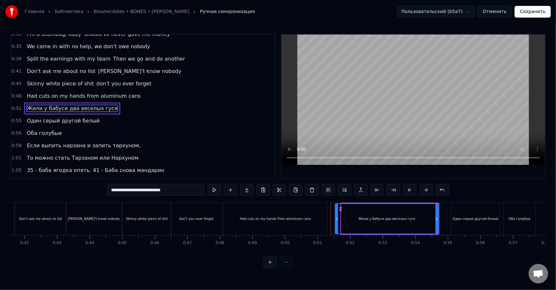
drag, startPoint x: 342, startPoint y: 216, endPoint x: 336, endPoint y: 218, distance: 6.3
click at [336, 218] on icon at bounding box center [336, 218] width 3 height 5
drag, startPoint x: 222, startPoint y: 190, endPoint x: 219, endPoint y: 190, distance: 3.6
click at [222, 190] on div "**********" at bounding box center [278, 190] width 342 height 12
click at [219, 190] on button at bounding box center [214, 190] width 14 height 12
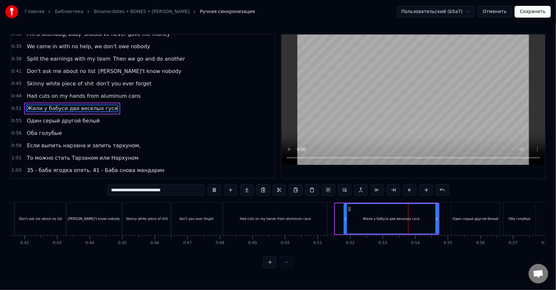
drag, startPoint x: 337, startPoint y: 221, endPoint x: 346, endPoint y: 220, distance: 9.9
click at [346, 220] on div at bounding box center [345, 219] width 3 height 30
click at [217, 187] on button at bounding box center [214, 190] width 14 height 12
click at [527, 14] on button "Сохранить" at bounding box center [532, 12] width 36 height 12
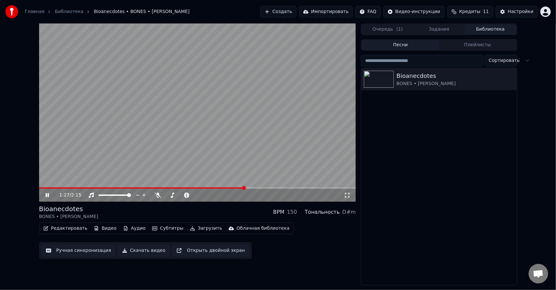
click at [49, 192] on icon at bounding box center [51, 194] width 15 height 5
click at [70, 250] on button "Ручная синхронизация" at bounding box center [79, 250] width 74 height 12
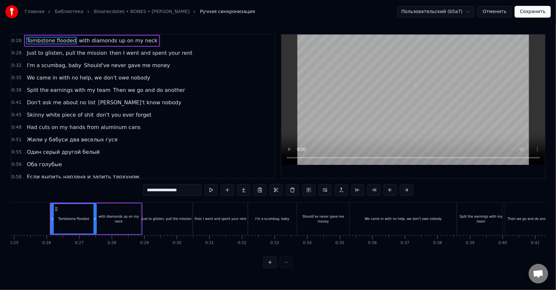
scroll to position [0, 817]
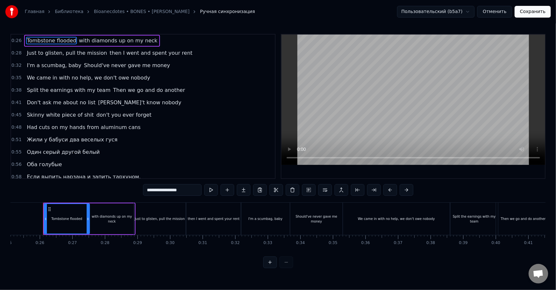
click at [160, 211] on div "Just to glisten, pull the mission" at bounding box center [160, 218] width 52 height 32
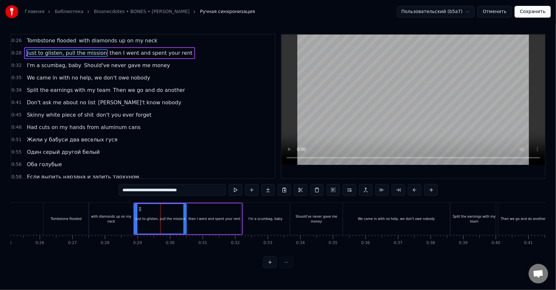
click at [232, 214] on div "then I went and spent your rent" at bounding box center [214, 218] width 55 height 31
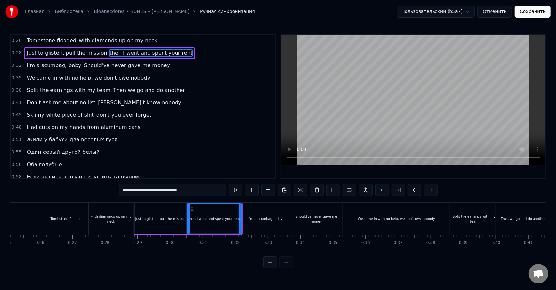
click at [126, 189] on input "**********" at bounding box center [171, 190] width 107 height 12
drag, startPoint x: 125, startPoint y: 189, endPoint x: 110, endPoint y: 194, distance: 16.2
click at [112, 192] on div "0:26 Tombstone flooded with diamonds up on my neck 0:28 Just to glisten, pull t…" at bounding box center [277, 151] width 535 height 234
type input "**********"
click at [230, 187] on button at bounding box center [226, 190] width 14 height 12
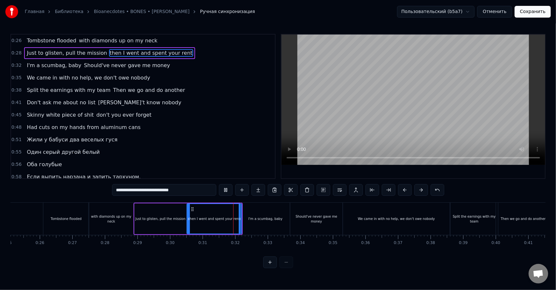
click at [532, 12] on button "Сохранить" at bounding box center [532, 12] width 36 height 12
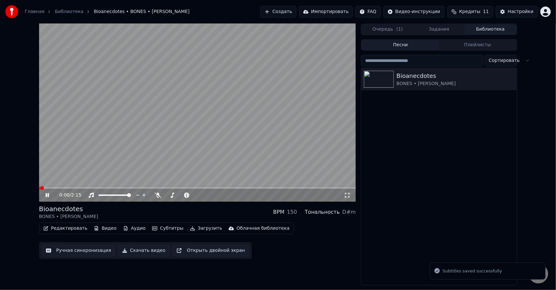
click at [89, 248] on button "Ручная синхронизация" at bounding box center [79, 250] width 74 height 12
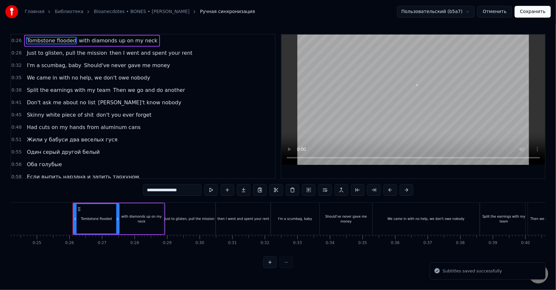
scroll to position [0, 817]
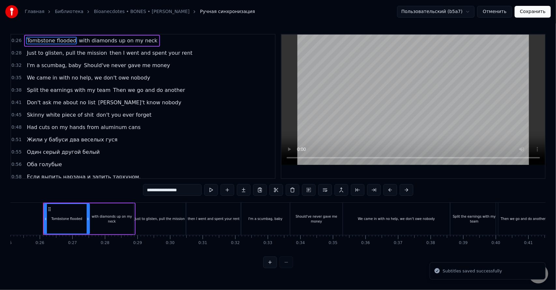
click at [302, 222] on div "Should've never gave me money" at bounding box center [316, 218] width 52 height 32
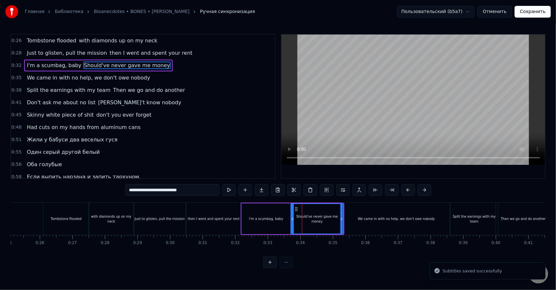
click at [388, 223] on div "We came in with no help, we don't owe nobody" at bounding box center [396, 218] width 107 height 32
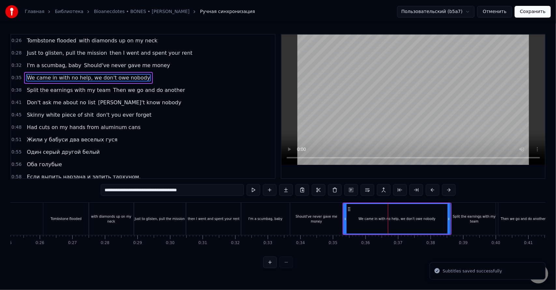
click at [470, 218] on div "Split the earnings with my team" at bounding box center [474, 219] width 48 height 10
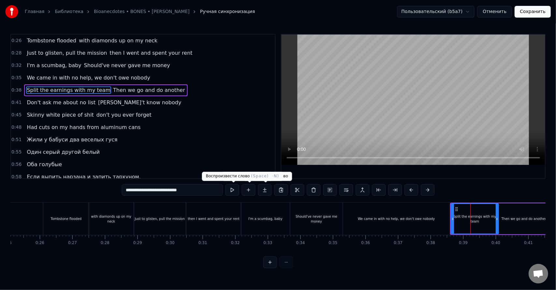
click at [230, 190] on button at bounding box center [232, 190] width 14 height 12
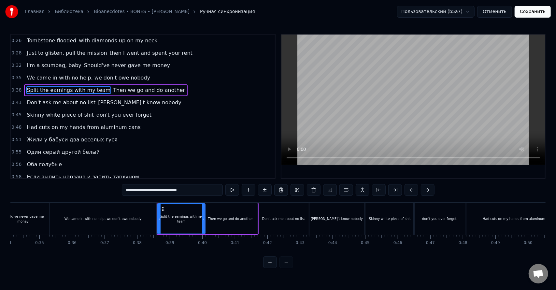
scroll to position [0, 1116]
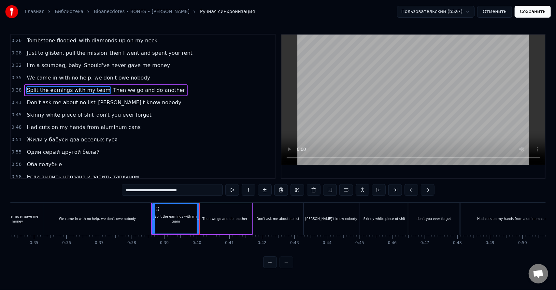
click at [227, 223] on div "Then we go and do another" at bounding box center [225, 218] width 54 height 31
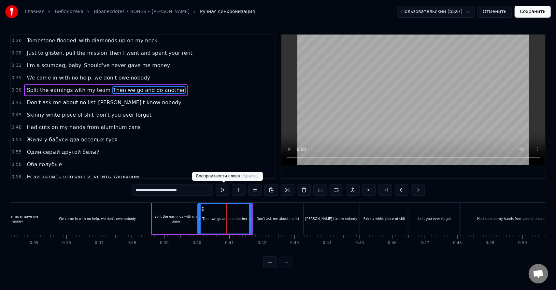
click at [219, 188] on button at bounding box center [222, 190] width 14 height 12
click at [286, 217] on div "Don't ask me about no list" at bounding box center [277, 218] width 43 height 5
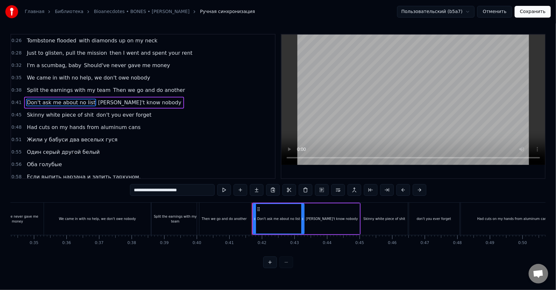
click at [225, 193] on button at bounding box center [224, 190] width 14 height 12
click at [398, 221] on div "Skinny white piece of shit" at bounding box center [384, 218] width 49 height 32
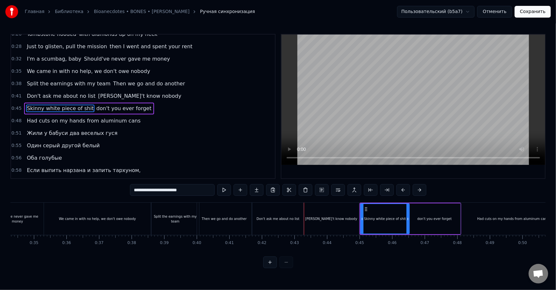
scroll to position [7, 0]
click at [436, 221] on div "don't you ever forget" at bounding box center [433, 218] width 51 height 31
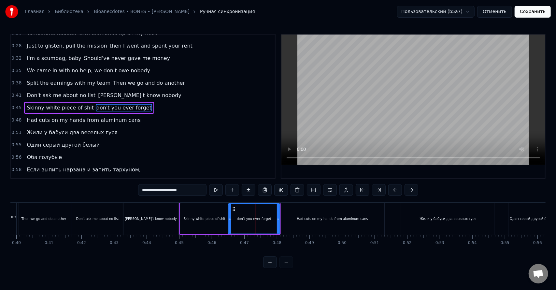
scroll to position [0, 1384]
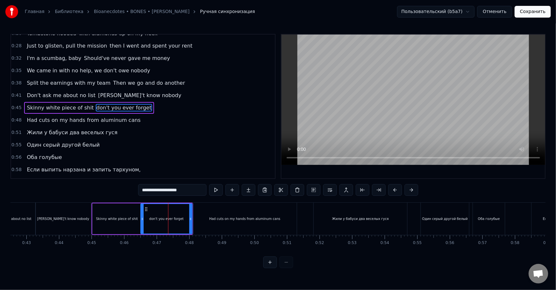
click at [247, 228] on div "Had cuts on my hands from aluminum cans" at bounding box center [245, 218] width 104 height 32
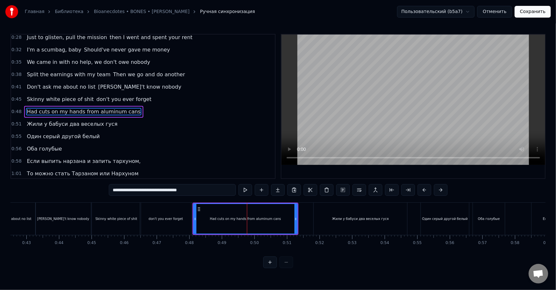
scroll to position [19, 0]
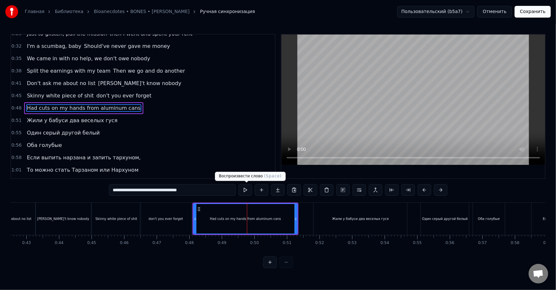
click at [244, 191] on button at bounding box center [245, 190] width 14 height 12
click at [339, 227] on div "Жили у бабуси два веселых гуся" at bounding box center [359, 218] width 93 height 32
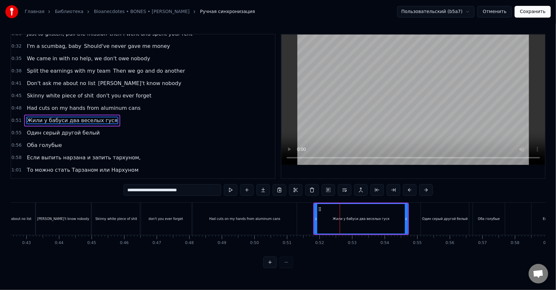
scroll to position [31, 0]
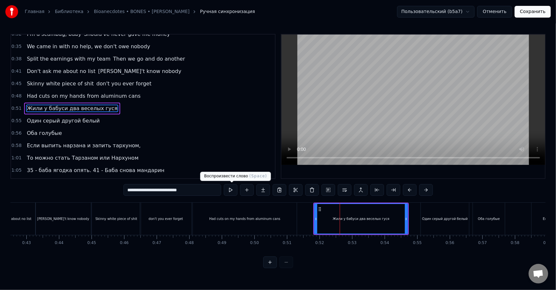
click at [229, 187] on button at bounding box center [231, 190] width 14 height 12
click at [230, 188] on button at bounding box center [231, 190] width 14 height 12
click at [231, 188] on button at bounding box center [231, 190] width 14 height 12
click at [463, 219] on div "Один серый другой белый" at bounding box center [445, 218] width 46 height 5
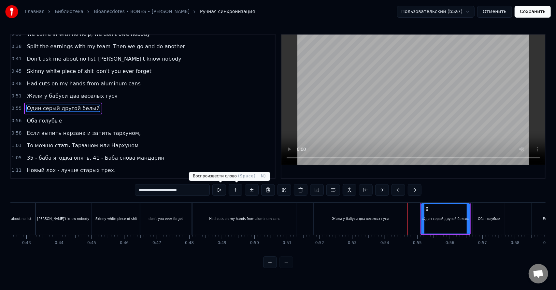
click at [222, 191] on button at bounding box center [219, 190] width 14 height 12
click at [482, 223] on div "Оба голубые" at bounding box center [489, 218] width 32 height 32
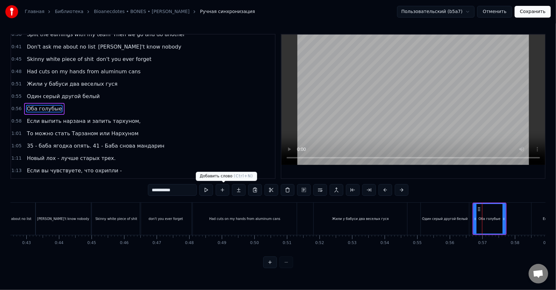
click at [211, 191] on button at bounding box center [206, 190] width 14 height 12
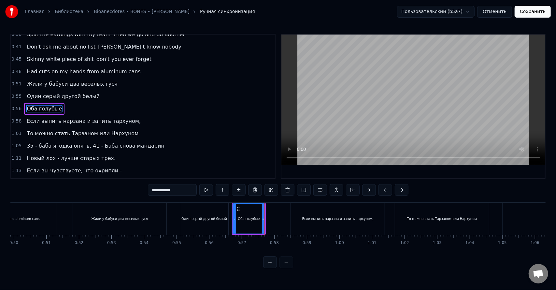
click at [316, 226] on div "Если выпить нарзана и запить тархуном," at bounding box center [338, 218] width 94 height 32
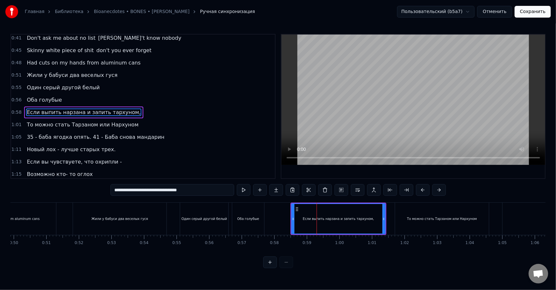
scroll to position [68, 0]
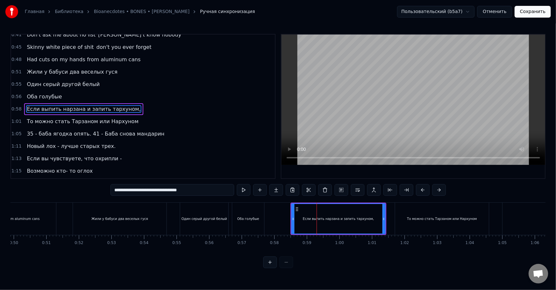
click at [244, 192] on button at bounding box center [244, 190] width 14 height 12
click at [290, 217] on icon at bounding box center [290, 218] width 3 height 5
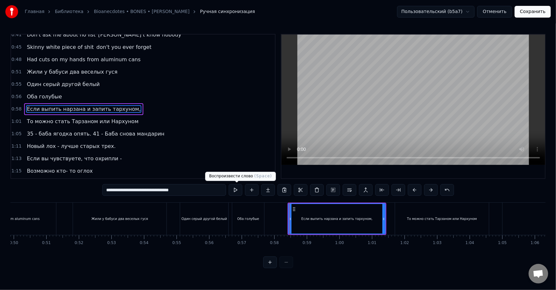
click at [236, 192] on button at bounding box center [235, 190] width 14 height 12
click at [397, 222] on div "То можно стать Тарзаном или Нархуном" at bounding box center [442, 218] width 94 height 32
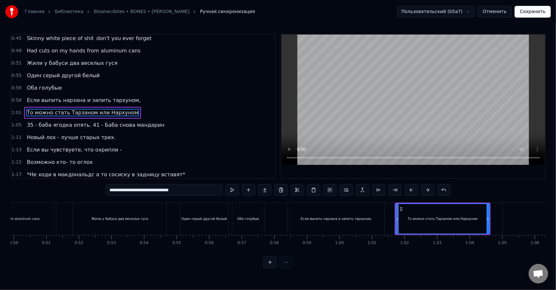
scroll to position [80, 0]
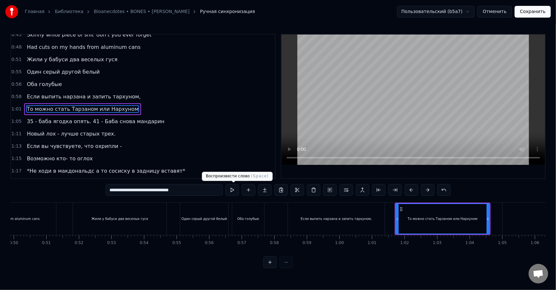
click at [235, 191] on button at bounding box center [232, 190] width 14 height 12
click at [86, 119] on span "35 - баба ягодка опять. 41 - Баба снова мандарин" at bounding box center [95, 121] width 139 height 7
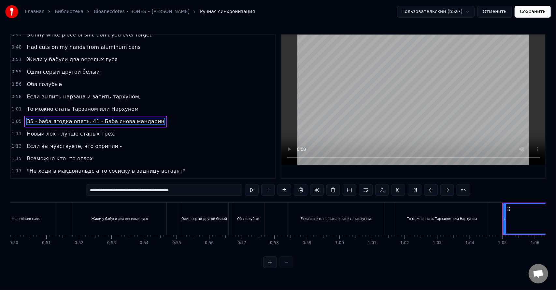
scroll to position [92, 0]
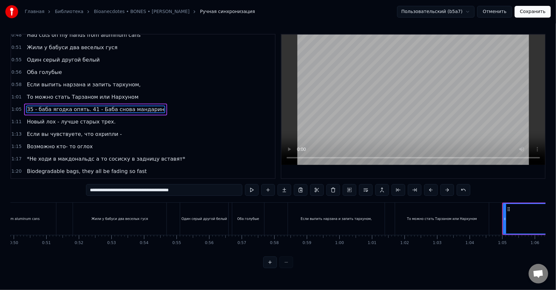
drag, startPoint x: 96, startPoint y: 191, endPoint x: 83, endPoint y: 194, distance: 13.0
click at [83, 194] on div "0:26 Tombstone flooded with diamonds up on my neck 0:28 Just to glisten, pull t…" at bounding box center [277, 151] width 535 height 234
click at [100, 193] on input "**********" at bounding box center [164, 190] width 146 height 12
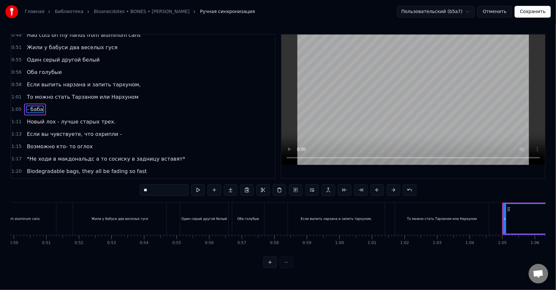
type input "*"
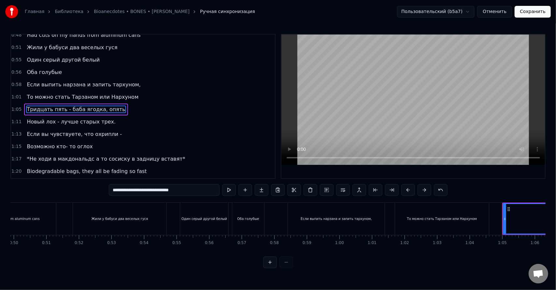
drag, startPoint x: 195, startPoint y: 192, endPoint x: 80, endPoint y: 195, distance: 115.3
click at [80, 194] on div "0:26 Tombstone flooded with diamonds up on my neck 0:28 Just to glisten, pull t…" at bounding box center [277, 151] width 535 height 234
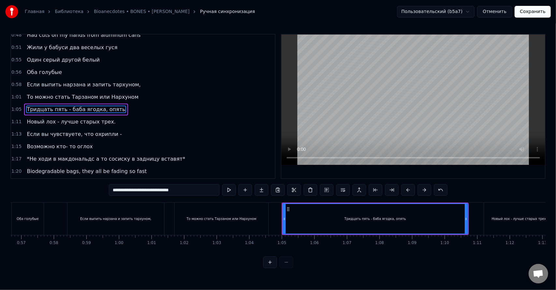
scroll to position [0, 1865]
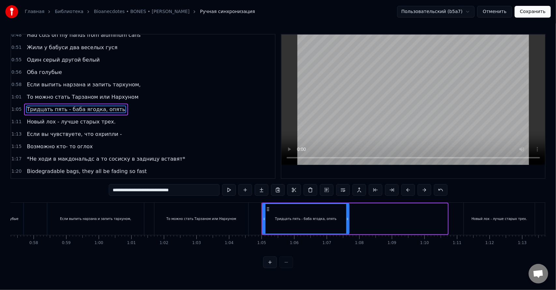
drag, startPoint x: 445, startPoint y: 217, endPoint x: 338, endPoint y: 224, distance: 107.3
click at [346, 223] on div at bounding box center [347, 219] width 3 height 30
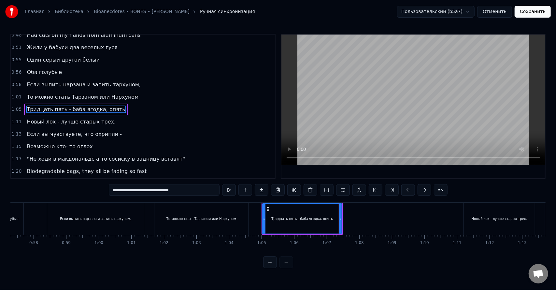
type input "**********"
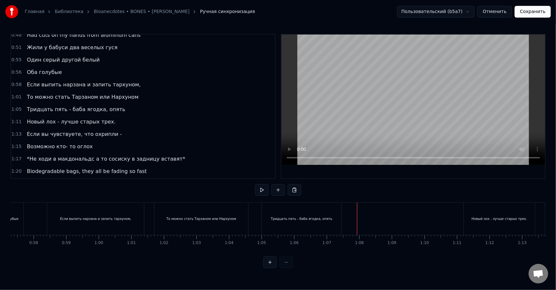
click at [328, 219] on div "Тридцать пять - баба ягодка, опять" at bounding box center [301, 218] width 79 height 32
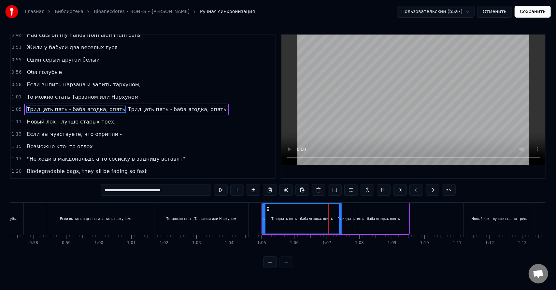
click at [359, 216] on div "Тридцать пять - баба ягодка, опять" at bounding box center [369, 218] width 62 height 5
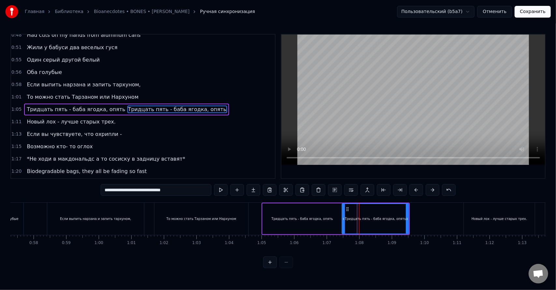
drag, startPoint x: 330, startPoint y: 218, endPoint x: 342, endPoint y: 219, distance: 12.7
click at [342, 219] on icon at bounding box center [343, 218] width 3 height 5
drag, startPoint x: 126, startPoint y: 191, endPoint x: 130, endPoint y: 191, distance: 3.3
click at [126, 191] on input "**********" at bounding box center [156, 190] width 111 height 12
drag, startPoint x: 192, startPoint y: 191, endPoint x: 2, endPoint y: 192, distance: 189.8
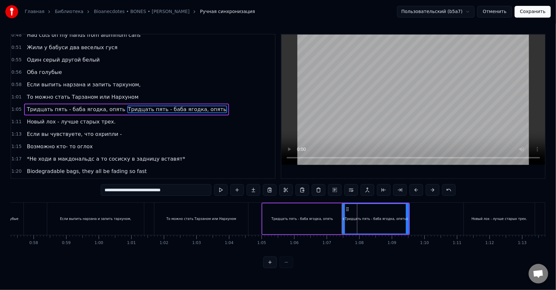
click at [2, 192] on div "Главная Библиотека Bioanecdotes • BONES • [PERSON_NAME] Ручная синхронизация По…" at bounding box center [278, 134] width 556 height 268
click at [339, 219] on div "Тридцать пять - баба ягодка, опять" at bounding box center [301, 218] width 79 height 31
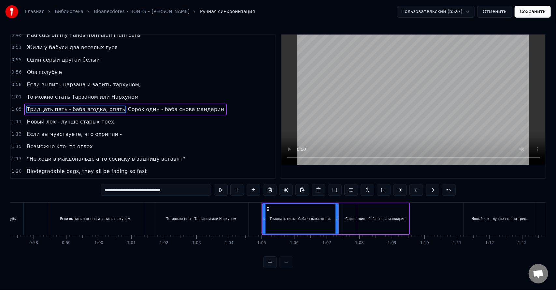
drag, startPoint x: 341, startPoint y: 219, endPoint x: 337, endPoint y: 219, distance: 3.6
click at [337, 219] on icon at bounding box center [336, 218] width 3 height 5
click at [299, 218] on div "Тридцать пять - баба ягодка, опять" at bounding box center [301, 218] width 62 height 5
click at [220, 188] on button at bounding box center [221, 190] width 14 height 12
click at [389, 213] on div "Сорок один - баба снова мандарин" at bounding box center [375, 218] width 67 height 31
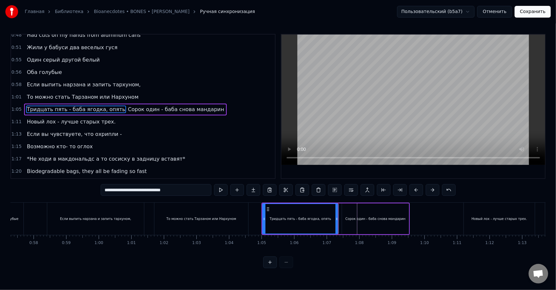
type input "**********"
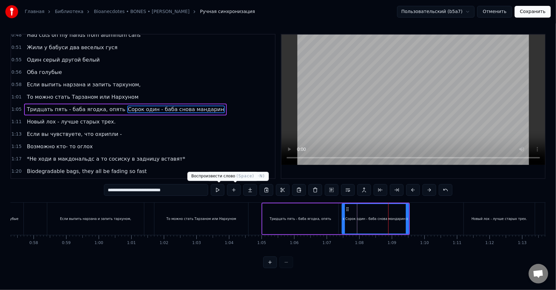
click at [214, 189] on button at bounding box center [218, 190] width 14 height 12
drag, startPoint x: 408, startPoint y: 219, endPoint x: 418, endPoint y: 219, distance: 10.4
click at [408, 219] on icon at bounding box center [407, 218] width 3 height 5
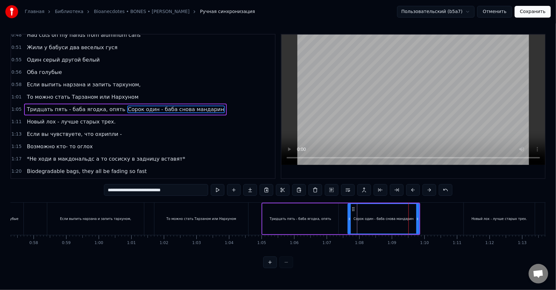
drag, startPoint x: 343, startPoint y: 221, endPoint x: 349, endPoint y: 221, distance: 5.9
click at [349, 221] on div at bounding box center [349, 219] width 3 height 30
click at [221, 188] on button at bounding box center [218, 190] width 14 height 12
drag, startPoint x: 349, startPoint y: 219, endPoint x: 362, endPoint y: 218, distance: 13.0
click at [362, 218] on icon at bounding box center [362, 218] width 3 height 5
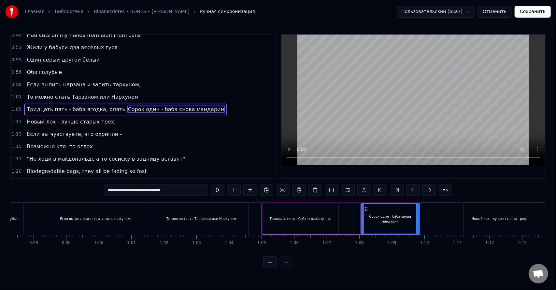
click at [353, 219] on div "Тридцать пять - баба ягодка, опять [PERSON_NAME] один - баба снова мандарин" at bounding box center [340, 218] width 159 height 32
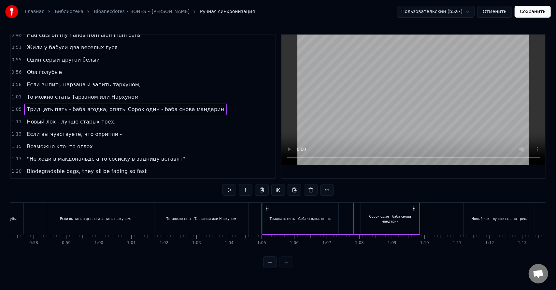
click at [313, 208] on div "Тридцать пять - баба ягодка, опять" at bounding box center [300, 218] width 76 height 31
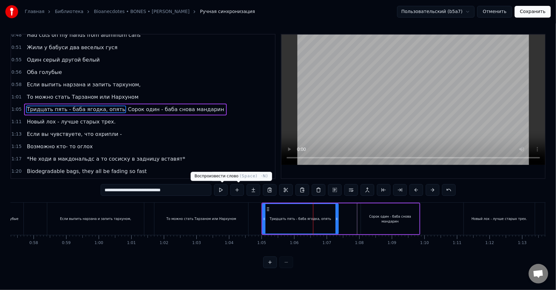
click at [226, 189] on button at bounding box center [221, 190] width 14 height 12
click at [383, 213] on div "Сорок один - баба снова мандарин" at bounding box center [390, 218] width 58 height 31
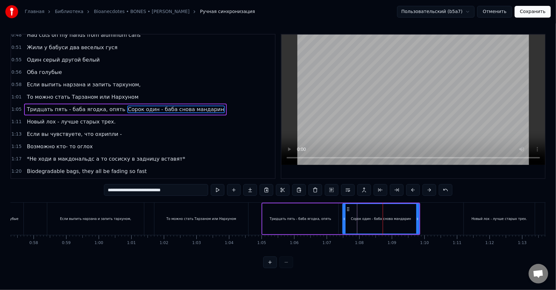
drag, startPoint x: 360, startPoint y: 222, endPoint x: 344, endPoint y: 223, distance: 16.3
click at [344, 223] on div at bounding box center [344, 219] width 3 height 30
click at [214, 193] on button at bounding box center [218, 190] width 14 height 12
drag, startPoint x: 343, startPoint y: 217, endPoint x: 357, endPoint y: 218, distance: 13.7
click at [357, 218] on icon at bounding box center [357, 218] width 3 height 5
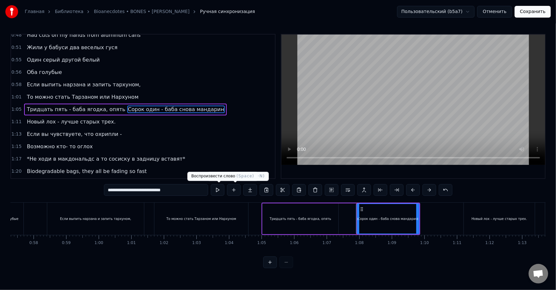
click at [223, 192] on button at bounding box center [218, 190] width 14 height 12
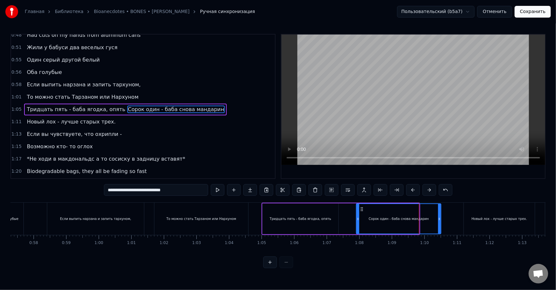
drag, startPoint x: 417, startPoint y: 225, endPoint x: 438, endPoint y: 225, distance: 21.5
click at [438, 225] on div at bounding box center [439, 219] width 3 height 30
click at [220, 188] on button at bounding box center [218, 190] width 14 height 12
click at [470, 219] on div "Новый лох - лучше старых трех." at bounding box center [498, 218] width 71 height 32
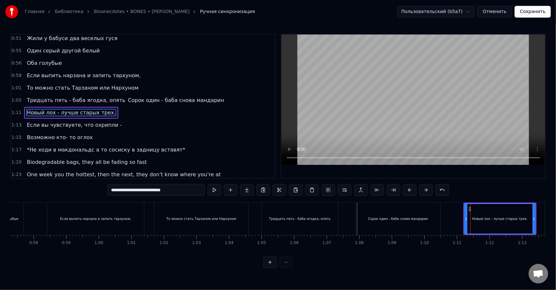
scroll to position [104, 0]
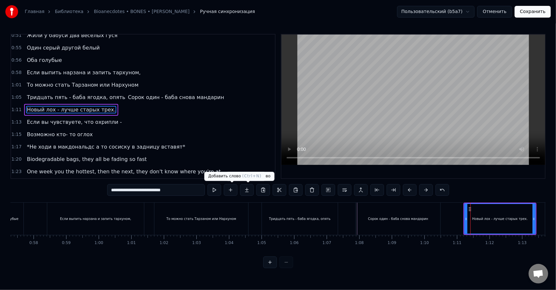
click at [219, 191] on button at bounding box center [214, 190] width 14 height 12
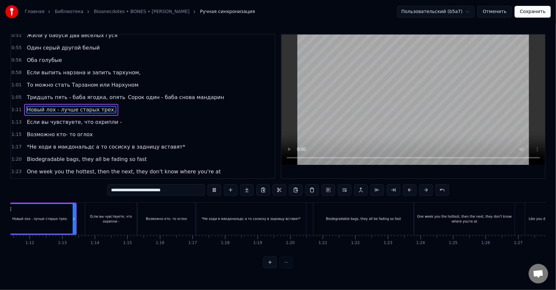
scroll to position [0, 2335]
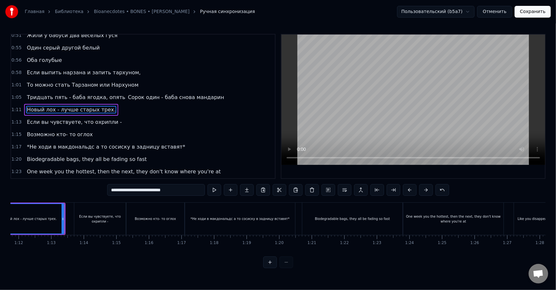
click at [110, 218] on div "Если вы чувствуете, что охрипли -" at bounding box center [99, 219] width 51 height 10
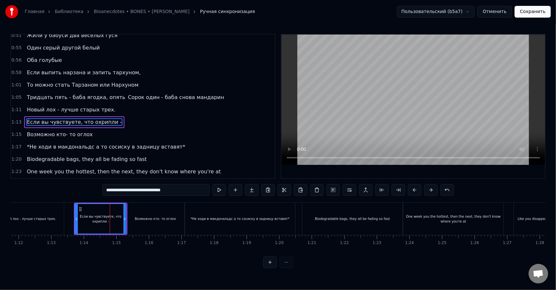
scroll to position [117, 0]
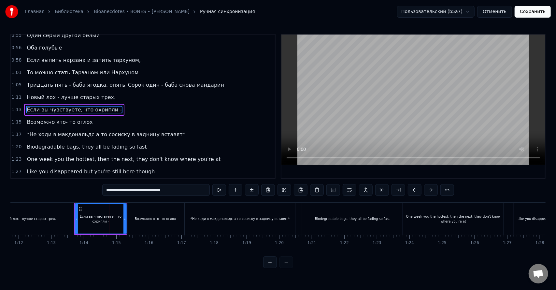
click at [219, 190] on button at bounding box center [219, 190] width 14 height 12
click at [161, 220] on div "Возможно кто- то оглох" at bounding box center [155, 218] width 41 height 5
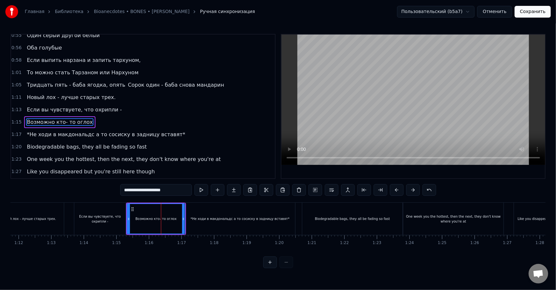
scroll to position [129, 0]
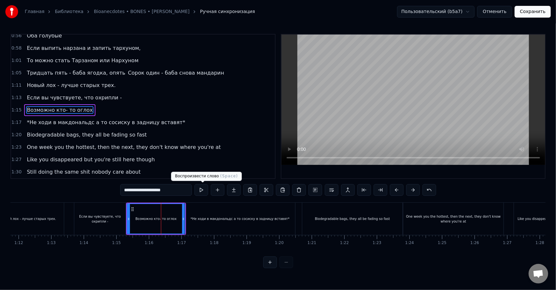
click at [202, 189] on button at bounding box center [201, 190] width 14 height 12
click at [207, 219] on div "*Не ходи в макдональдс а то сосиску в задницу вставят*" at bounding box center [239, 218] width 99 height 5
type input "**********"
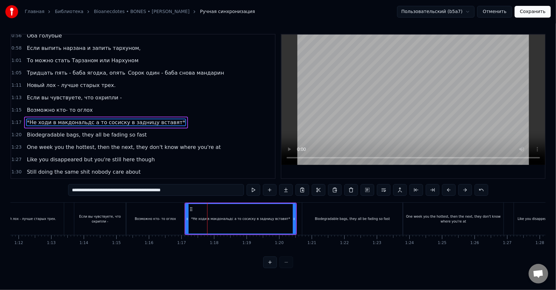
scroll to position [141, 0]
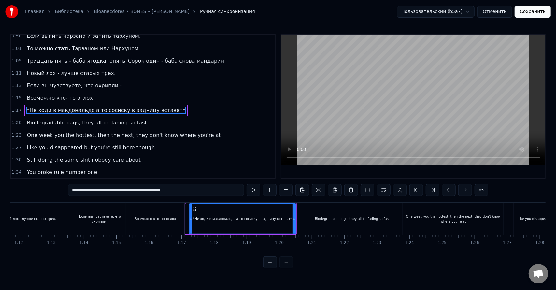
drag, startPoint x: 187, startPoint y: 221, endPoint x: 193, endPoint y: 221, distance: 5.5
click at [192, 221] on div at bounding box center [190, 219] width 3 height 30
click at [250, 191] on button at bounding box center [253, 190] width 14 height 12
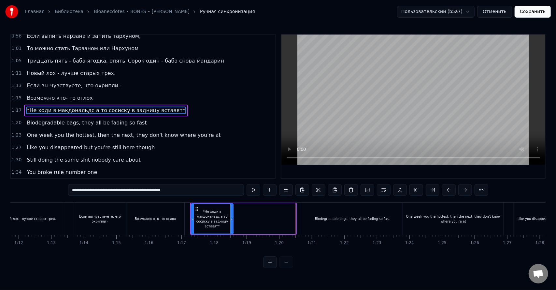
drag, startPoint x: 294, startPoint y: 219, endPoint x: 230, endPoint y: 224, distance: 63.9
click at [230, 224] on div at bounding box center [231, 219] width 3 height 30
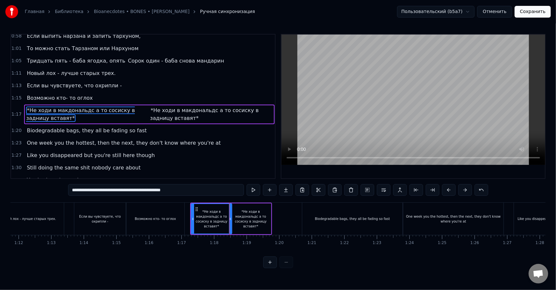
drag, startPoint x: 156, startPoint y: 191, endPoint x: 127, endPoint y: 196, distance: 29.4
click at [127, 196] on div "**********" at bounding box center [278, 190] width 420 height 13
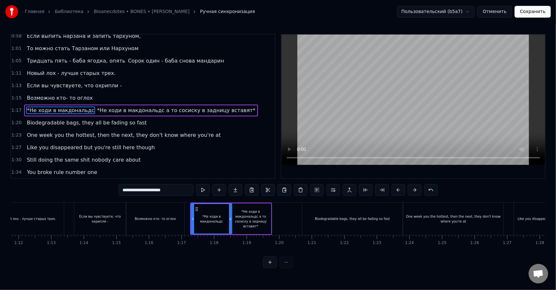
click at [247, 222] on div "*Не ходи в макдональдс а то сосиску в задницу вставят*" at bounding box center [250, 219] width 41 height 20
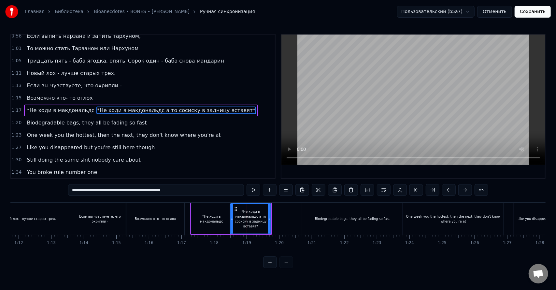
drag, startPoint x: 142, startPoint y: 196, endPoint x: 8, endPoint y: 195, distance: 134.4
click at [19, 196] on div "0:26 Tombstone flooded with diamonds up on my neck 0:28 Just to glisten, pull t…" at bounding box center [277, 151] width 535 height 234
paste input "text"
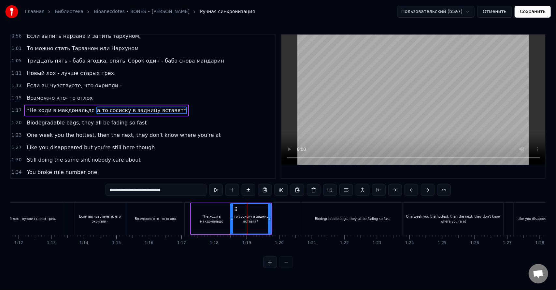
click at [111, 191] on input "**********" at bounding box center [155, 190] width 101 height 12
click at [216, 219] on div "*Не ходи в макдональдс" at bounding box center [211, 219] width 41 height 10
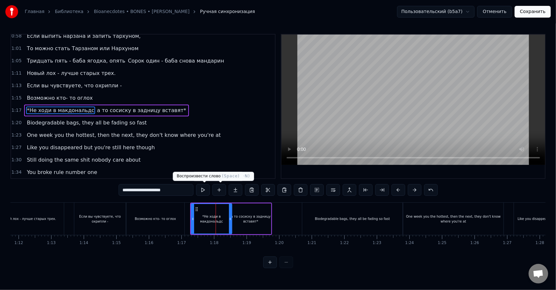
click at [204, 192] on button at bounding box center [203, 190] width 14 height 12
click at [159, 219] on div "Возможно кто- то оглох" at bounding box center [155, 218] width 41 height 5
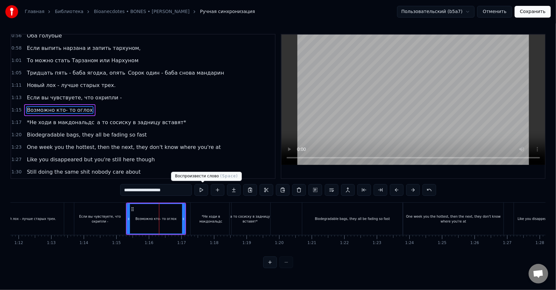
click at [202, 187] on button at bounding box center [201, 190] width 14 height 12
click at [199, 214] on div "*Не ходи в макдональдс" at bounding box center [210, 218] width 41 height 32
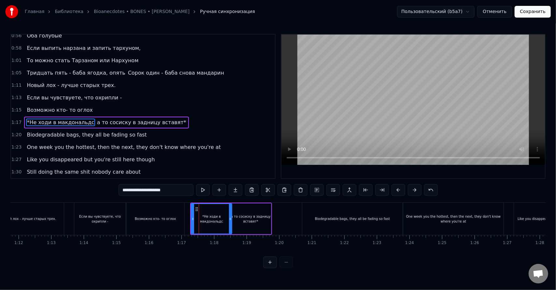
scroll to position [141, 0]
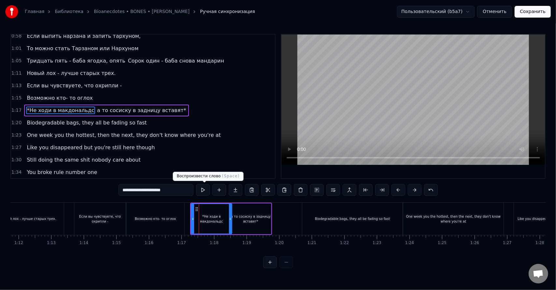
click at [202, 188] on button at bounding box center [203, 190] width 14 height 12
click at [253, 218] on div "а то сосиску в задницу вставят*" at bounding box center [250, 219] width 41 height 10
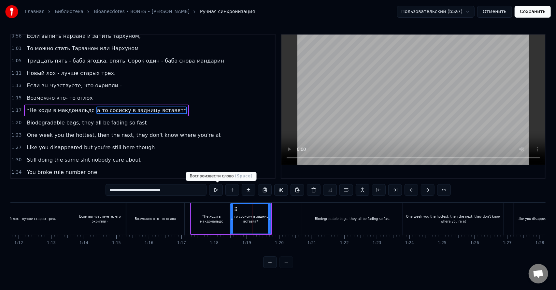
click at [215, 191] on button at bounding box center [216, 190] width 14 height 12
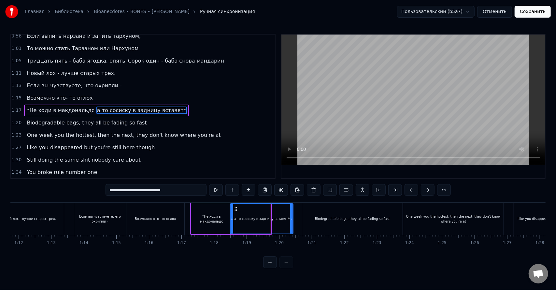
drag, startPoint x: 269, startPoint y: 223, endPoint x: 293, endPoint y: 222, distance: 23.8
click at [293, 222] on div at bounding box center [291, 219] width 3 height 30
drag, startPoint x: 231, startPoint y: 223, endPoint x: 252, endPoint y: 225, distance: 20.5
click at [251, 224] on div at bounding box center [250, 219] width 3 height 30
click at [228, 222] on div "*Не ходи в макдональдс" at bounding box center [211, 218] width 41 height 31
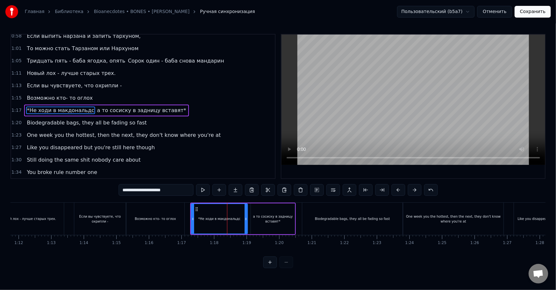
drag, startPoint x: 230, startPoint y: 222, endPoint x: 246, endPoint y: 223, distance: 15.7
click at [246, 223] on div at bounding box center [245, 219] width 3 height 30
click at [200, 187] on button at bounding box center [203, 190] width 14 height 12
click at [262, 218] on div "а то сосиску в задницу вставят*" at bounding box center [273, 219] width 44 height 10
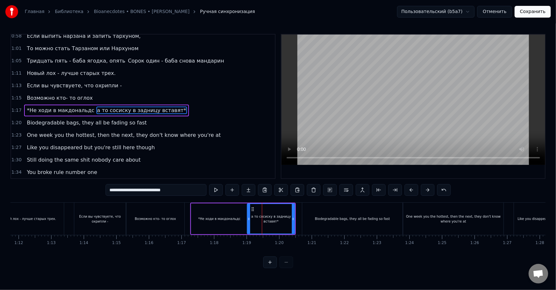
drag, startPoint x: 253, startPoint y: 214, endPoint x: 250, endPoint y: 214, distance: 3.6
click at [250, 214] on div at bounding box center [248, 219] width 3 height 30
click at [216, 187] on button at bounding box center [216, 190] width 14 height 12
click at [319, 212] on div "Biodegradable bags, they all be fading so fast" at bounding box center [352, 218] width 100 height 32
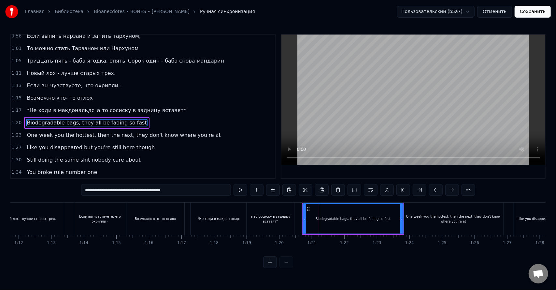
scroll to position [153, 0]
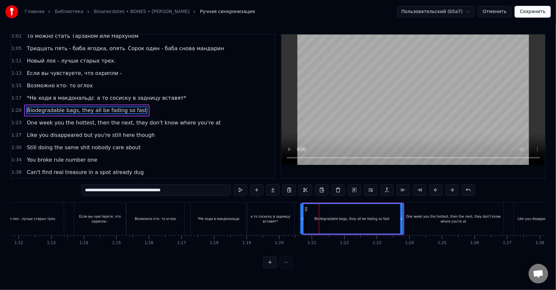
drag, startPoint x: 303, startPoint y: 217, endPoint x: 299, endPoint y: 217, distance: 3.9
click at [301, 217] on icon at bounding box center [302, 218] width 3 height 5
click at [242, 191] on button at bounding box center [240, 190] width 14 height 12
click at [366, 217] on div "Biodegradable bags, they all be fading so fast" at bounding box center [350, 218] width 75 height 5
drag, startPoint x: 401, startPoint y: 218, endPoint x: 348, endPoint y: 225, distance: 54.1
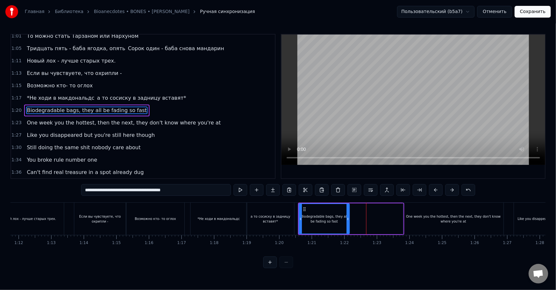
click at [348, 225] on div at bounding box center [347, 219] width 3 height 30
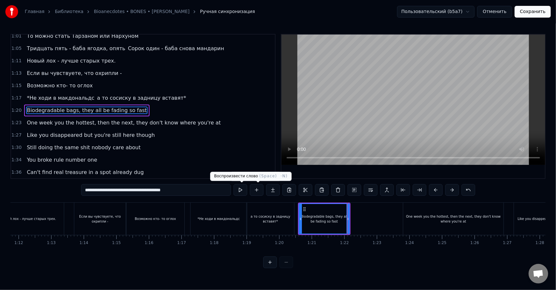
click at [241, 192] on button at bounding box center [240, 190] width 14 height 12
click at [283, 220] on div "а то сосиску в задницу вставят*" at bounding box center [270, 219] width 48 height 10
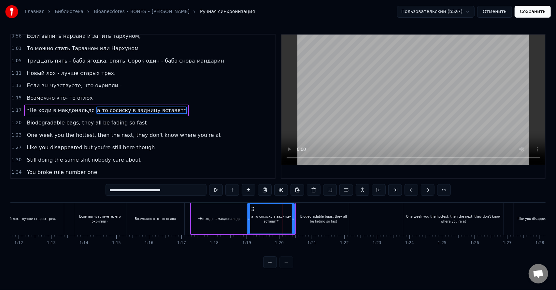
click at [315, 219] on div "Biodegradable bags, they all be fading so fast" at bounding box center [323, 219] width 50 height 10
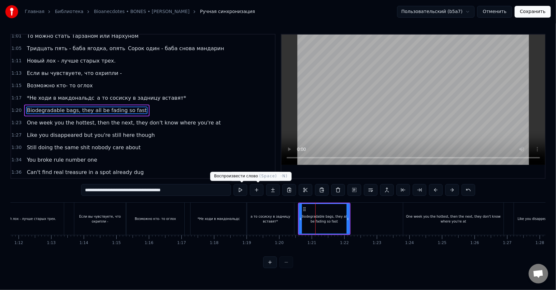
click at [241, 191] on button at bounding box center [240, 190] width 14 height 12
drag, startPoint x: 205, startPoint y: 192, endPoint x: 127, endPoint y: 195, distance: 78.5
click at [127, 195] on input "**********" at bounding box center [156, 190] width 150 height 12
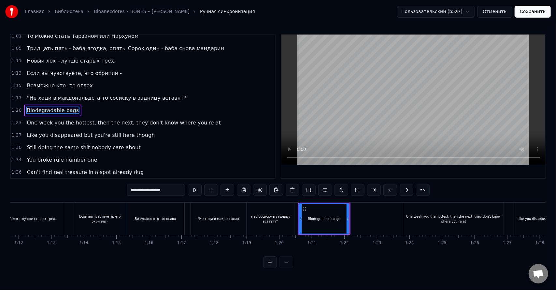
click at [337, 227] on div "Biodegradable bags" at bounding box center [324, 219] width 50 height 30
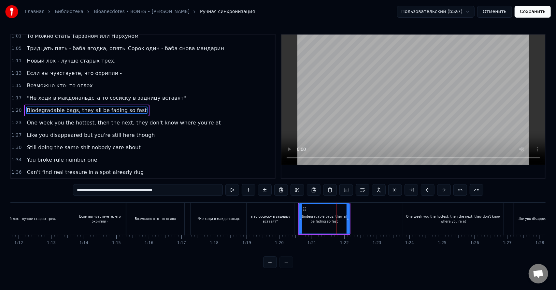
click at [337, 221] on div "Biodegradable bags, they all be fading so fast" at bounding box center [324, 219] width 50 height 10
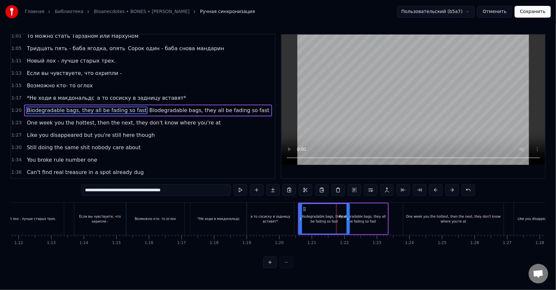
click at [359, 220] on div "Biodegradable bags, they all be fading so fast" at bounding box center [362, 219] width 50 height 10
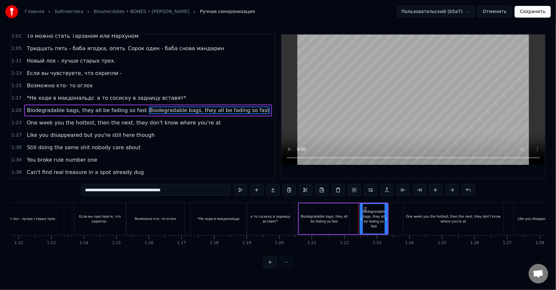
drag, startPoint x: 339, startPoint y: 222, endPoint x: 359, endPoint y: 226, distance: 20.7
click at [360, 226] on div at bounding box center [361, 219] width 3 height 30
drag, startPoint x: 386, startPoint y: 225, endPoint x: 400, endPoint y: 225, distance: 13.7
click at [400, 225] on div at bounding box center [398, 219] width 3 height 30
click at [325, 230] on div "Biodegradable bags, they all be fading so fast" at bounding box center [324, 218] width 50 height 31
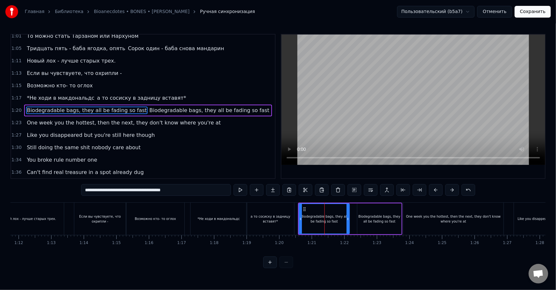
drag, startPoint x: 188, startPoint y: 188, endPoint x: 127, endPoint y: 195, distance: 62.0
click at [127, 195] on input "**********" at bounding box center [156, 190] width 150 height 12
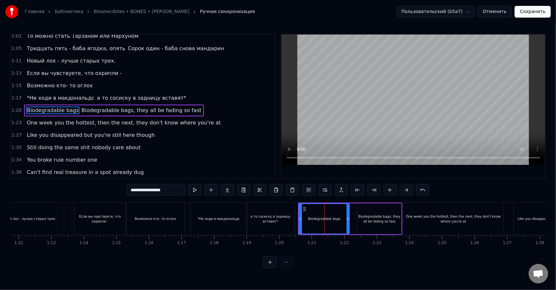
click at [381, 226] on div "Biodegradable bags, they all be fading so fast" at bounding box center [379, 218] width 44 height 31
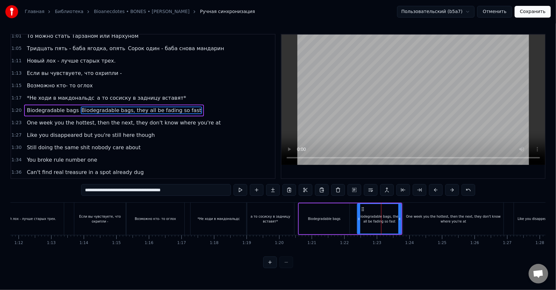
drag, startPoint x: 193, startPoint y: 191, endPoint x: 27, endPoint y: 187, distance: 165.7
click at [45, 195] on div "0:26 Tombstone flooded with diamonds up on my neck 0:28 Just to glisten, pull t…" at bounding box center [277, 151] width 535 height 234
paste input "text"
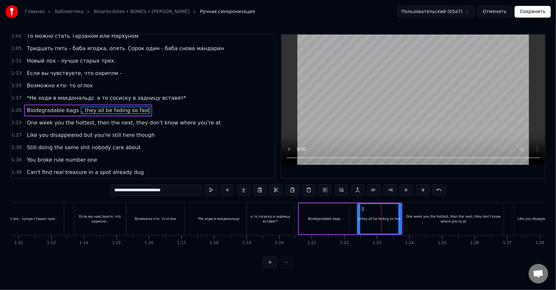
click at [118, 191] on input "**********" at bounding box center [155, 190] width 91 height 12
click at [158, 215] on div "Возможно кто- то оглох" at bounding box center [155, 218] width 58 height 32
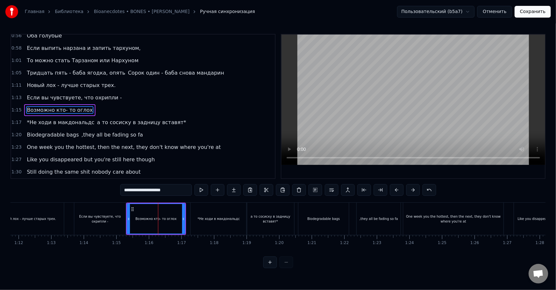
click at [366, 223] on div ",they all be fading so fa" at bounding box center [378, 218] width 44 height 32
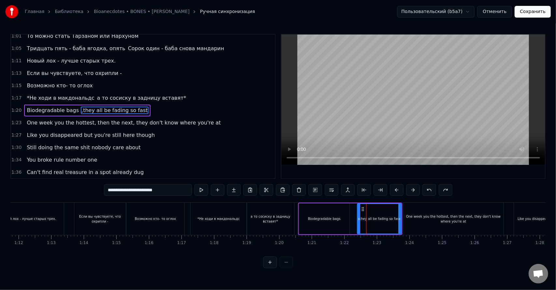
click at [111, 191] on input "**********" at bounding box center [148, 190] width 88 height 12
drag, startPoint x: 119, startPoint y: 191, endPoint x: 125, endPoint y: 191, distance: 5.5
click at [119, 191] on input "**********" at bounding box center [156, 190] width 85 height 12
click at [340, 222] on div "Biodegradable bags" at bounding box center [324, 218] width 50 height 31
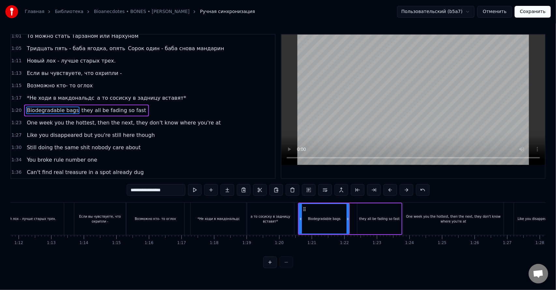
click at [381, 221] on div "they all be fading so fast" at bounding box center [379, 218] width 44 height 31
type input "**********"
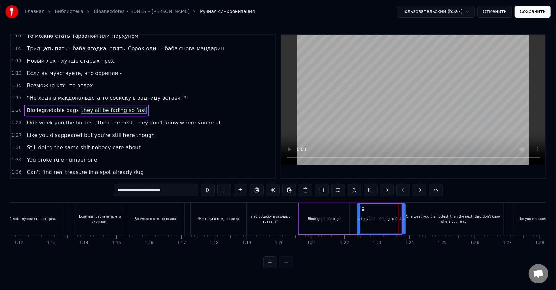
drag, startPoint x: 400, startPoint y: 222, endPoint x: 405, endPoint y: 223, distance: 4.3
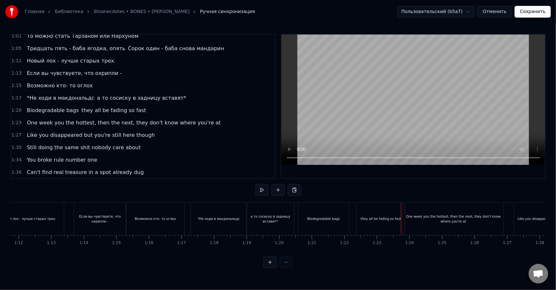
click at [418, 221] on div "One week you the hottest, then the next, they don't know where you're at" at bounding box center [453, 219] width 100 height 10
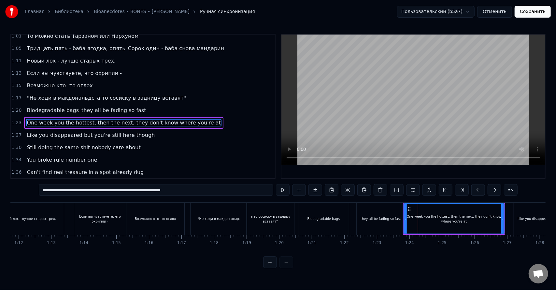
scroll to position [165, 0]
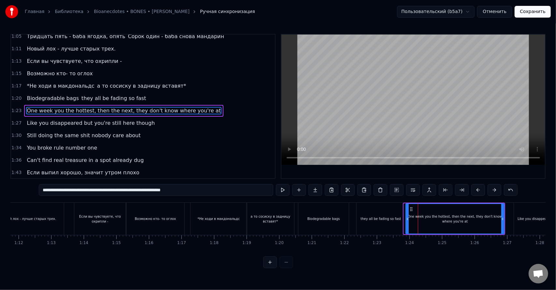
click at [408, 222] on div at bounding box center [407, 219] width 3 height 30
drag, startPoint x: 234, startPoint y: 190, endPoint x: 95, endPoint y: 196, distance: 138.8
click at [95, 196] on div "**********" at bounding box center [278, 190] width 478 height 13
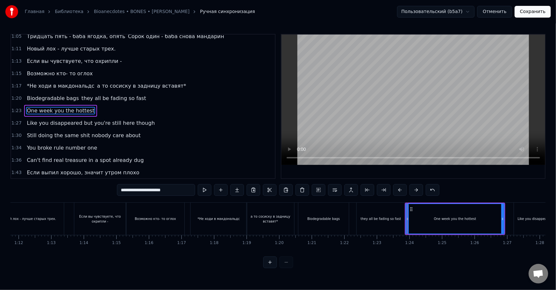
type input "**********"
click at [209, 166] on div "1:43 Если выпил хорошо, значит утром плохо" at bounding box center [143, 172] width 264 height 12
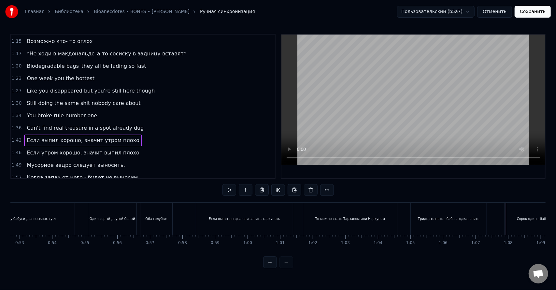
scroll to position [115, 0]
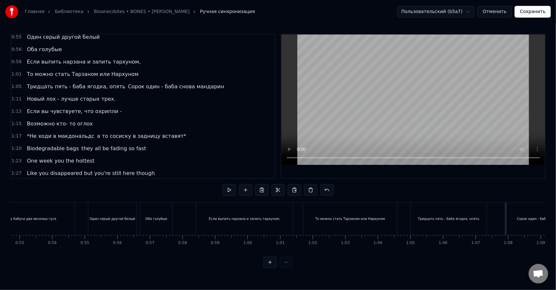
click at [82, 145] on span "they all be fading so fast" at bounding box center [114, 148] width 66 height 7
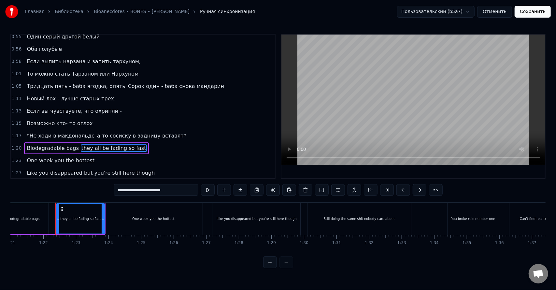
scroll to position [0, 2648]
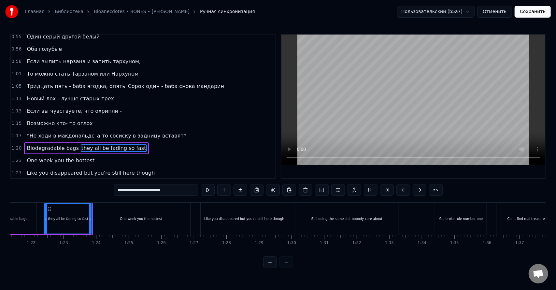
click at [142, 223] on div "One week you the hottest" at bounding box center [141, 218] width 98 height 32
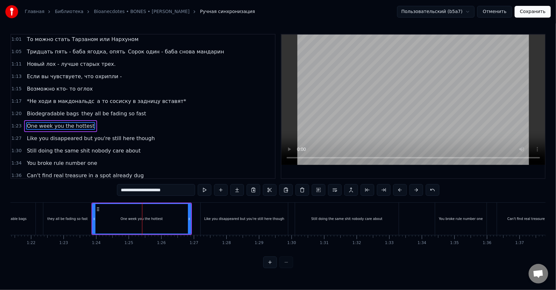
scroll to position [165, 0]
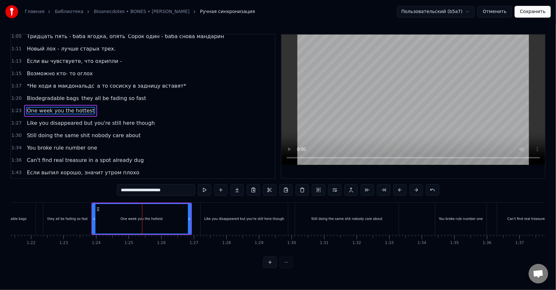
click at [89, 196] on div "0:26 Tombstone flooded with diamonds up on my neck 0:28 Just to glisten, pull t…" at bounding box center [277, 151] width 535 height 234
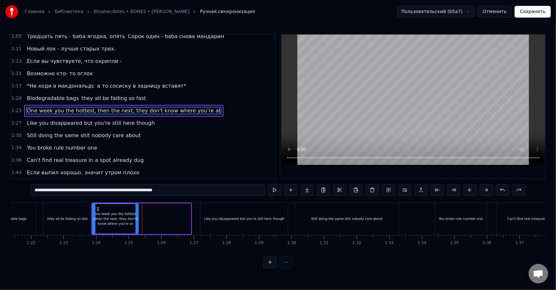
drag, startPoint x: 188, startPoint y: 219, endPoint x: 138, endPoint y: 227, distance: 51.1
click at [138, 227] on div at bounding box center [136, 219] width 3 height 30
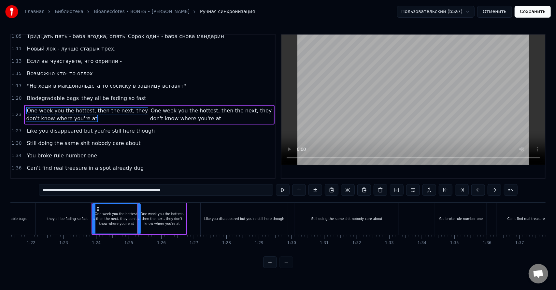
drag, startPoint x: 208, startPoint y: 190, endPoint x: 96, endPoint y: 193, distance: 111.7
click at [96, 193] on input "**********" at bounding box center [156, 190] width 234 height 12
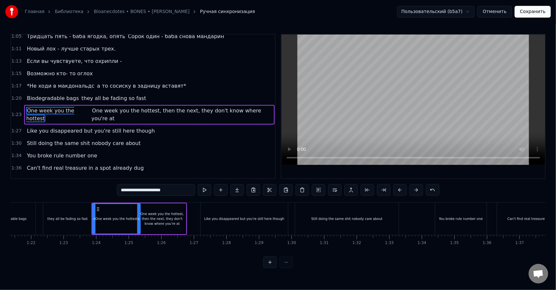
click at [166, 220] on div "One week you the hottest, then the next, they don't know where you're at" at bounding box center [162, 218] width 48 height 15
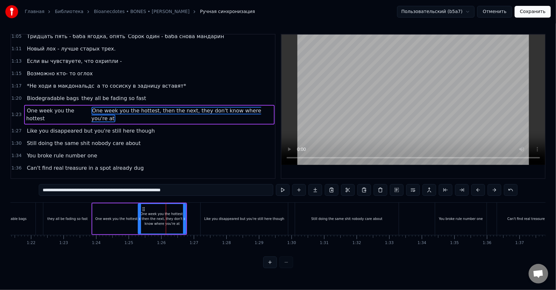
drag, startPoint x: 201, startPoint y: 191, endPoint x: -50, endPoint y: 198, distance: 251.7
click at [0, 198] on html "Главная Библиотека Bioanecdotes • BONES • [PERSON_NAME] Ручная синхронизация По…" at bounding box center [278, 139] width 556 height 278
paste input "text"
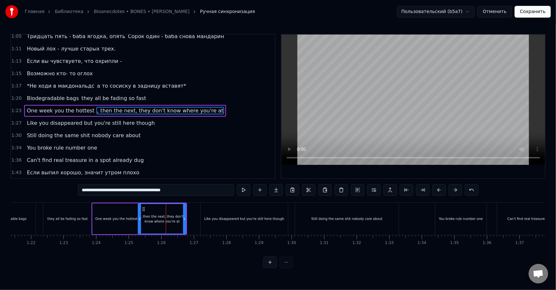
click at [85, 191] on input "**********" at bounding box center [156, 190] width 156 height 12
click at [86, 191] on input "**********" at bounding box center [155, 190] width 153 height 12
type input "**********"
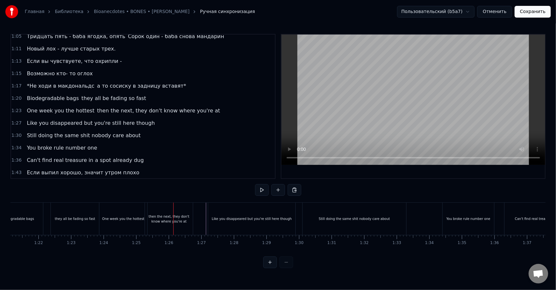
scroll to position [0, 2635]
click at [187, 228] on div "then the next, they don't know where you're at" at bounding box center [174, 218] width 48 height 32
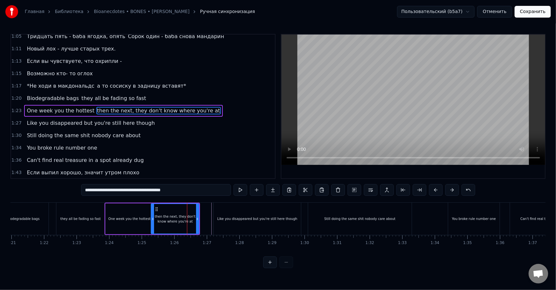
click at [151, 221] on div "then the next, they don't know where you're at" at bounding box center [175, 218] width 48 height 31
click at [124, 215] on div "One week you the hottest" at bounding box center [129, 218] width 48 height 31
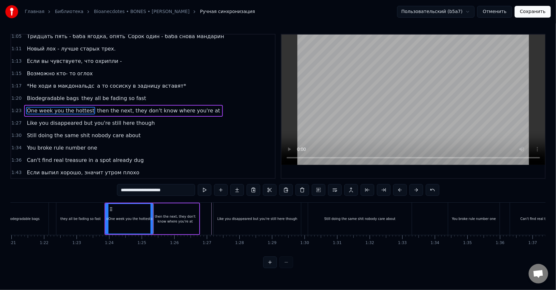
click at [171, 221] on div "then the next, they don't know where you're at" at bounding box center [175, 219] width 48 height 10
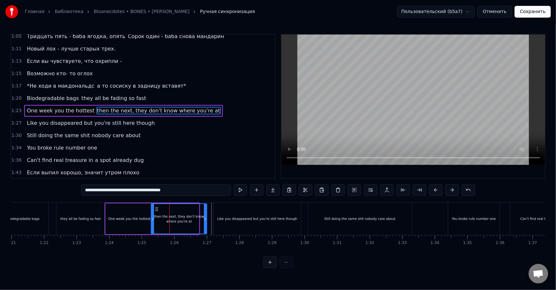
drag, startPoint x: 198, startPoint y: 224, endPoint x: 206, endPoint y: 224, distance: 7.8
click at [206, 224] on div at bounding box center [205, 219] width 3 height 30
click at [154, 224] on div at bounding box center [152, 219] width 3 height 30
click at [149, 223] on div "One week you the hottest" at bounding box center [129, 218] width 48 height 31
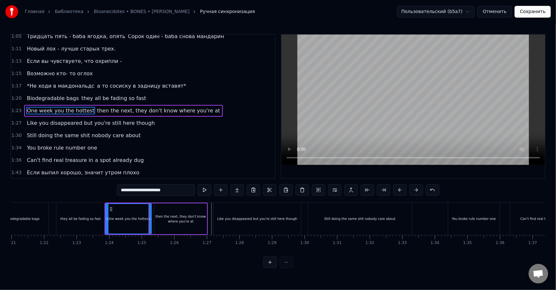
drag, startPoint x: 150, startPoint y: 222, endPoint x: 147, endPoint y: 223, distance: 3.3
click at [148, 223] on div at bounding box center [149, 219] width 3 height 30
click at [156, 221] on div "then the next, they don't know where you're at" at bounding box center [180, 219] width 52 height 10
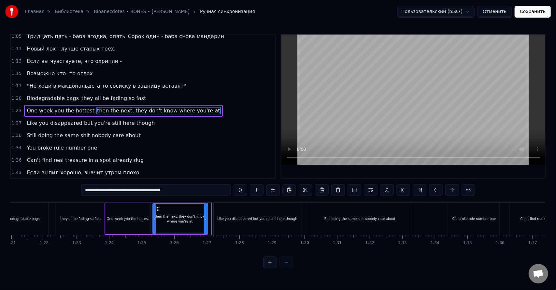
click at [153, 222] on div at bounding box center [154, 219] width 3 height 30
click at [137, 215] on div "One week you the hottest" at bounding box center [127, 218] width 45 height 31
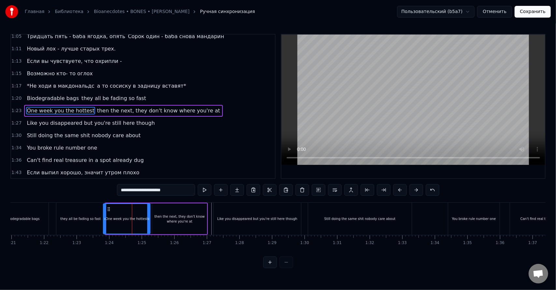
click at [104, 218] on icon at bounding box center [105, 218] width 3 height 5
click at [110, 214] on div "One week you the hottest" at bounding box center [127, 219] width 46 height 30
click at [78, 215] on div "they all be fading so fast" at bounding box center [80, 218] width 48 height 32
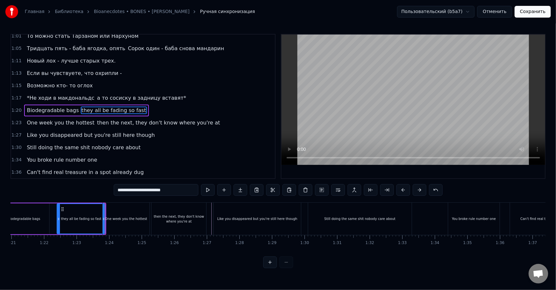
click at [125, 221] on div "One week you the hottest" at bounding box center [126, 218] width 47 height 32
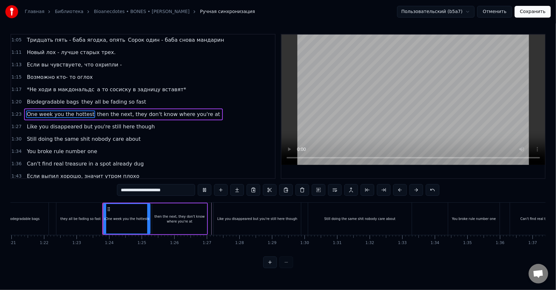
scroll to position [165, 0]
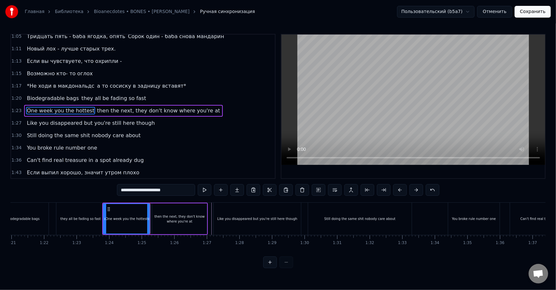
click at [181, 218] on div "then the next, they don't know where you're at" at bounding box center [179, 219] width 55 height 10
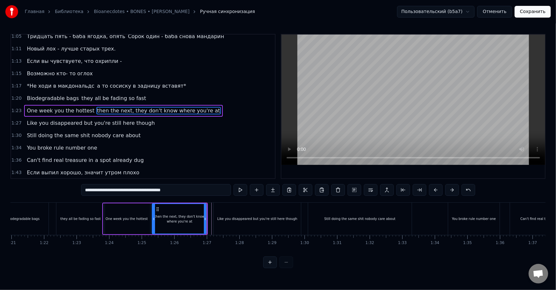
click at [219, 221] on div "Like you disappeared but you're still here though" at bounding box center [257, 218] width 87 height 32
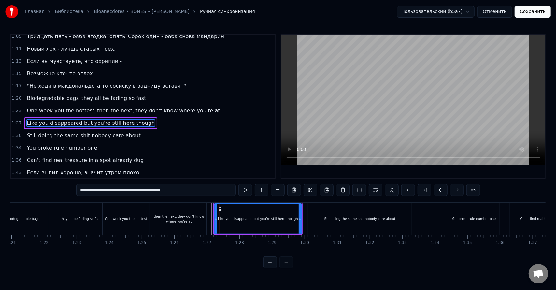
scroll to position [177, 0]
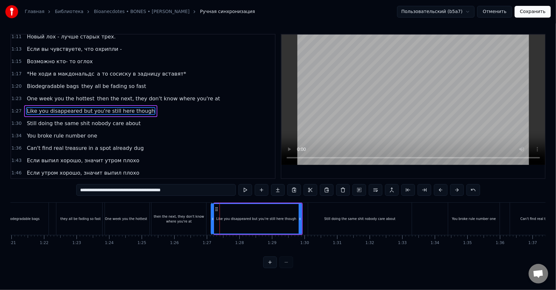
drag, startPoint x: 215, startPoint y: 222, endPoint x: 212, endPoint y: 221, distance: 3.3
click at [212, 221] on div at bounding box center [212, 219] width 3 height 30
drag, startPoint x: 300, startPoint y: 218, endPoint x: 249, endPoint y: 222, distance: 51.6
click at [249, 222] on div at bounding box center [248, 219] width 3 height 30
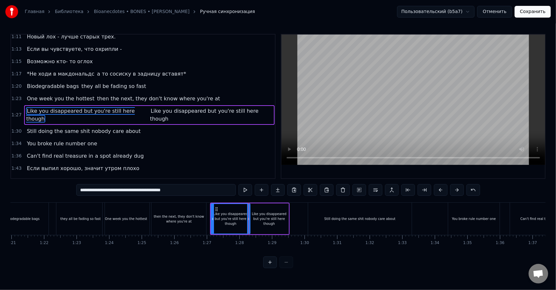
drag, startPoint x: 188, startPoint y: 191, endPoint x: 126, endPoint y: 196, distance: 62.4
click at [126, 196] on div "**********" at bounding box center [278, 190] width 404 height 13
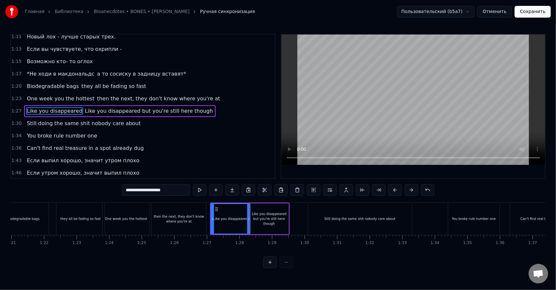
click at [260, 223] on div "Like you disappeared but you're still here though" at bounding box center [268, 218] width 39 height 15
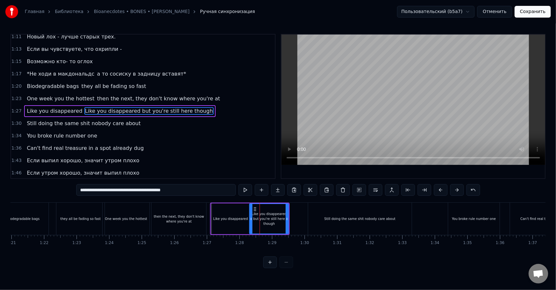
drag, startPoint x: 182, startPoint y: 191, endPoint x: 34, endPoint y: 198, distance: 148.6
click at [34, 198] on div "0:26 Tombstone flooded with diamonds up on my neck 0:28 Just to glisten, pull t…" at bounding box center [277, 151] width 535 height 234
paste input "text"
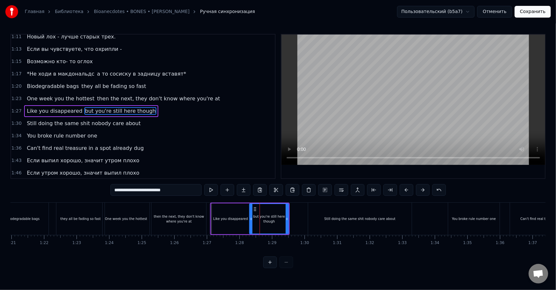
click at [116, 190] on input "**********" at bounding box center [155, 190] width 91 height 12
click at [233, 219] on div "Like you disappeared" at bounding box center [230, 218] width 35 height 5
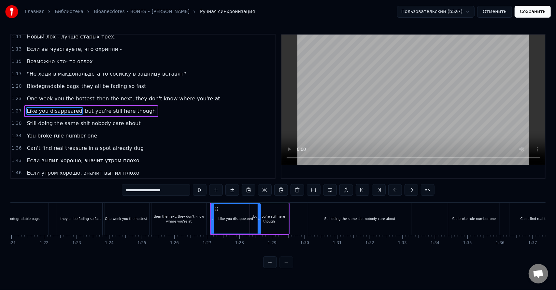
drag, startPoint x: 247, startPoint y: 224, endPoint x: 258, endPoint y: 225, distance: 11.1
click at [258, 225] on div at bounding box center [258, 219] width 3 height 30
click at [275, 222] on div "but you're still here though" at bounding box center [268, 219] width 39 height 10
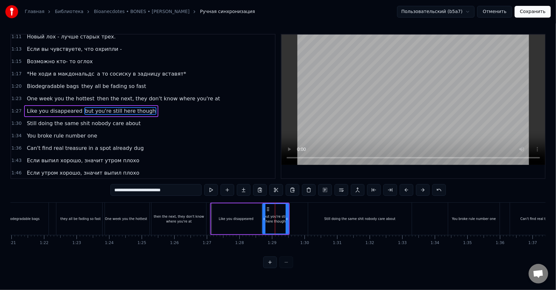
drag, startPoint x: 250, startPoint y: 219, endPoint x: 261, endPoint y: 221, distance: 11.5
click at [263, 221] on icon at bounding box center [264, 218] width 3 height 5
drag, startPoint x: 287, startPoint y: 220, endPoint x: 301, endPoint y: 219, distance: 13.7
click at [301, 219] on icon at bounding box center [300, 218] width 3 height 5
click at [241, 216] on div "Like you disappeared" at bounding box center [236, 218] width 35 height 5
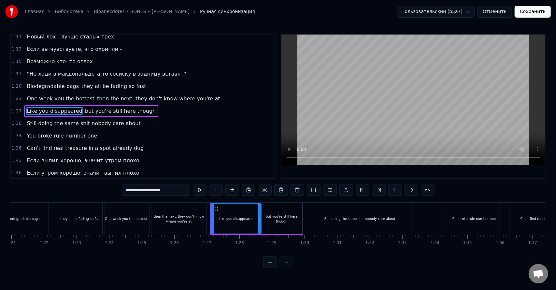
click at [273, 221] on div "but you're still here though" at bounding box center [281, 219] width 41 height 10
type input "**********"
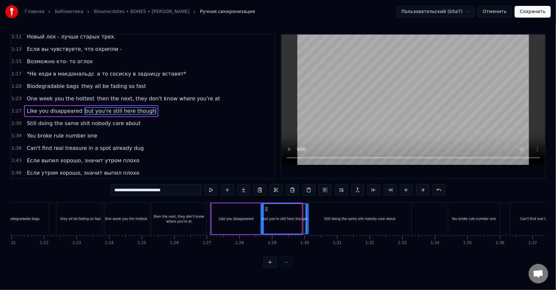
drag, startPoint x: 300, startPoint y: 220, endPoint x: 307, endPoint y: 221, distance: 6.9
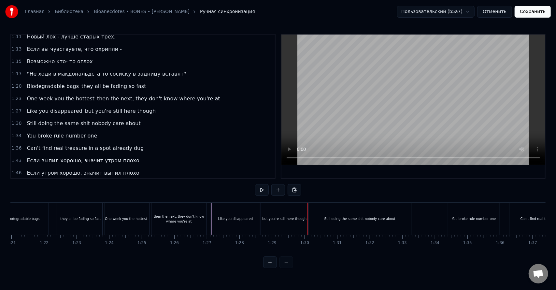
click at [284, 219] on div "but you're still here though" at bounding box center [284, 218] width 44 height 5
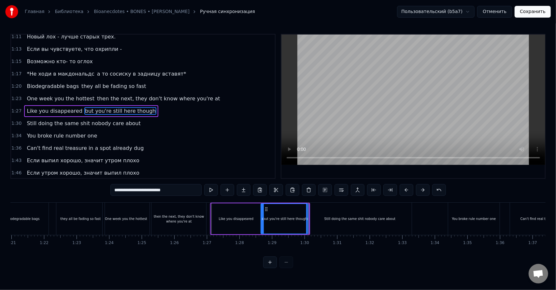
click at [358, 223] on div "Still doing the same shit nobody care about" at bounding box center [360, 218] width 104 height 32
type input "**********"
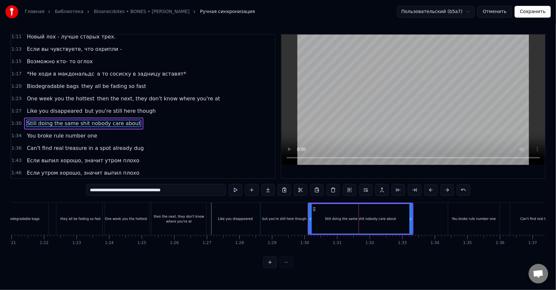
scroll to position [189, 0]
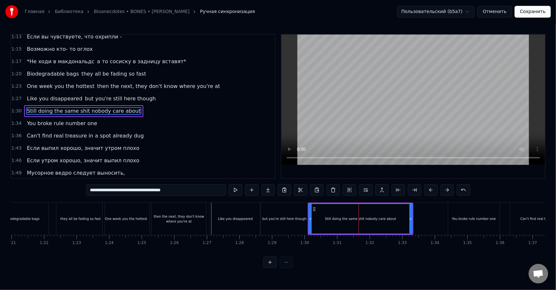
drag, startPoint x: 183, startPoint y: 193, endPoint x: 140, endPoint y: 199, distance: 43.0
click at [140, 199] on div "0:26 Tombstone flooded with diamonds up on my neck 0:28 Just to glisten, pull t…" at bounding box center [277, 151] width 535 height 234
drag, startPoint x: 411, startPoint y: 223, endPoint x: 346, endPoint y: 225, distance: 64.5
click at [345, 226] on div at bounding box center [345, 219] width 3 height 30
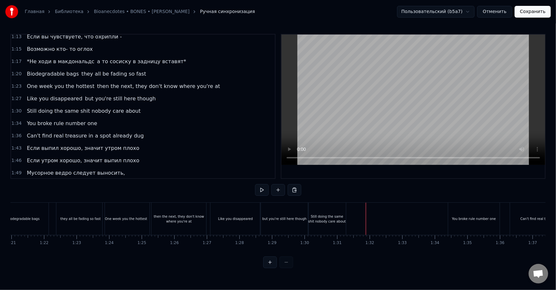
click at [336, 221] on div "Still doing the same shit nobody care about" at bounding box center [327, 219] width 38 height 10
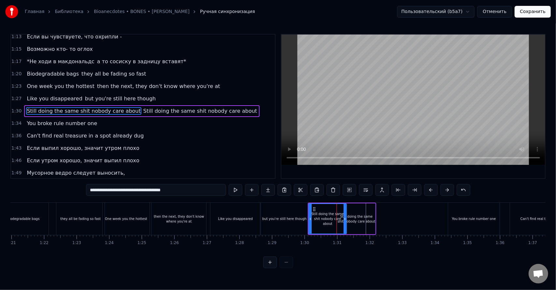
click at [321, 219] on div "Still doing the same shit nobody care about" at bounding box center [327, 218] width 37 height 15
drag, startPoint x: 193, startPoint y: 191, endPoint x: 141, endPoint y: 199, distance: 53.3
click at [141, 199] on div "0:26 Tombstone flooded with diamonds up on my neck 0:28 Just to glisten, pull t…" at bounding box center [277, 151] width 535 height 234
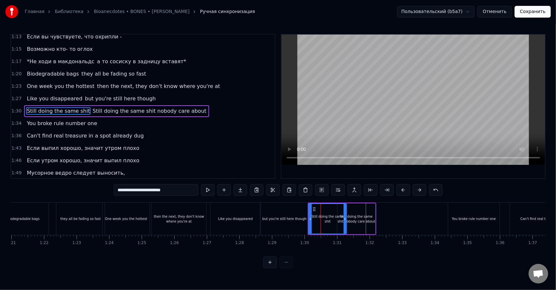
click at [357, 226] on div "Still doing the same shit nobody care about" at bounding box center [356, 218] width 38 height 31
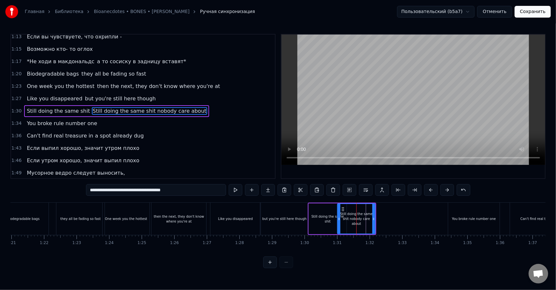
drag, startPoint x: 193, startPoint y: 190, endPoint x: 41, endPoint y: 194, distance: 151.7
click at [48, 195] on div "0:26 Tombstone flooded with diamonds up on my neck 0:28 Just to glisten, pull t…" at bounding box center [277, 151] width 535 height 234
paste input "text"
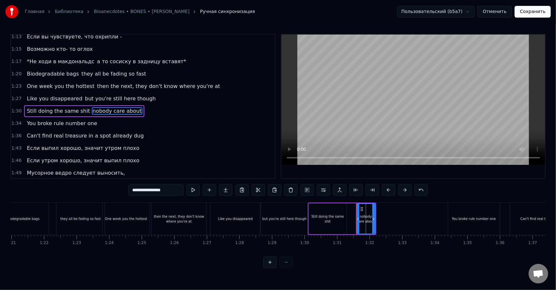
drag, startPoint x: 337, startPoint y: 223, endPoint x: 358, endPoint y: 224, distance: 20.5
click at [357, 224] on div at bounding box center [357, 219] width 3 height 30
drag, startPoint x: 374, startPoint y: 223, endPoint x: 391, endPoint y: 220, distance: 17.7
click at [384, 221] on div at bounding box center [382, 219] width 3 height 30
click at [335, 222] on div "Still doing the same shit" at bounding box center [328, 218] width 38 height 31
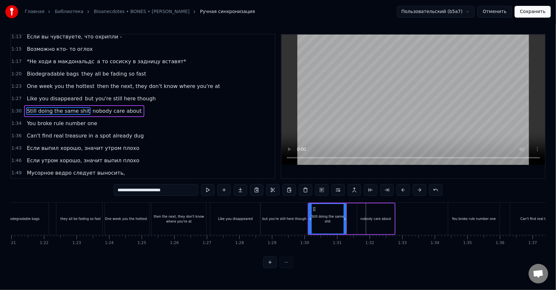
click at [380, 221] on div "nobody care about" at bounding box center [375, 218] width 37 height 31
type input "**********"
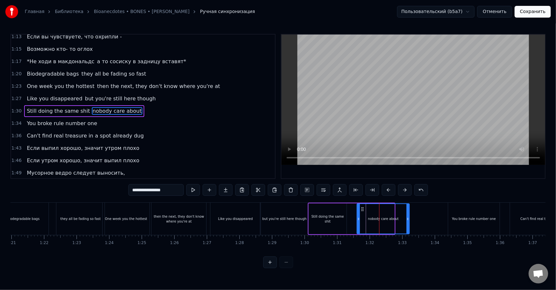
drag, startPoint x: 393, startPoint y: 220, endPoint x: 408, endPoint y: 220, distance: 15.0
click at [408, 220] on icon at bounding box center [407, 218] width 3 height 5
drag, startPoint x: 358, startPoint y: 220, endPoint x: 376, endPoint y: 220, distance: 18.2
click at [374, 220] on icon at bounding box center [372, 218] width 3 height 5
click at [363, 220] on div "Still doing the same shit nobody care about" at bounding box center [359, 218] width 103 height 32
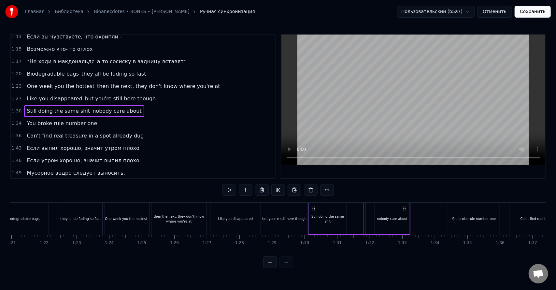
click at [342, 219] on div "Still doing the same shit" at bounding box center [328, 219] width 38 height 10
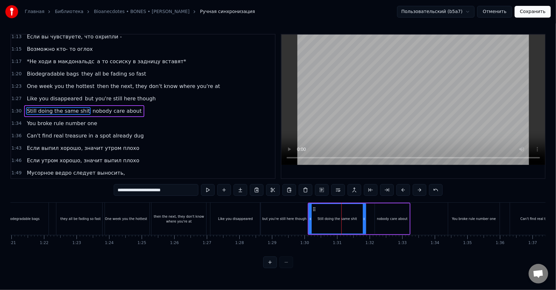
drag, startPoint x: 345, startPoint y: 220, endPoint x: 365, endPoint y: 221, distance: 19.6
click at [365, 221] on div at bounding box center [364, 219] width 3 height 30
click at [339, 219] on div "Still doing the same shit" at bounding box center [336, 218] width 39 height 5
click at [375, 219] on div "nobody care about" at bounding box center [392, 218] width 35 height 31
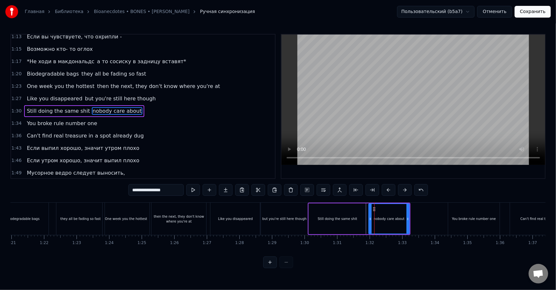
drag, startPoint x: 375, startPoint y: 219, endPoint x: 367, endPoint y: 219, distance: 7.8
click at [369, 219] on icon at bounding box center [370, 218] width 3 height 5
drag, startPoint x: 408, startPoint y: 224, endPoint x: 418, endPoint y: 224, distance: 10.1
click at [409, 224] on div at bounding box center [407, 219] width 3 height 30
click at [456, 216] on div "You broke rule number one" at bounding box center [474, 218] width 44 height 5
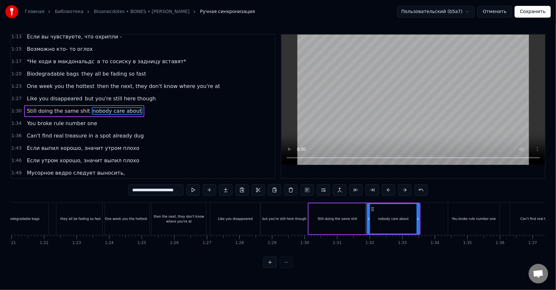
scroll to position [201, 0]
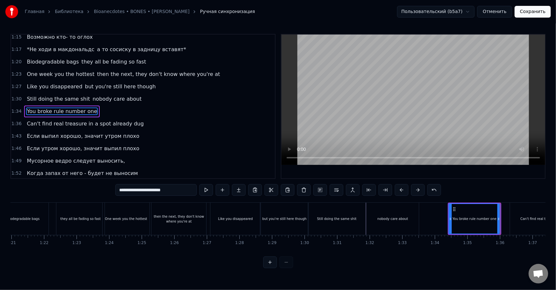
click at [521, 215] on div "Can't find real treasure in a spot already dug" at bounding box center [557, 218] width 94 height 32
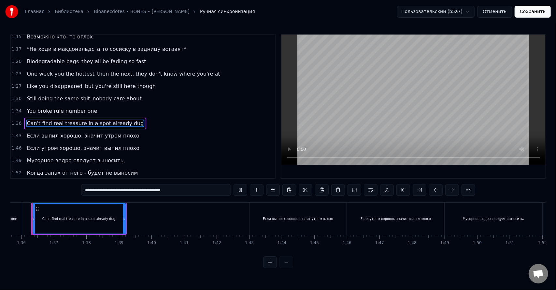
scroll to position [0, 3102]
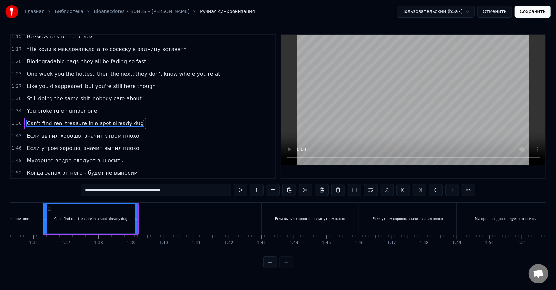
click at [292, 221] on div "Если выпил хорошо, значит утром плохо" at bounding box center [310, 218] width 70 height 5
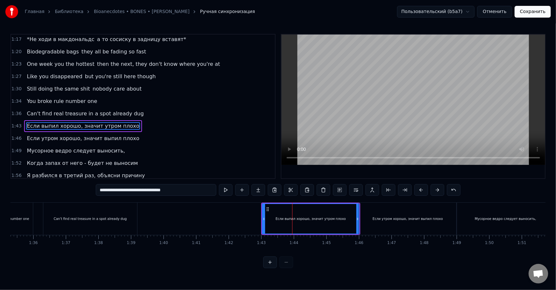
scroll to position [226, 0]
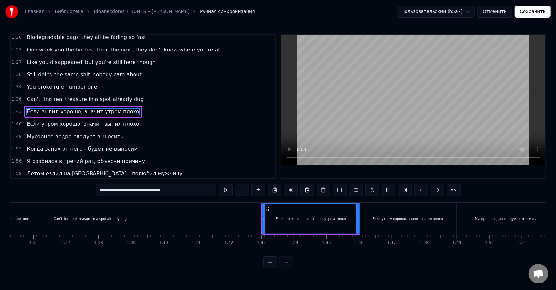
click at [378, 212] on div "Если утром хорошо, значит выпил плохо" at bounding box center [407, 218] width 97 height 32
type input "**********"
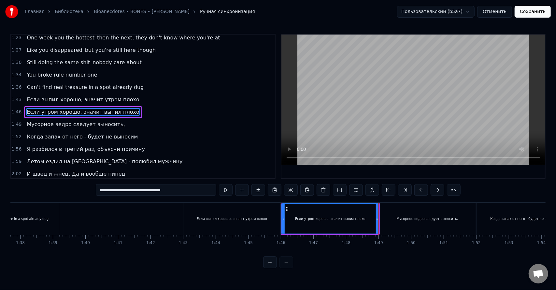
scroll to position [0, 3186]
drag, startPoint x: 371, startPoint y: 225, endPoint x: 380, endPoint y: 226, distance: 8.9
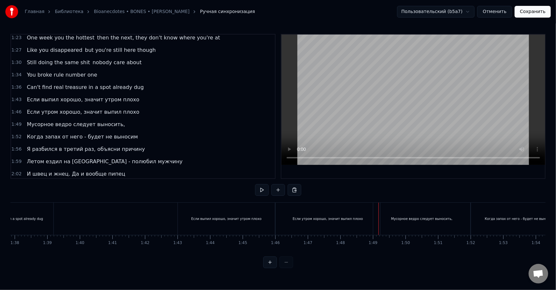
click at [390, 222] on div "Мусорное ведро следует выносить," at bounding box center [421, 218] width 97 height 32
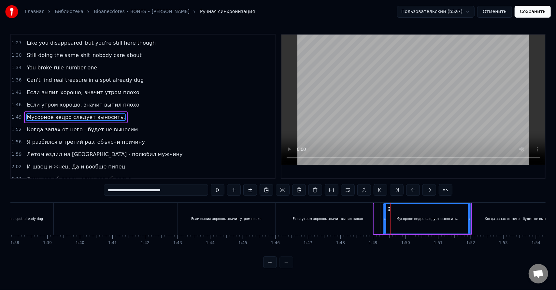
drag, startPoint x: 375, startPoint y: 224, endPoint x: 385, endPoint y: 225, distance: 9.8
click at [385, 225] on div at bounding box center [384, 219] width 3 height 30
click at [402, 220] on div "Мусорное ведро следует выносить," at bounding box center [426, 218] width 61 height 5
click at [476, 229] on div "Когда запах от него - будет не выносим" at bounding box center [519, 218] width 97 height 32
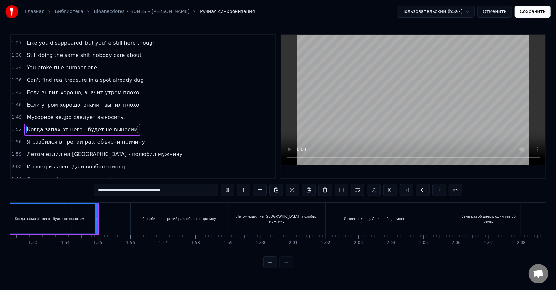
scroll to position [0, 3663]
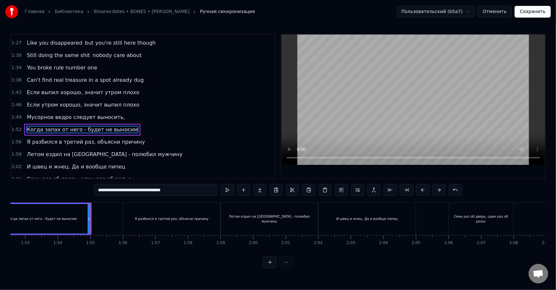
click at [145, 225] on div "Я разбился в третий раз, объясни причину" at bounding box center [171, 218] width 97 height 32
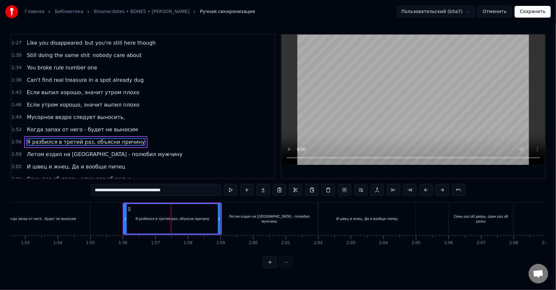
click at [109, 190] on input "**********" at bounding box center [156, 190] width 130 height 12
drag, startPoint x: 194, startPoint y: 186, endPoint x: 166, endPoint y: 190, distance: 28.6
click at [166, 190] on input "**********" at bounding box center [155, 190] width 133 height 12
click at [115, 192] on input "**********" at bounding box center [156, 190] width 104 height 12
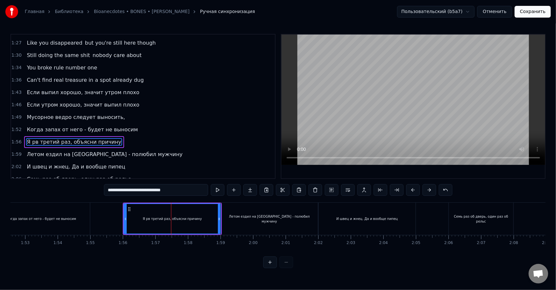
click at [115, 192] on input "**********" at bounding box center [156, 190] width 104 height 12
paste input "******"
click at [122, 191] on input "**********" at bounding box center [156, 190] width 124 height 12
click at [122, 191] on input "**********" at bounding box center [155, 190] width 127 height 12
click at [121, 192] on input "**********" at bounding box center [156, 190] width 130 height 12
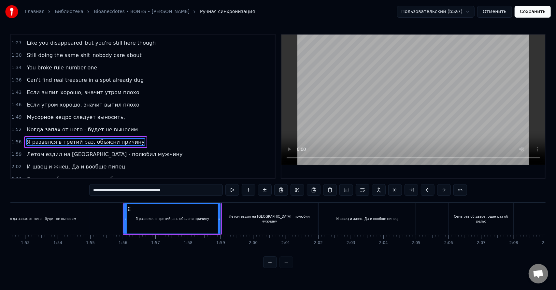
click at [165, 190] on input "**********" at bounding box center [155, 190] width 133 height 12
click at [259, 222] on div "Летом ездил на [GEOGRAPHIC_DATA] - полюбил мужчину" at bounding box center [269, 218] width 97 height 32
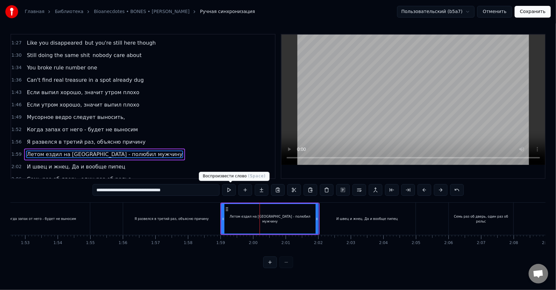
click at [231, 189] on button at bounding box center [229, 190] width 14 height 12
click at [336, 226] on div "И швец и жнец. Да и вообще пипец" at bounding box center [366, 218] width 97 height 32
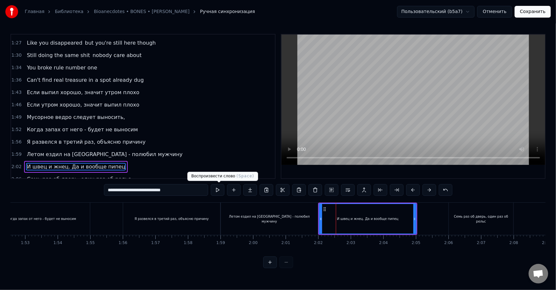
click at [221, 191] on button at bounding box center [218, 190] width 14 height 12
drag, startPoint x: 320, startPoint y: 221, endPoint x: 332, endPoint y: 222, distance: 11.7
click at [332, 222] on div at bounding box center [332, 219] width 3 height 30
click at [222, 191] on button at bounding box center [218, 190] width 14 height 12
click at [179, 189] on input "**********" at bounding box center [156, 190] width 104 height 12
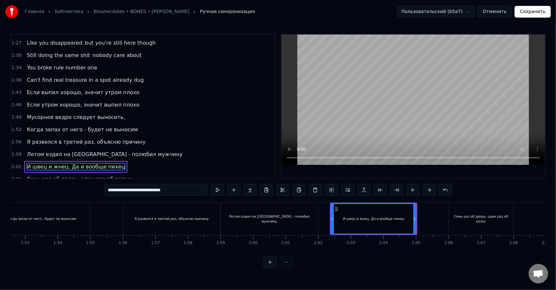
click at [178, 191] on input "**********" at bounding box center [156, 190] width 104 height 12
click at [177, 191] on input "**********" at bounding box center [156, 190] width 104 height 12
drag, startPoint x: 184, startPoint y: 190, endPoint x: 180, endPoint y: 190, distance: 4.0
click at [184, 190] on input "**********" at bounding box center [156, 190] width 104 height 12
click at [180, 191] on input "**********" at bounding box center [156, 190] width 104 height 12
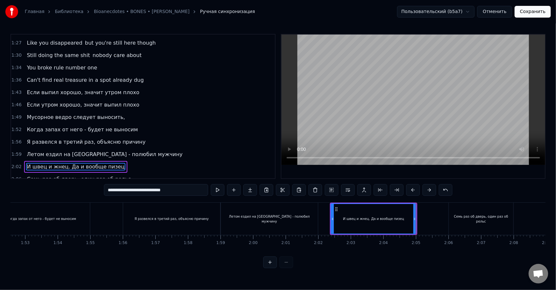
click at [180, 191] on input "**********" at bounding box center [156, 190] width 104 height 12
type input "**********"
click at [375, 225] on div "И швец и жнец. Да и вообще пиздец" at bounding box center [373, 219] width 85 height 30
click at [221, 191] on button at bounding box center [219, 190] width 14 height 12
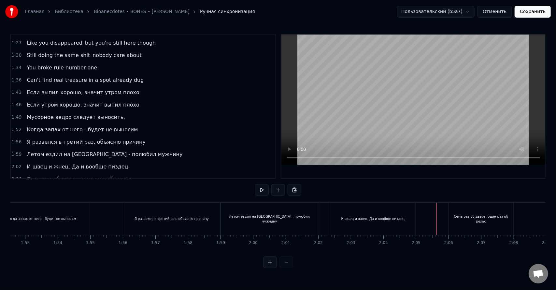
click at [453, 216] on div "Семь раз об дверь, один раз об рельс" at bounding box center [481, 219] width 64 height 10
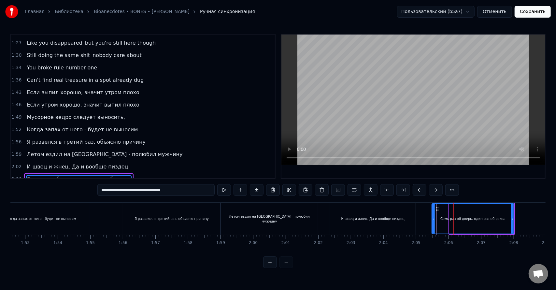
drag, startPoint x: 451, startPoint y: 217, endPoint x: 432, endPoint y: 220, distance: 19.5
click at [432, 220] on icon at bounding box center [433, 218] width 3 height 5
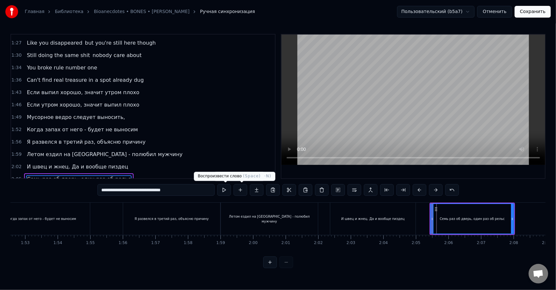
click at [225, 191] on button at bounding box center [224, 190] width 14 height 12
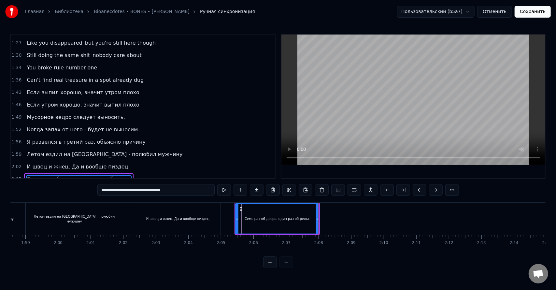
scroll to position [0, 3865]
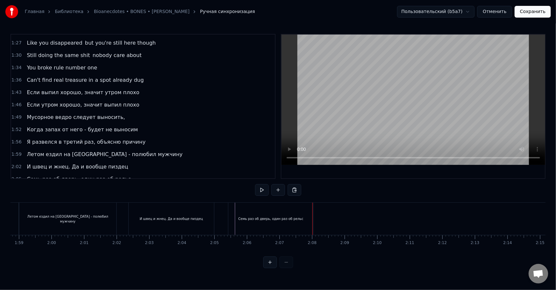
click at [529, 10] on button "Сохранить" at bounding box center [532, 12] width 36 height 12
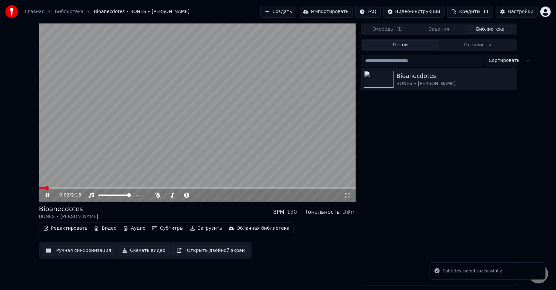
click at [346, 197] on icon at bounding box center [347, 195] width 5 height 5
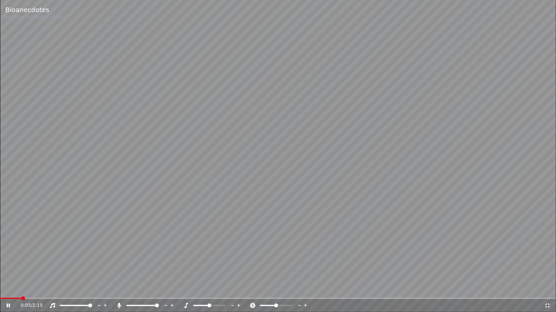
click at [159, 289] on span at bounding box center [142, 305] width 33 height 1
click at [126, 289] on span at bounding box center [130, 305] width 8 height 1
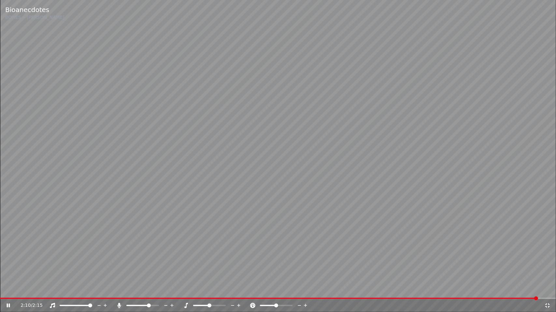
click at [149, 289] on span at bounding box center [149, 306] width 4 height 4
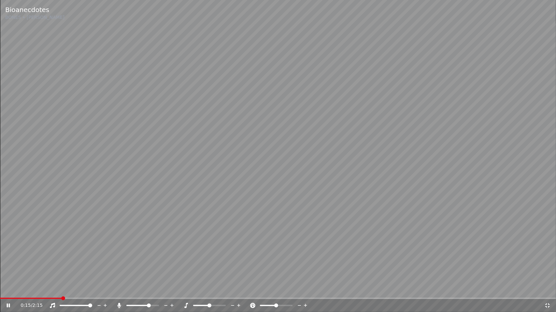
click at [62, 289] on span at bounding box center [31, 298] width 62 height 1
click at [85, 289] on span at bounding box center [278, 298] width 556 height 1
click at [129, 289] on div "0:21 / 2:15" at bounding box center [278, 305] width 556 height 13
click at [131, 289] on div "0:22 / 2:15" at bounding box center [278, 305] width 556 height 13
click at [133, 289] on span at bounding box center [278, 298] width 556 height 1
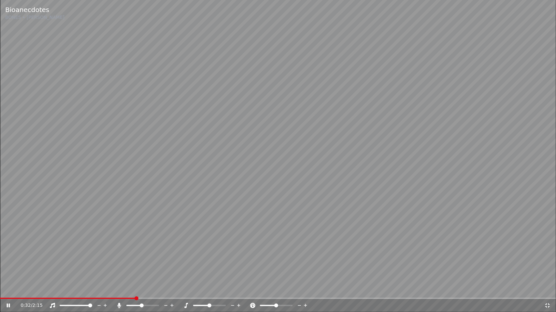
click at [140, 289] on span at bounding box center [142, 306] width 4 height 4
click at [133, 289] on span at bounding box center [135, 306] width 4 height 4
click at [131, 289] on span at bounding box center [133, 306] width 4 height 4
click at [130, 289] on span at bounding box center [131, 306] width 4 height 4
click at [548, 289] on icon at bounding box center [547, 306] width 5 height 5
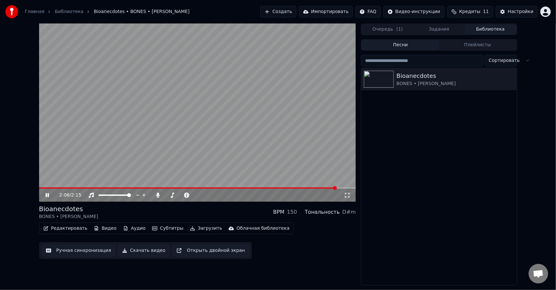
click at [253, 121] on video at bounding box center [197, 112] width 317 height 178
click at [146, 251] on button "Скачать видео" at bounding box center [144, 250] width 52 height 12
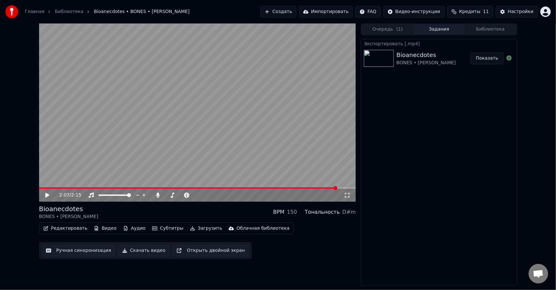
click at [490, 57] on button "Показать" at bounding box center [487, 58] width 34 height 12
click at [547, 14] on html "Главная Библиотека Bioanecdotes • BONES • [PERSON_NAME] Создать Импортировать F…" at bounding box center [278, 145] width 556 height 290
click at [547, 11] on html "Главная Библиотека Bioanecdotes • BONES • [PERSON_NAME] Создать Импортировать F…" at bounding box center [278, 145] width 556 height 290
